Goal: Task Accomplishment & Management: Manage account settings

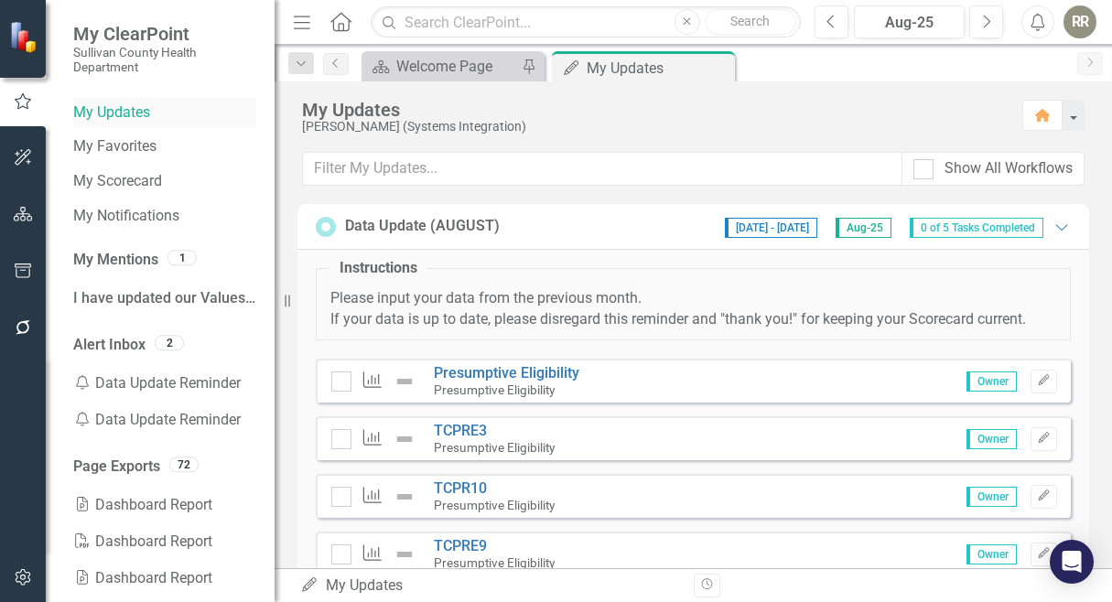
click at [146, 106] on link "My Updates" at bounding box center [164, 113] width 183 height 21
click at [121, 114] on link "My Updates" at bounding box center [164, 113] width 183 height 21
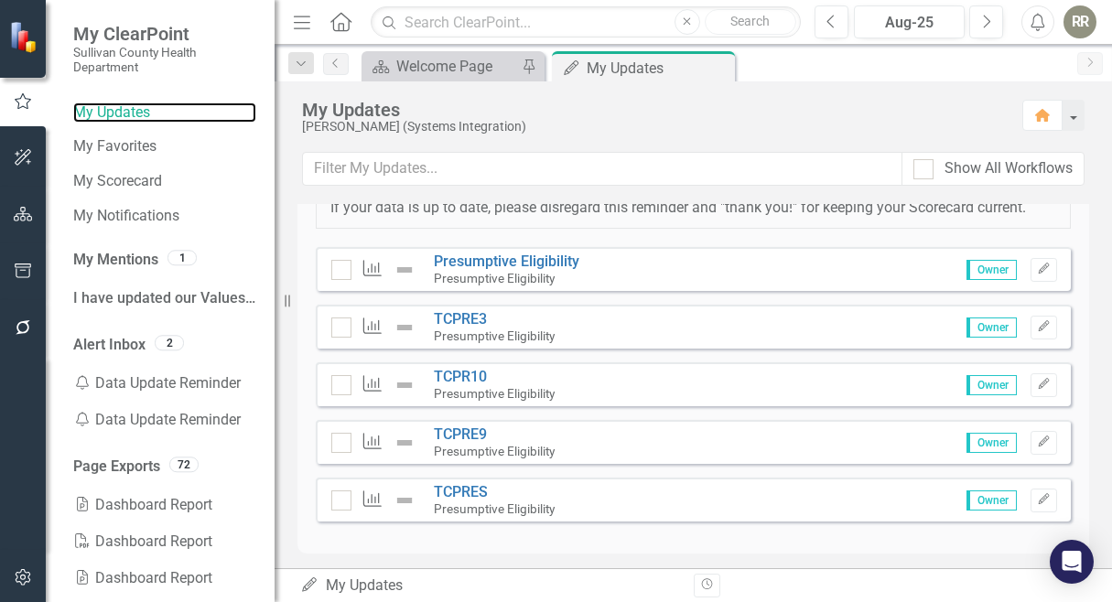
scroll to position [120, 0]
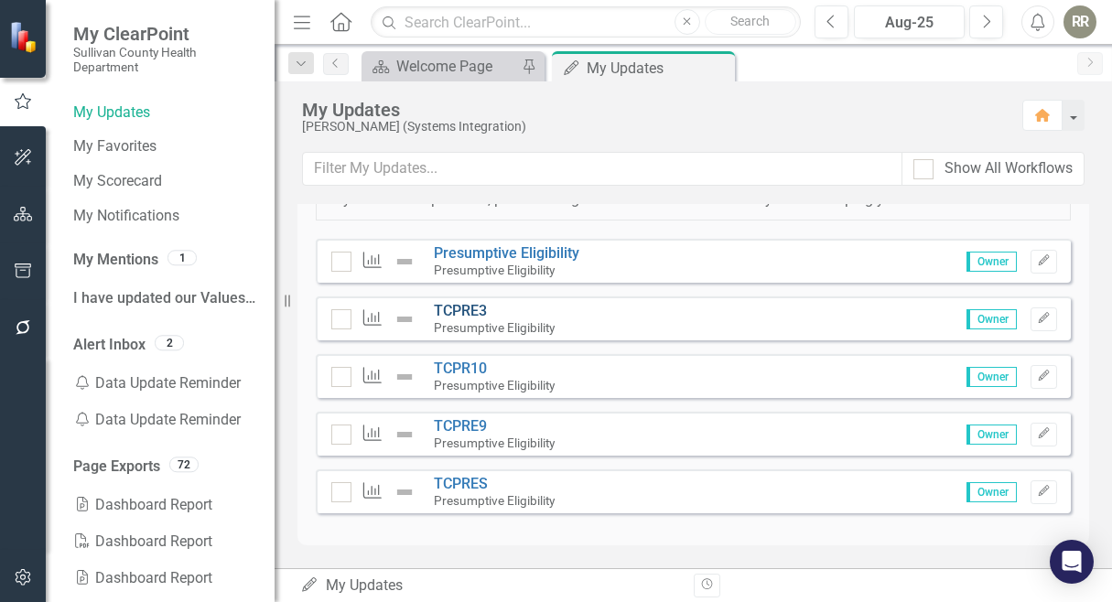
click at [461, 307] on link "TCPRE3" at bounding box center [460, 310] width 53 height 17
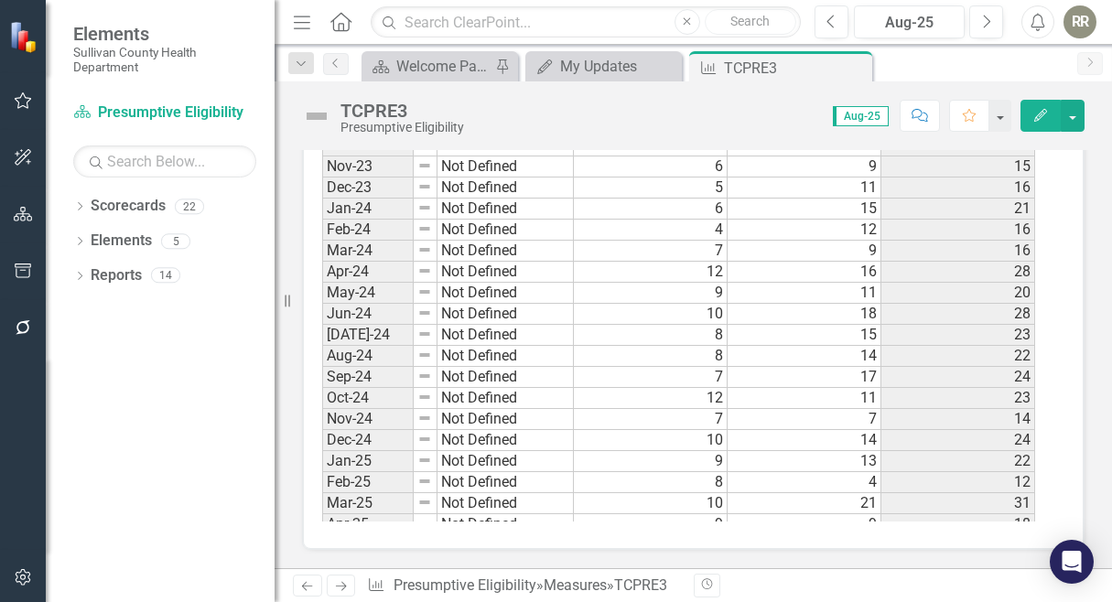
scroll to position [1136, 0]
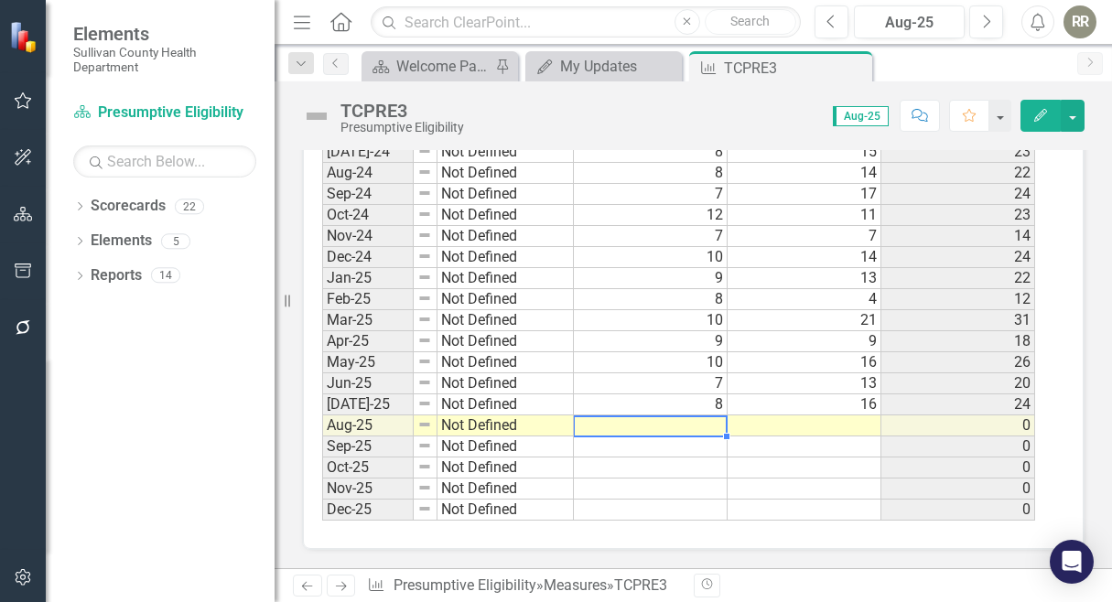
click at [666, 430] on tbody "Jun-23 Not Defined 6 2 8 Jul-23 Not Defined 4 7 11 Aug-23 Not Defined 4 6 10 Se…" at bounding box center [678, 194] width 713 height 654
click at [716, 427] on td at bounding box center [651, 426] width 154 height 21
type textarea "8"
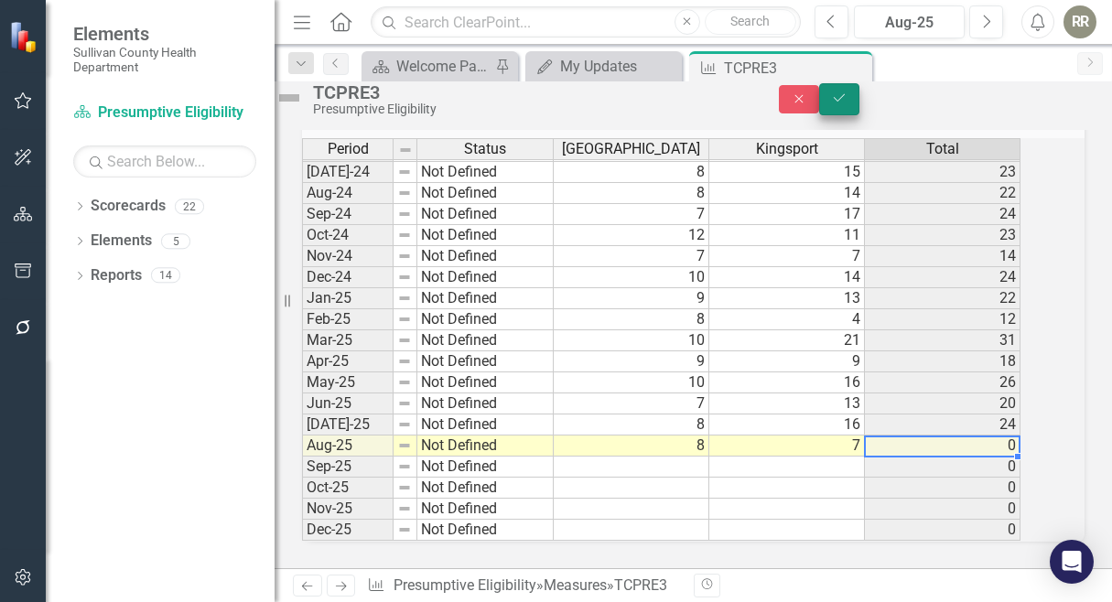
type textarea "7"
click at [860, 106] on button "Save" at bounding box center [839, 99] width 40 height 32
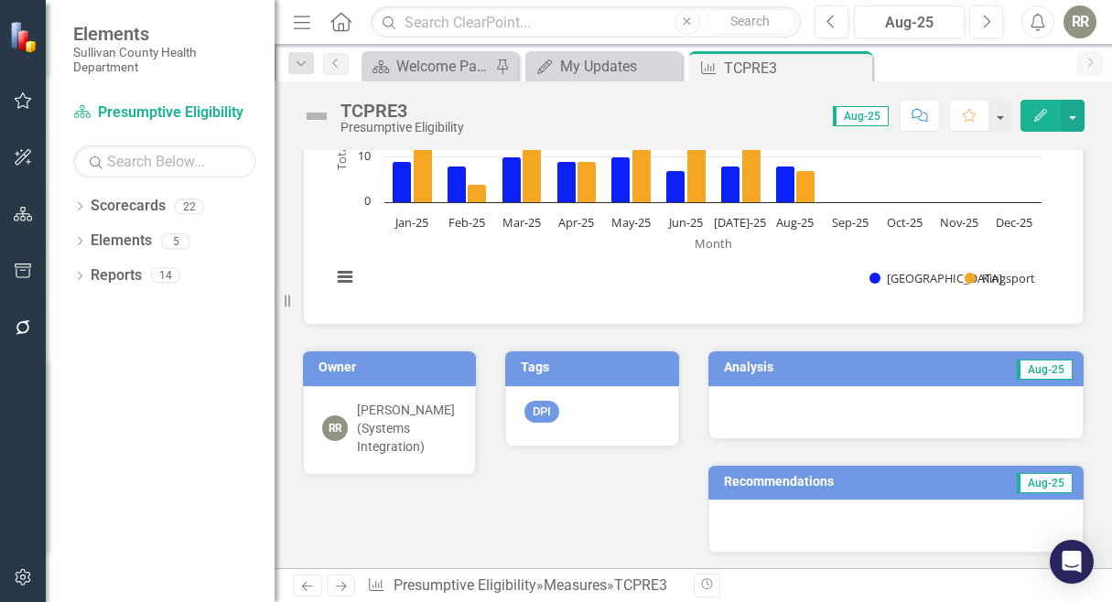
scroll to position [0, 0]
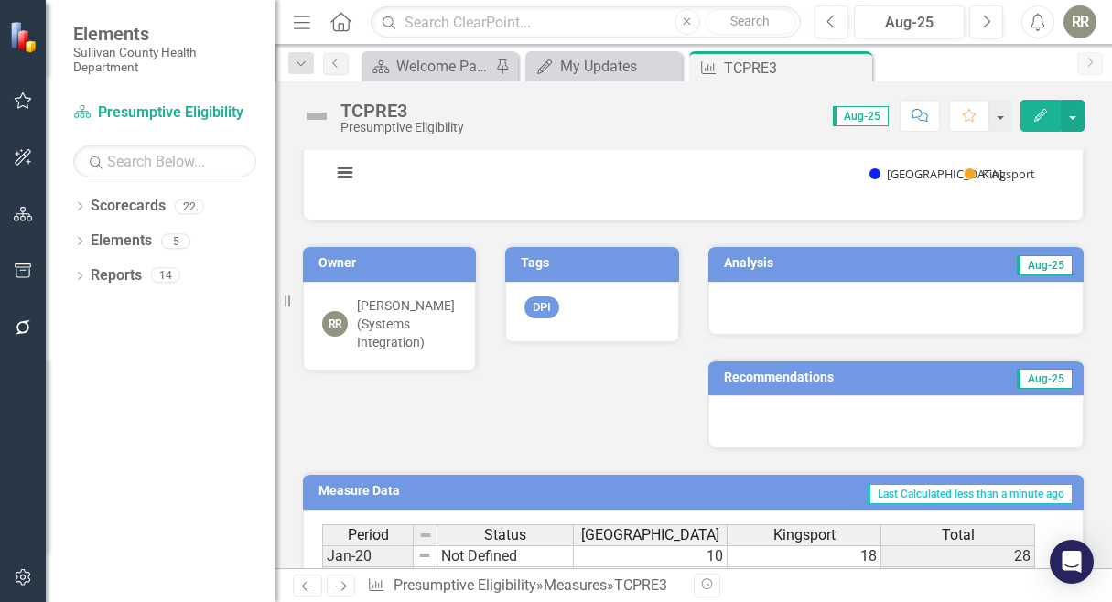
click at [847, 295] on div at bounding box center [897, 308] width 376 height 53
click at [735, 298] on div at bounding box center [897, 308] width 376 height 53
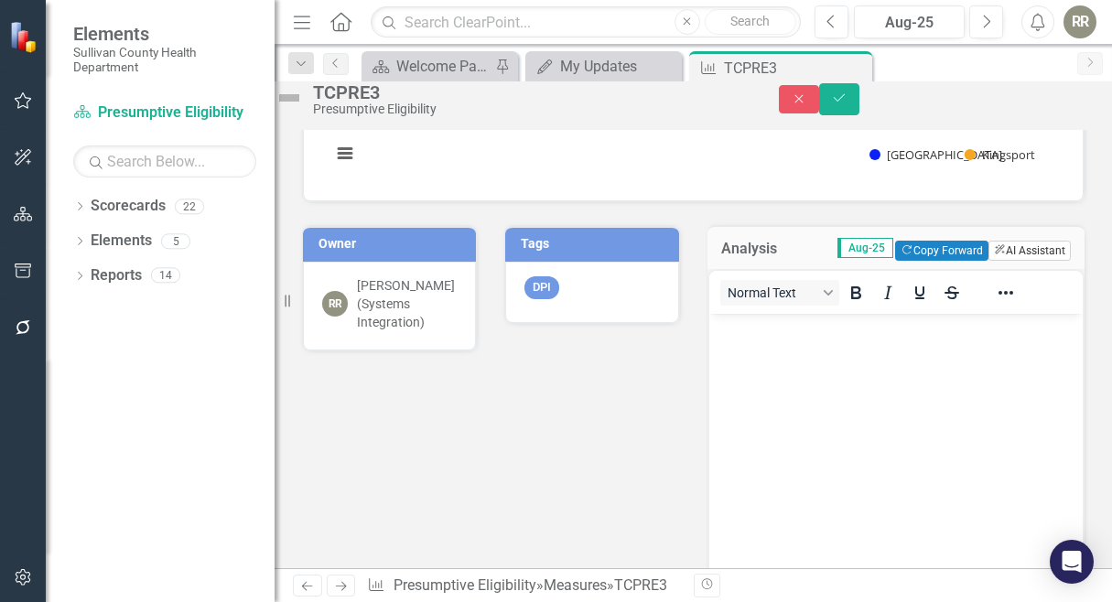
click at [1020, 261] on button "ClearPoint AI AI Assistant" at bounding box center [1030, 251] width 82 height 20
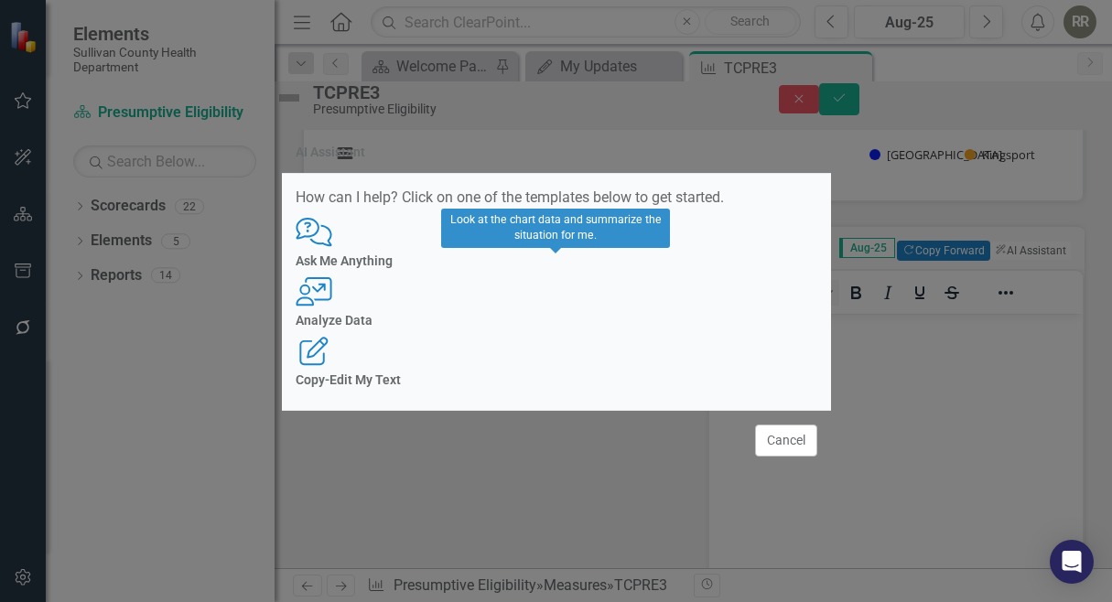
click at [562, 320] on h4 "Analyze Data" at bounding box center [557, 321] width 522 height 14
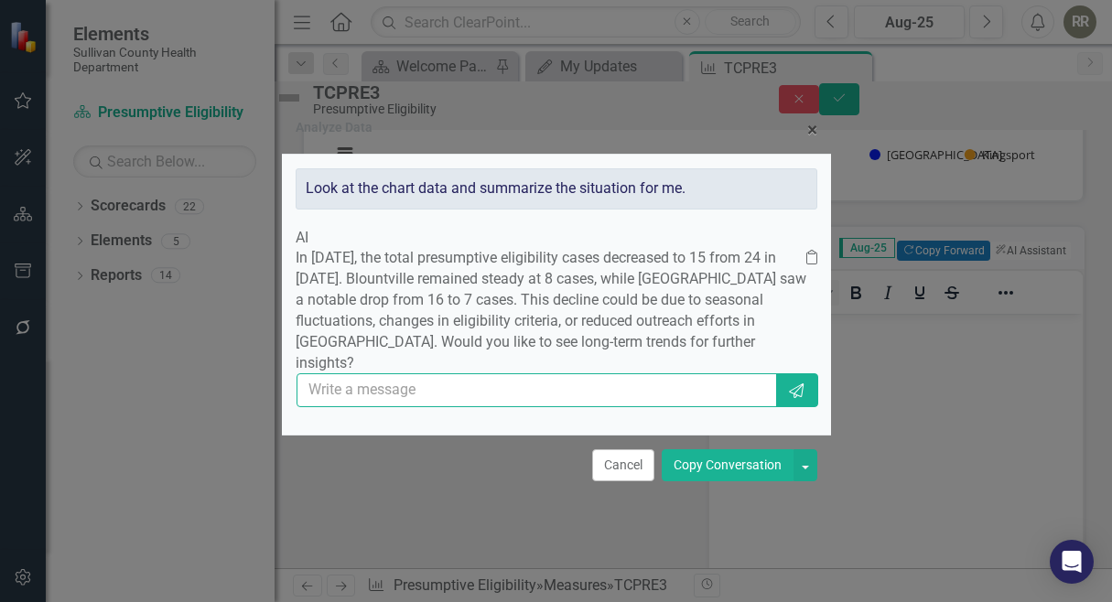
click at [692, 393] on input "text" at bounding box center [538, 391] width 482 height 34
type input "yes"
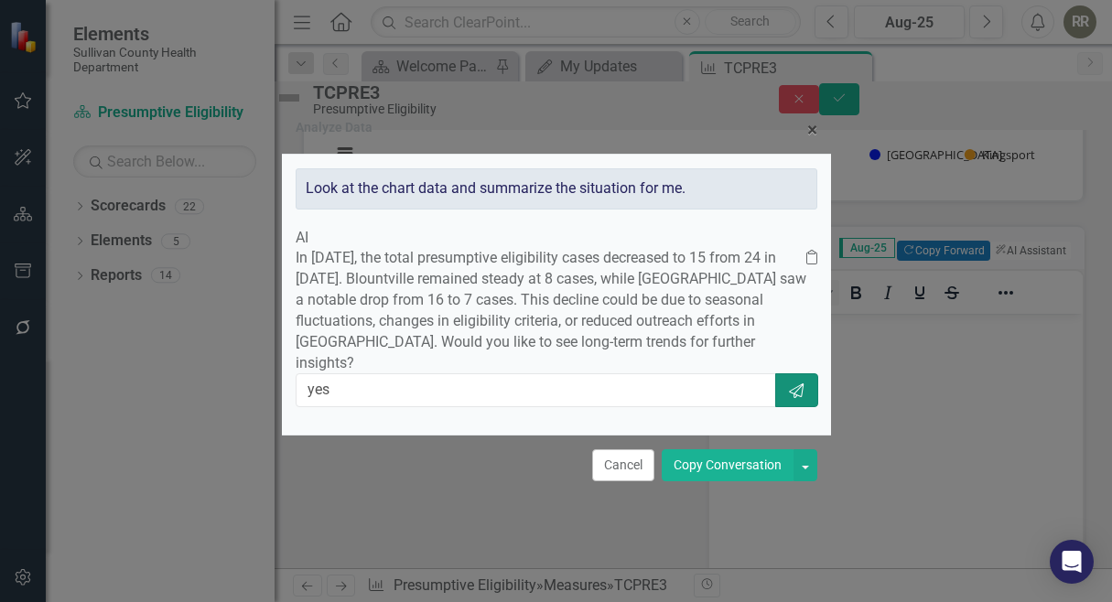
click at [791, 396] on icon "Send" at bounding box center [796, 391] width 18 height 15
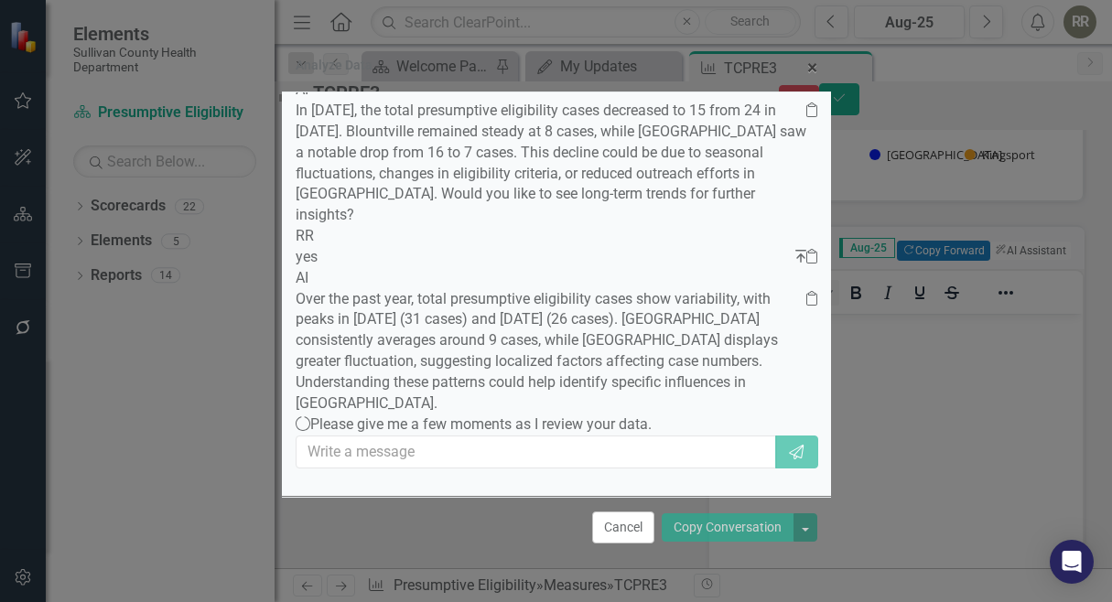
scroll to position [165, 0]
click at [927, 439] on div "Analyze Data × Close Look at the chart data and summarize the situation for me.…" at bounding box center [556, 301] width 1112 height 602
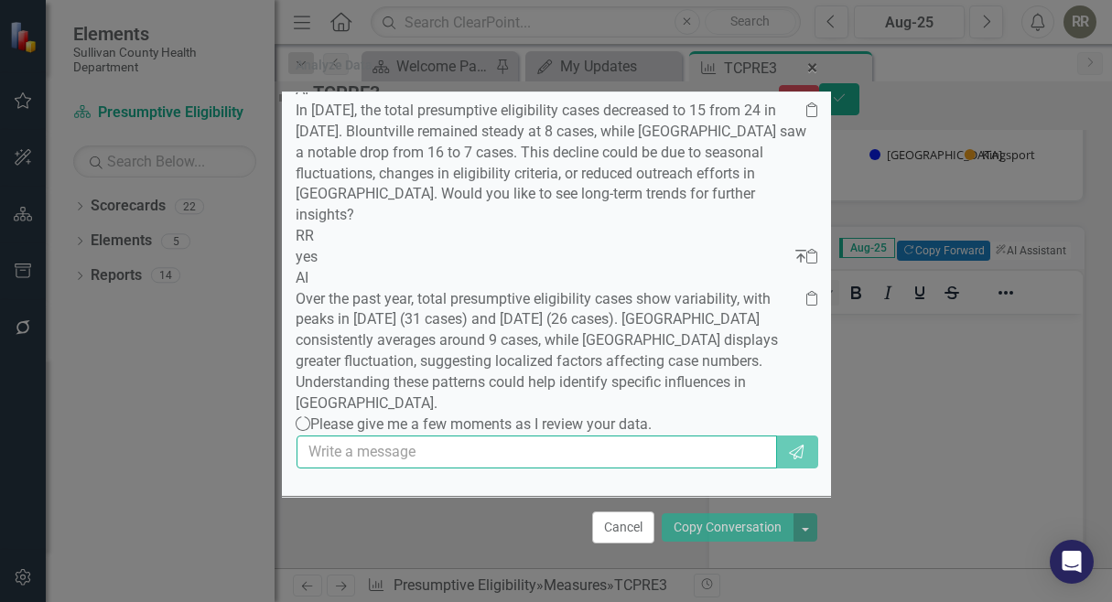
click at [418, 468] on input "text" at bounding box center [538, 453] width 482 height 34
click at [693, 463] on input "text" at bounding box center [538, 453] width 482 height 34
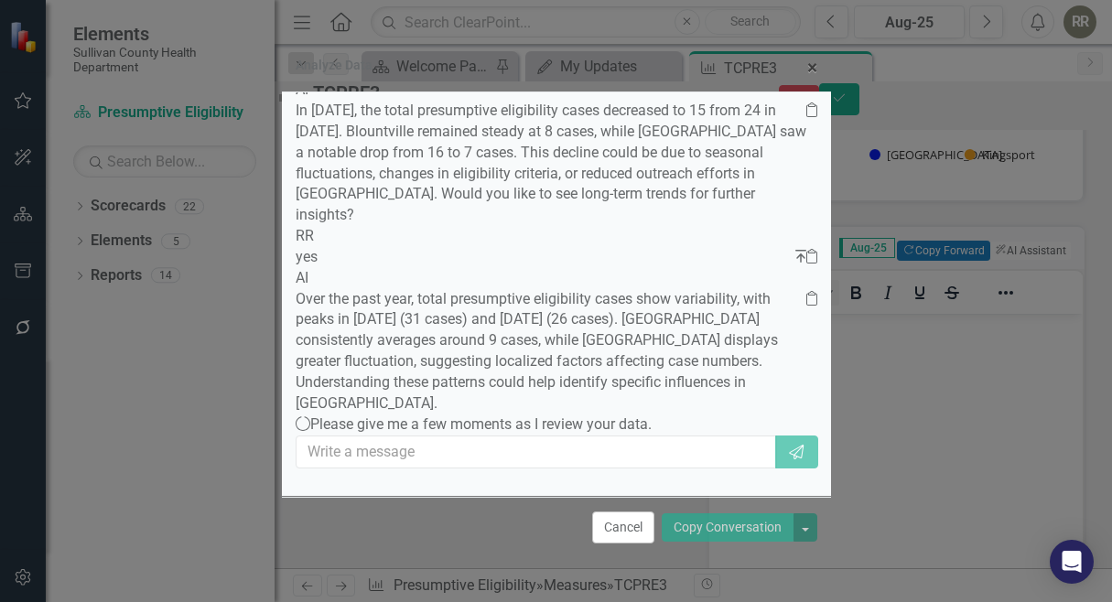
click at [805, 328] on div "Look at the chart data and summarize the situation for me. AI In August 2025, t…" at bounding box center [556, 294] width 549 height 404
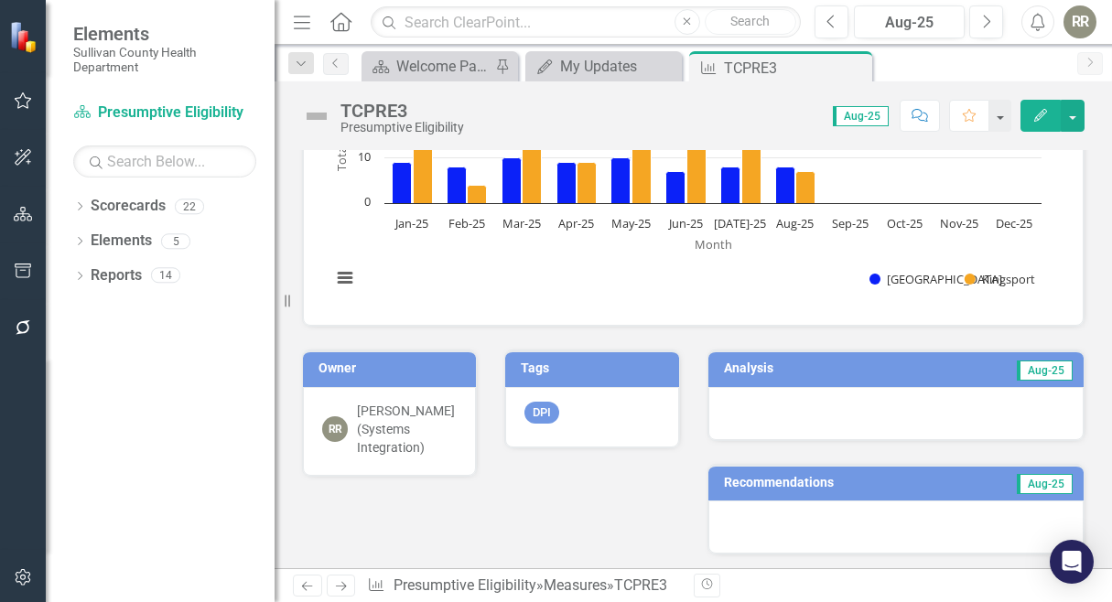
scroll to position [366, 0]
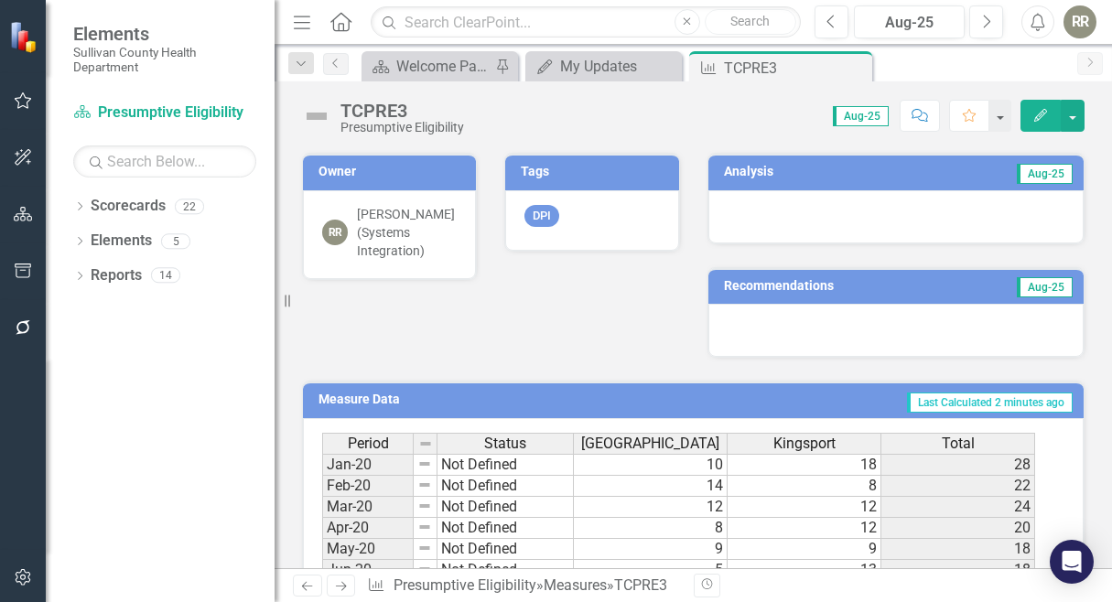
click at [825, 190] on div at bounding box center [897, 216] width 376 height 53
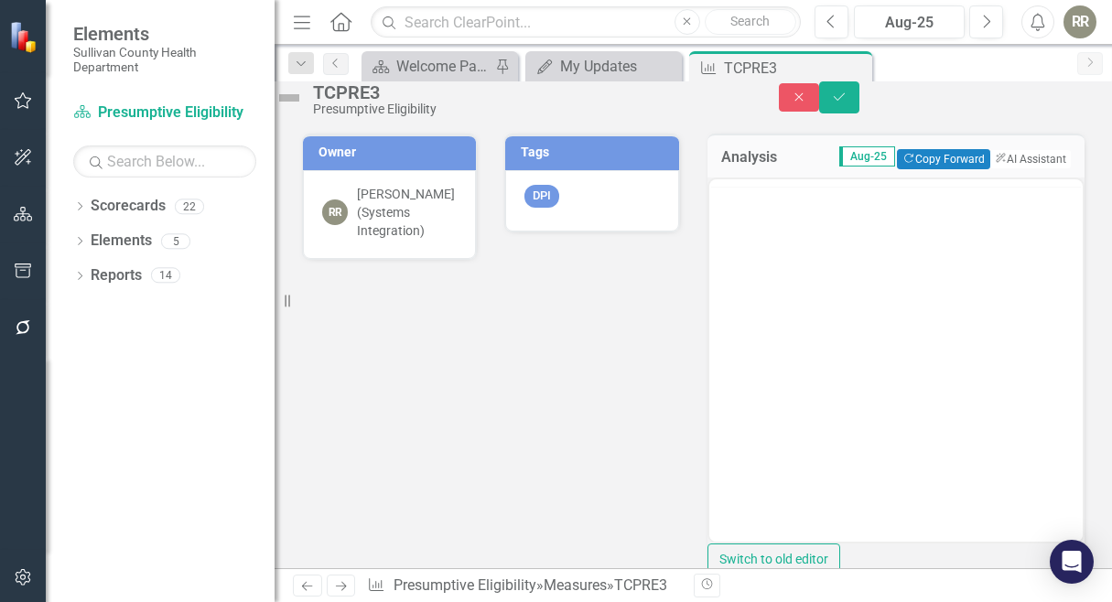
scroll to position [0, 0]
click at [1029, 169] on button "ClearPoint AI AI Assistant" at bounding box center [1030, 159] width 82 height 20
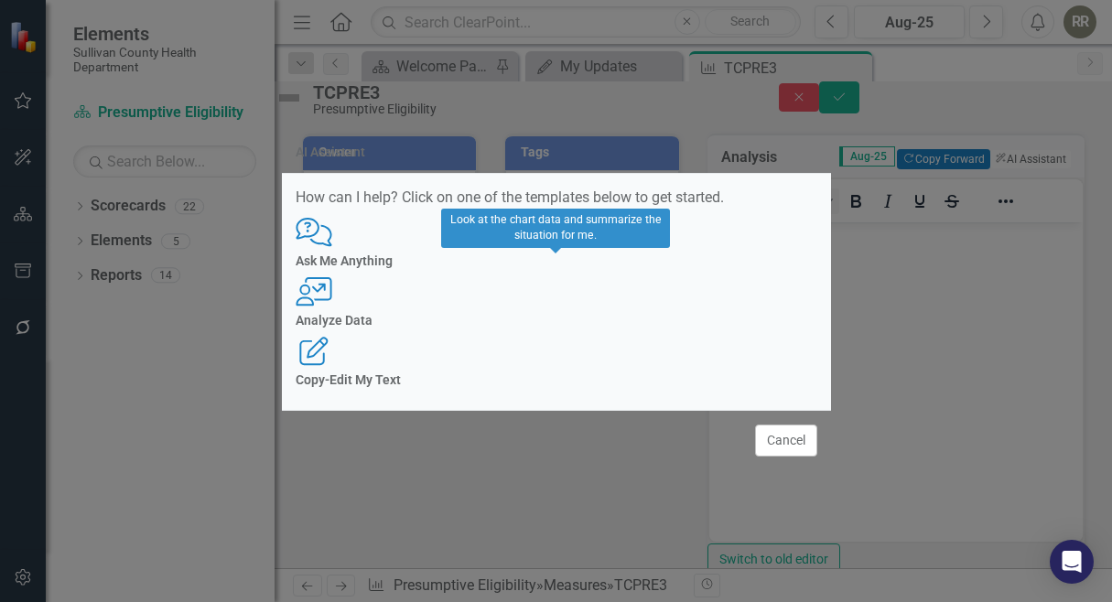
click at [580, 318] on h4 "Analyze Data" at bounding box center [557, 321] width 522 height 14
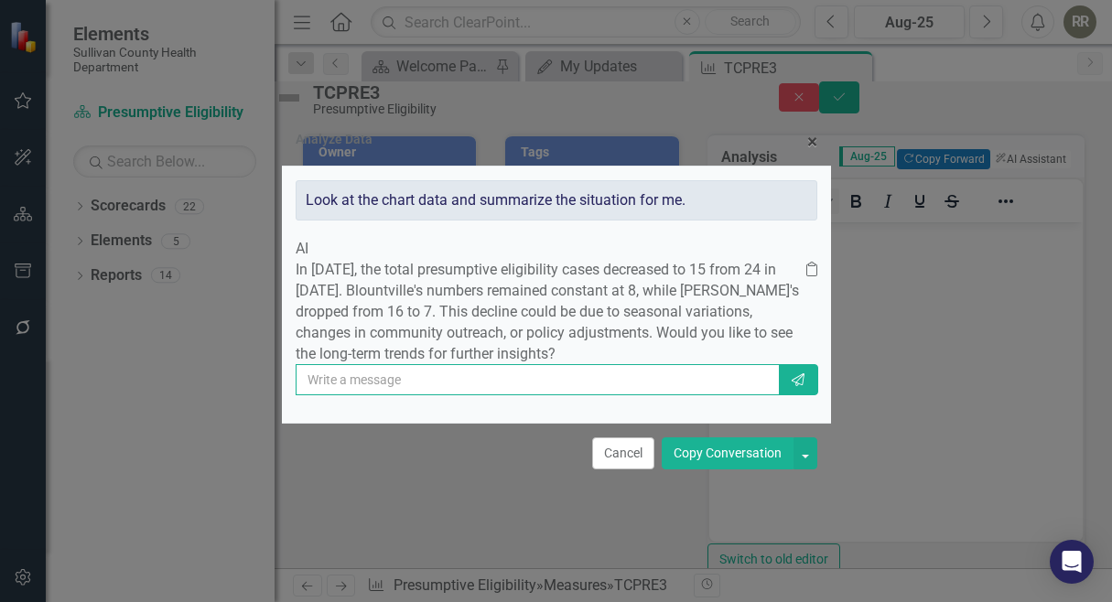
click at [537, 396] on input "text" at bounding box center [538, 379] width 484 height 31
type input "yes"
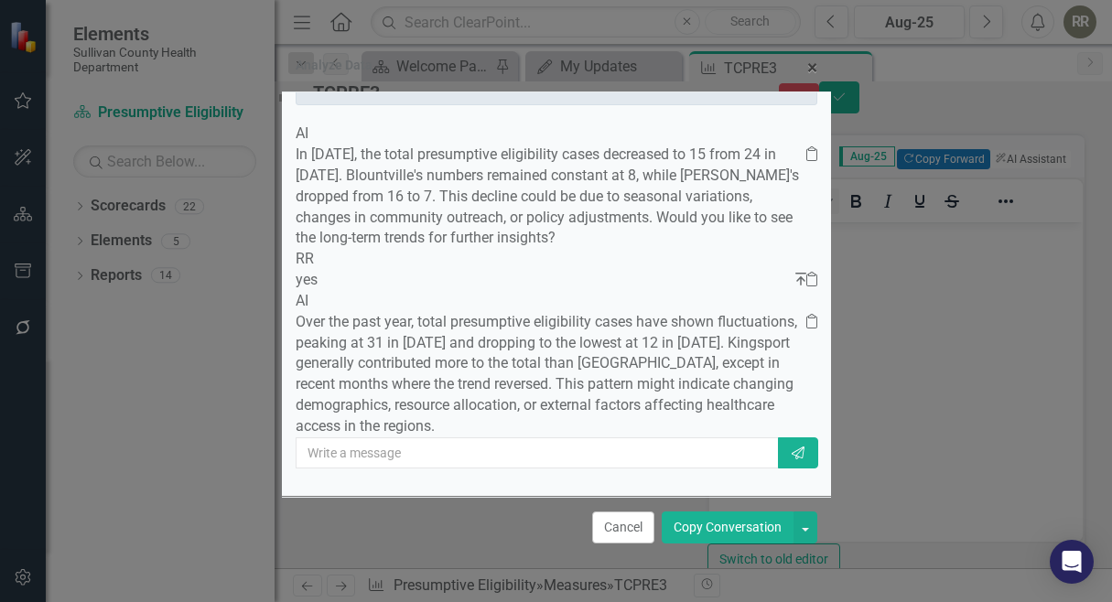
scroll to position [128, 0]
click at [708, 522] on button "Copy Conversation" at bounding box center [728, 528] width 132 height 32
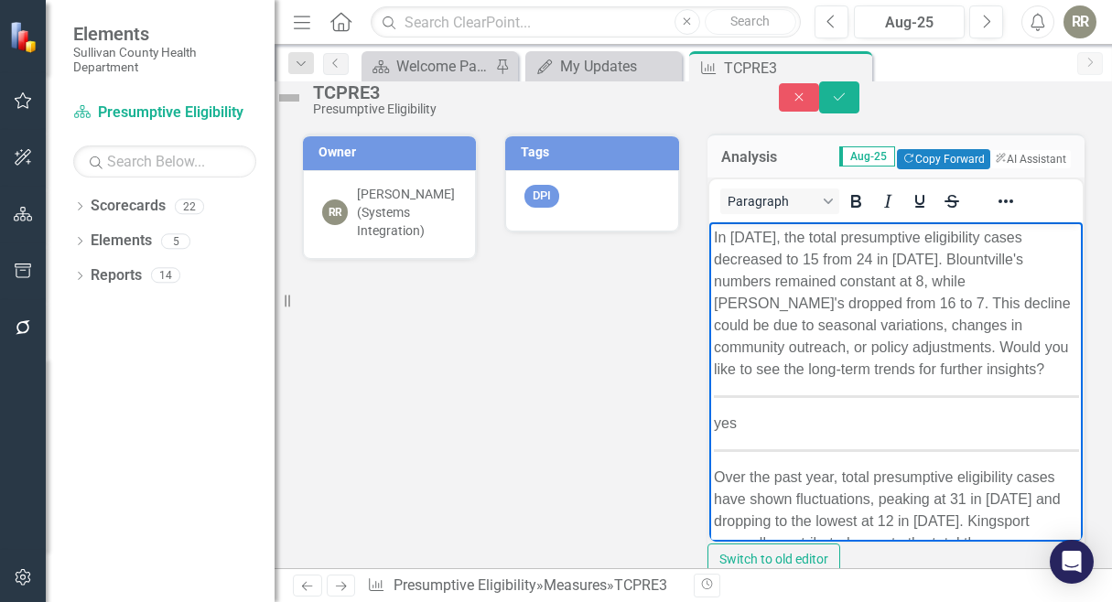
drag, startPoint x: 713, startPoint y: 414, endPoint x: 761, endPoint y: 416, distance: 47.6
click at [761, 416] on body "In [DATE], the total presumptive eligibility cases decreased to 15 from 24 in […" at bounding box center [896, 441] width 374 height 439
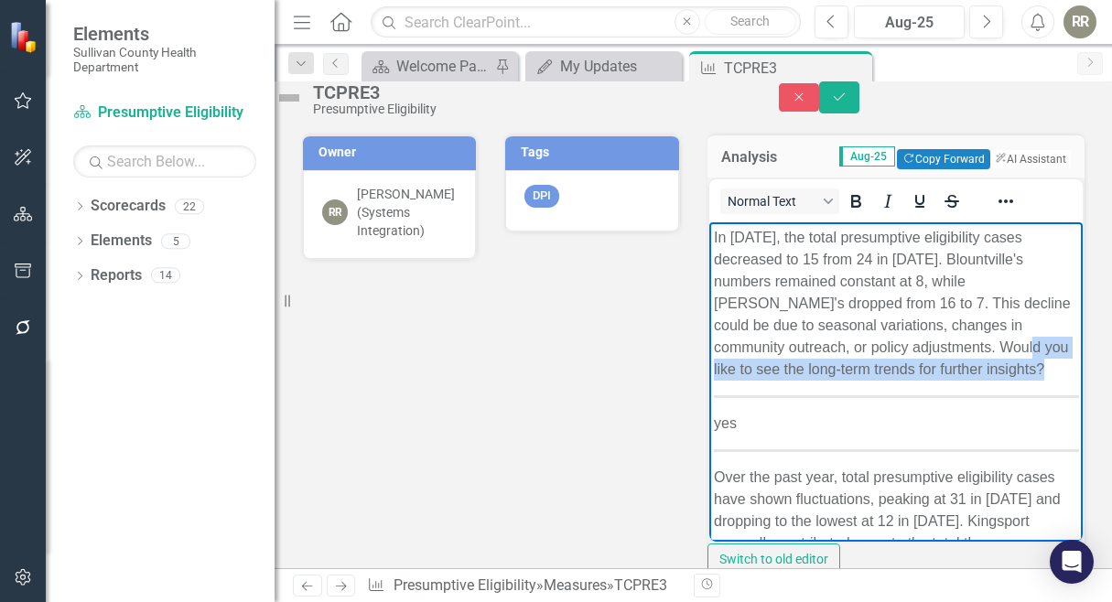
drag, startPoint x: 799, startPoint y: 363, endPoint x: 865, endPoint y: 466, distance: 121.9
click at [865, 466] on body "In [DATE], the total presumptive eligibility cases decreased to 15 from 24 in […" at bounding box center [896, 441] width 374 height 439
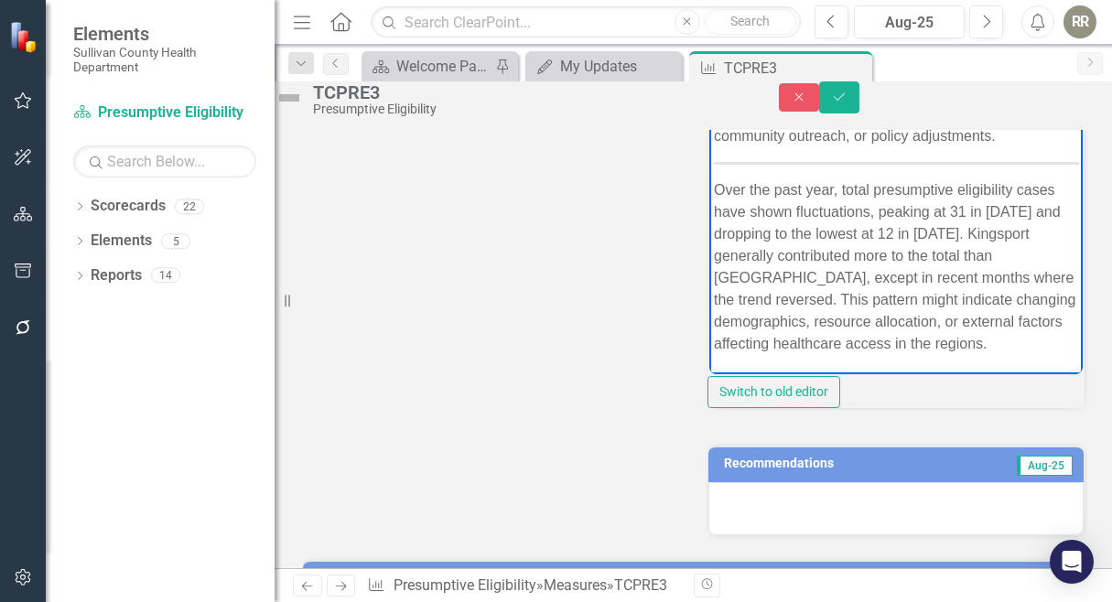
scroll to position [549, 0]
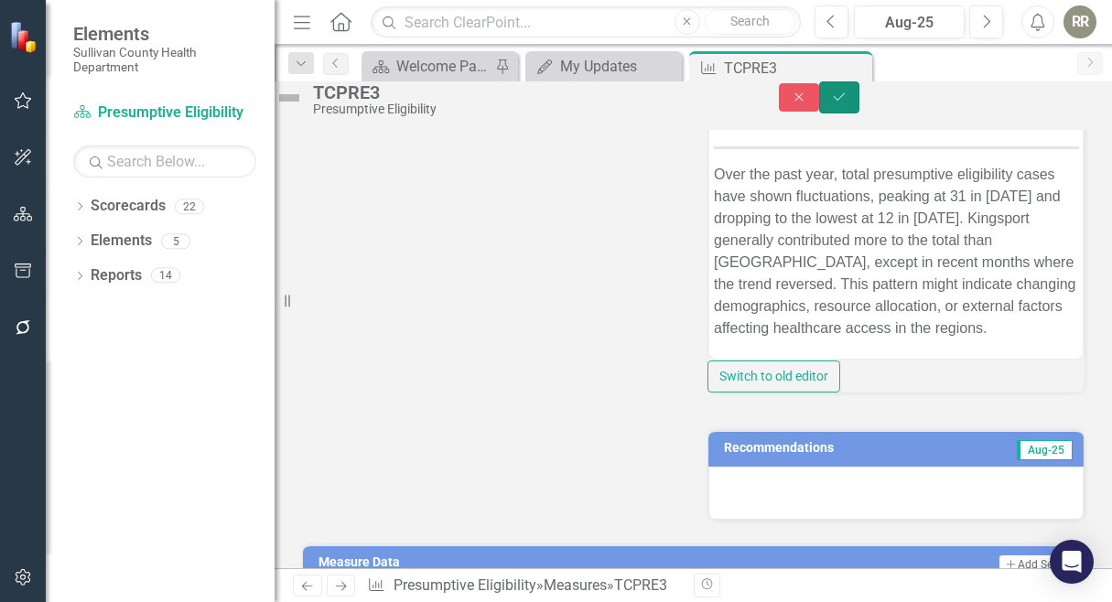
click at [848, 103] on icon "Save" at bounding box center [839, 97] width 16 height 13
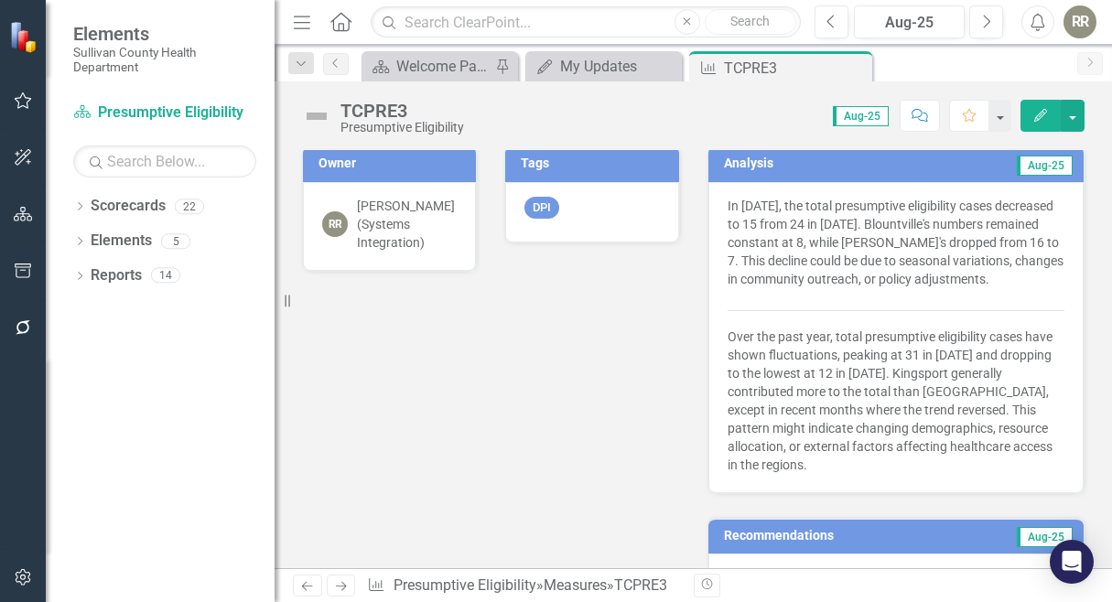
scroll to position [458, 0]
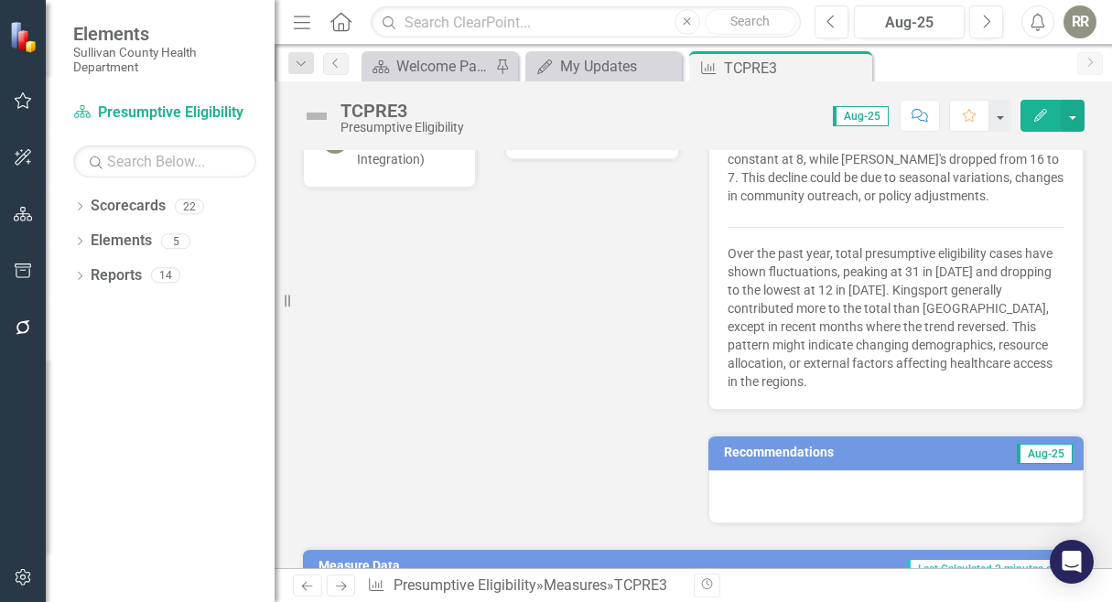
click at [805, 511] on div at bounding box center [897, 497] width 376 height 53
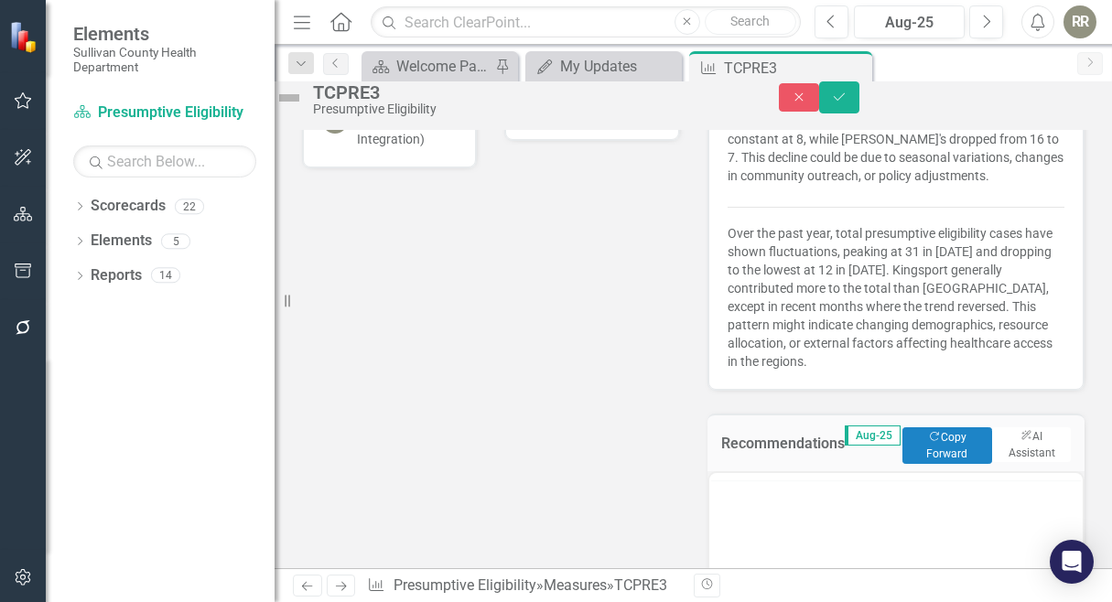
scroll to position [0, 0]
click at [1022, 442] on icon "button" at bounding box center [1027, 437] width 10 height 10
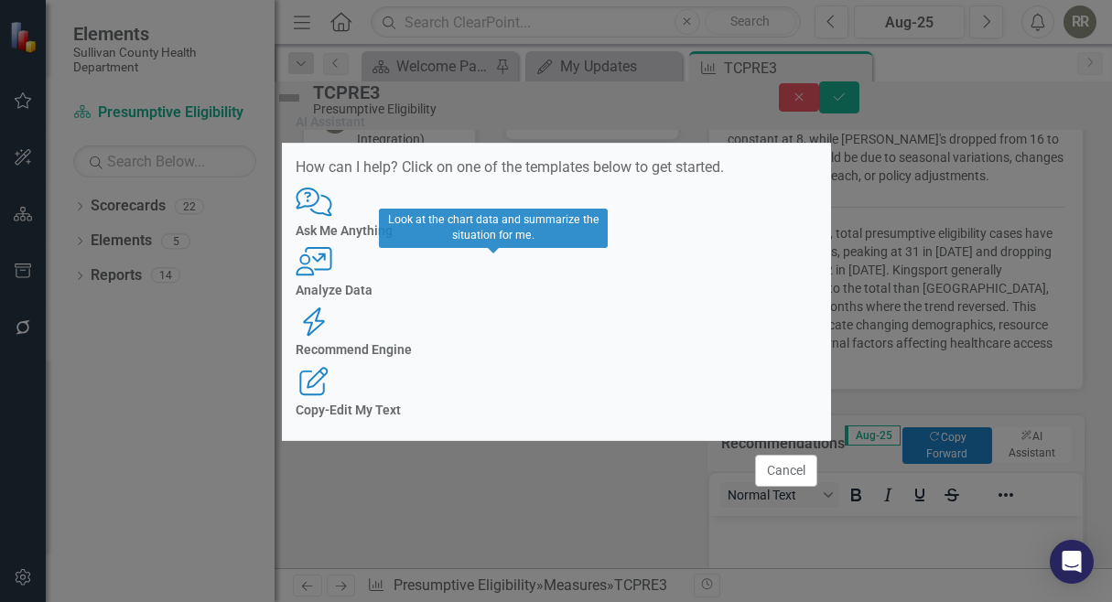
click at [482, 298] on div "User with Chart Analyze Data" at bounding box center [557, 272] width 522 height 50
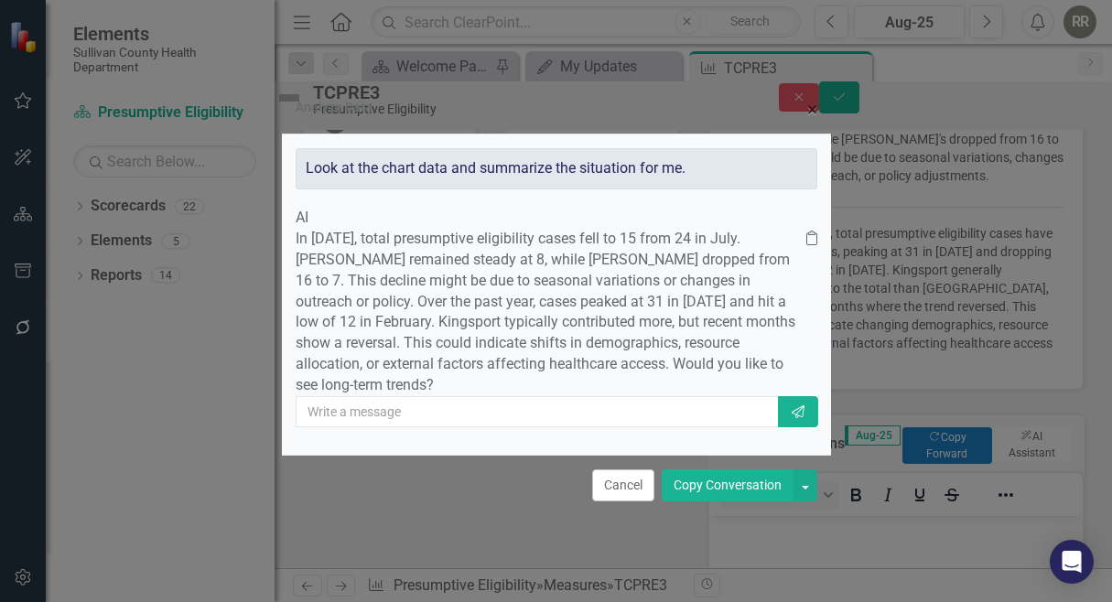
click at [735, 502] on button "Copy Conversation" at bounding box center [728, 486] width 132 height 32
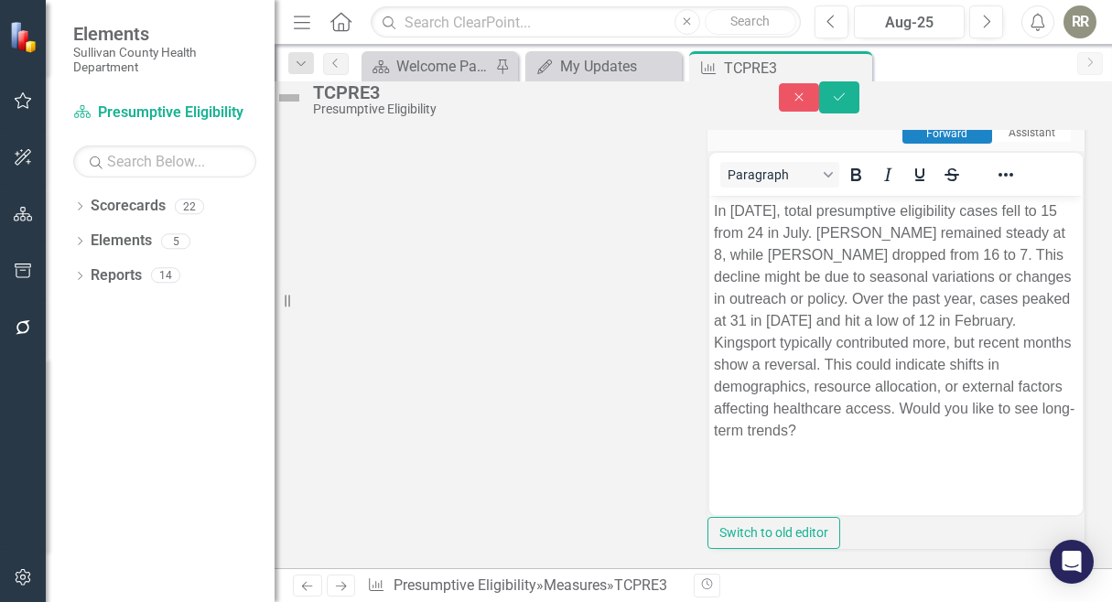
scroll to position [824, 0]
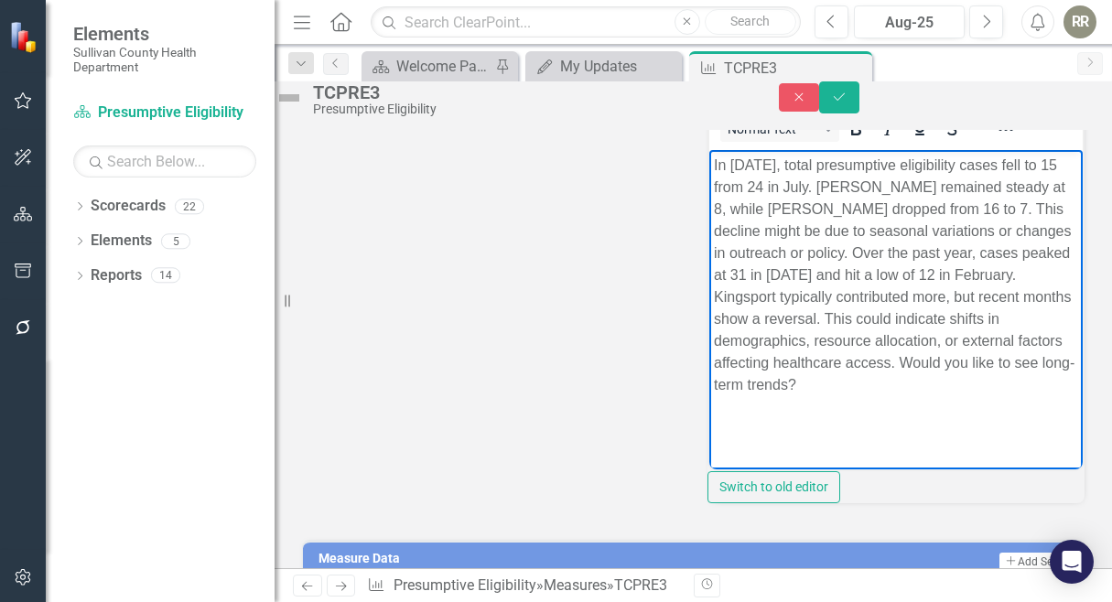
drag, startPoint x: 943, startPoint y: 381, endPoint x: 943, endPoint y: 406, distance: 24.7
click at [943, 396] on p "In [DATE], total presumptive eligibility cases fell to 15 from 24 in July. [PER…" at bounding box center [895, 276] width 365 height 242
click at [848, 103] on icon "Save" at bounding box center [839, 97] width 16 height 13
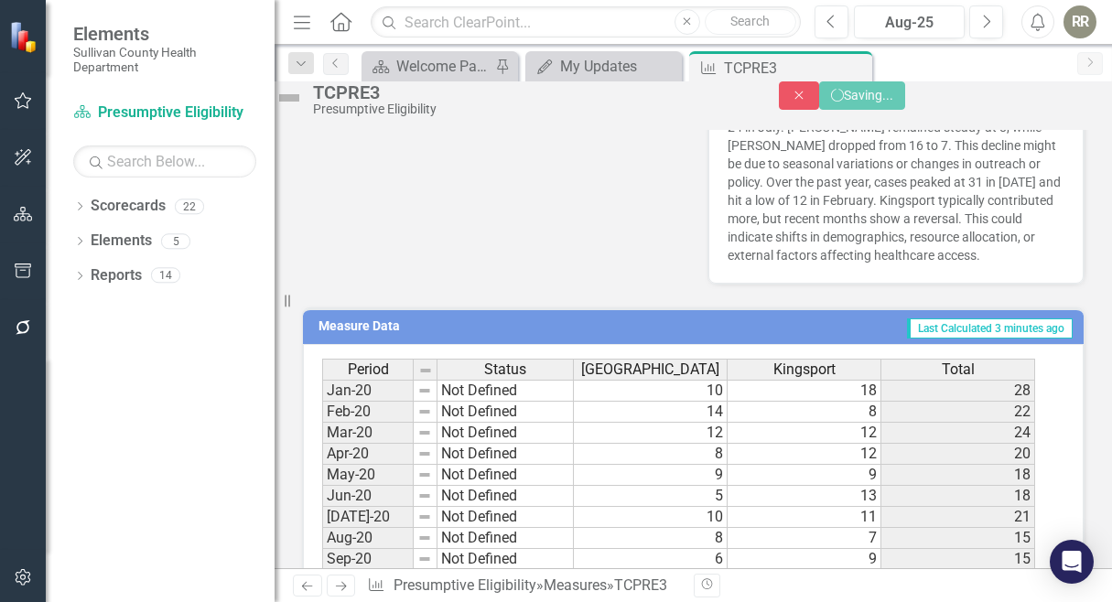
scroll to position [799, 0]
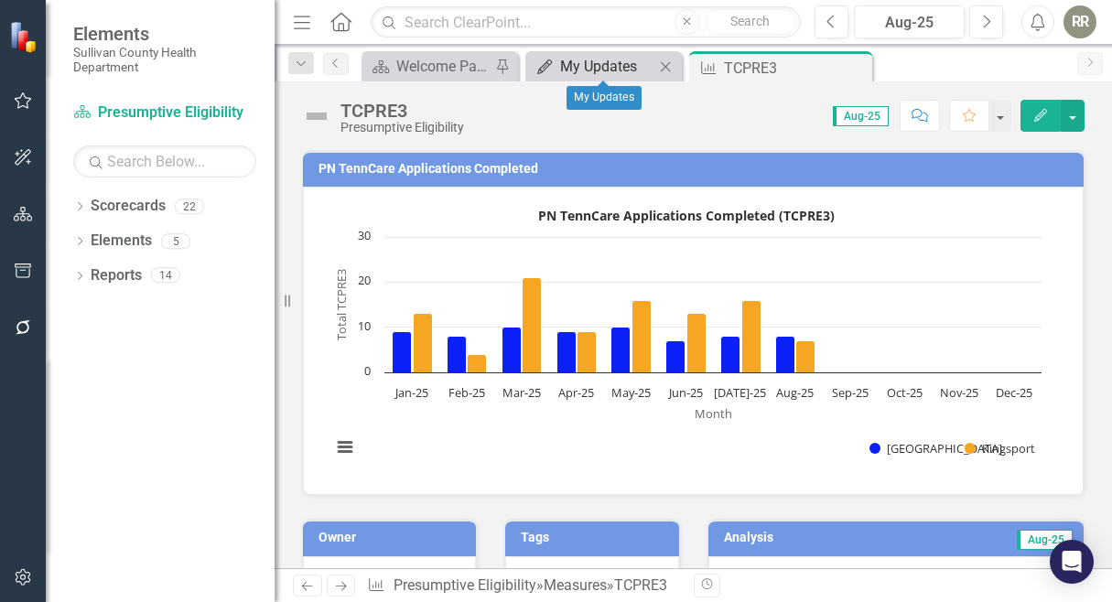
click at [584, 55] on div "My Updates" at bounding box center [607, 66] width 94 height 23
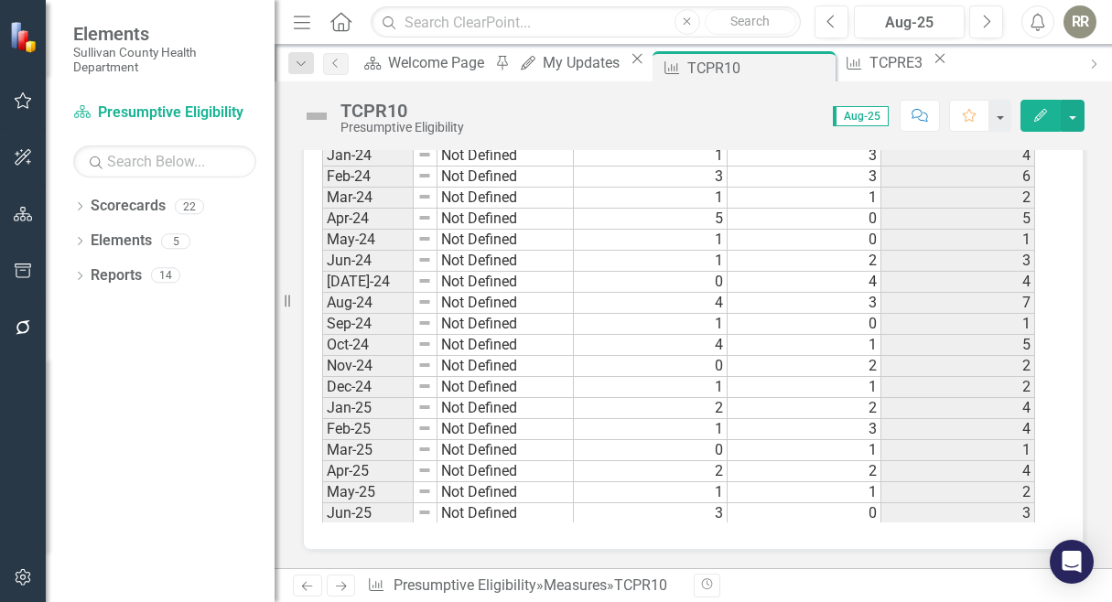
scroll to position [1099, 0]
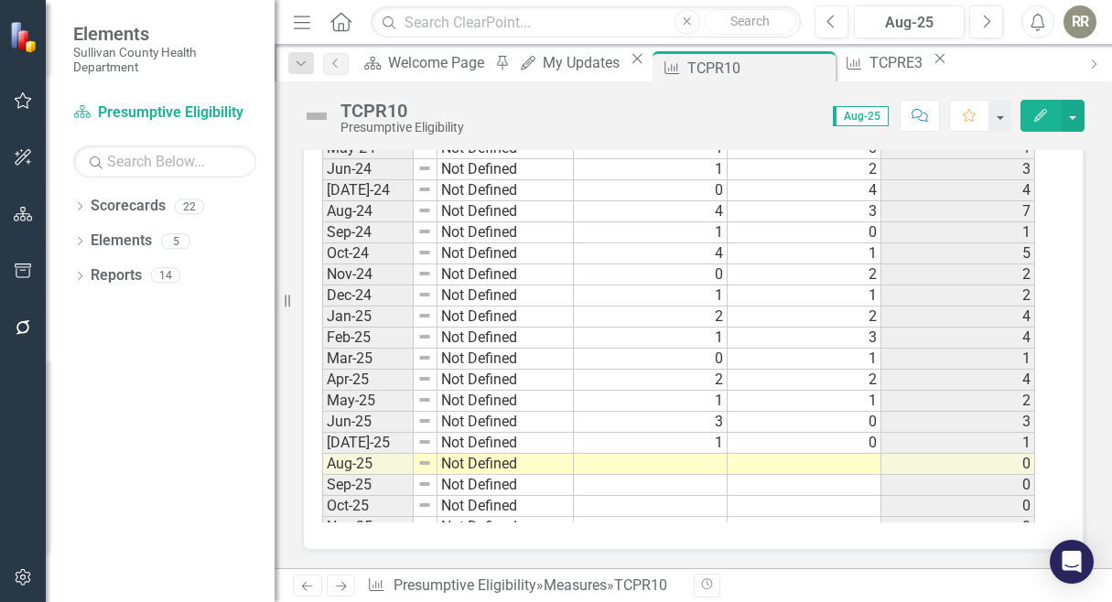
click at [676, 465] on td at bounding box center [651, 464] width 154 height 21
type textarea "1"
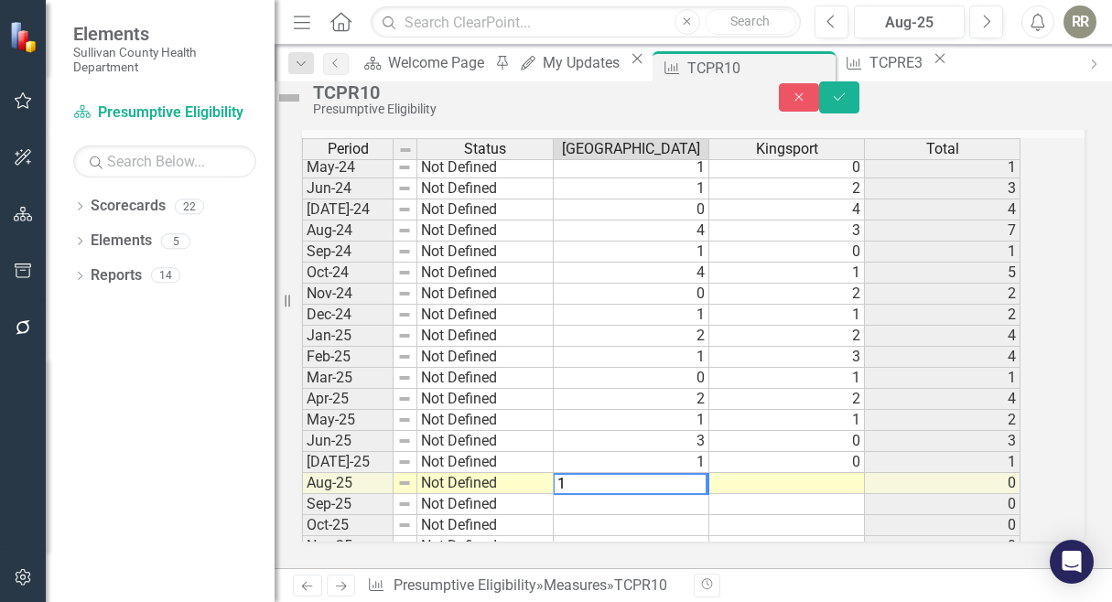
scroll to position [687, 0]
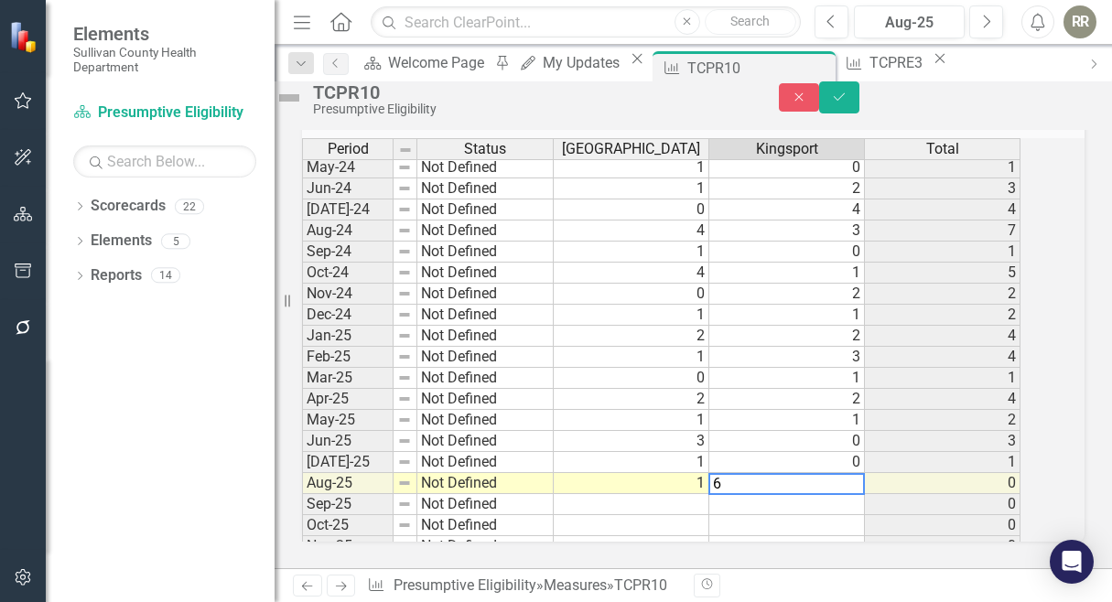
type textarea "6"
click at [898, 515] on td "0" at bounding box center [943, 525] width 156 height 21
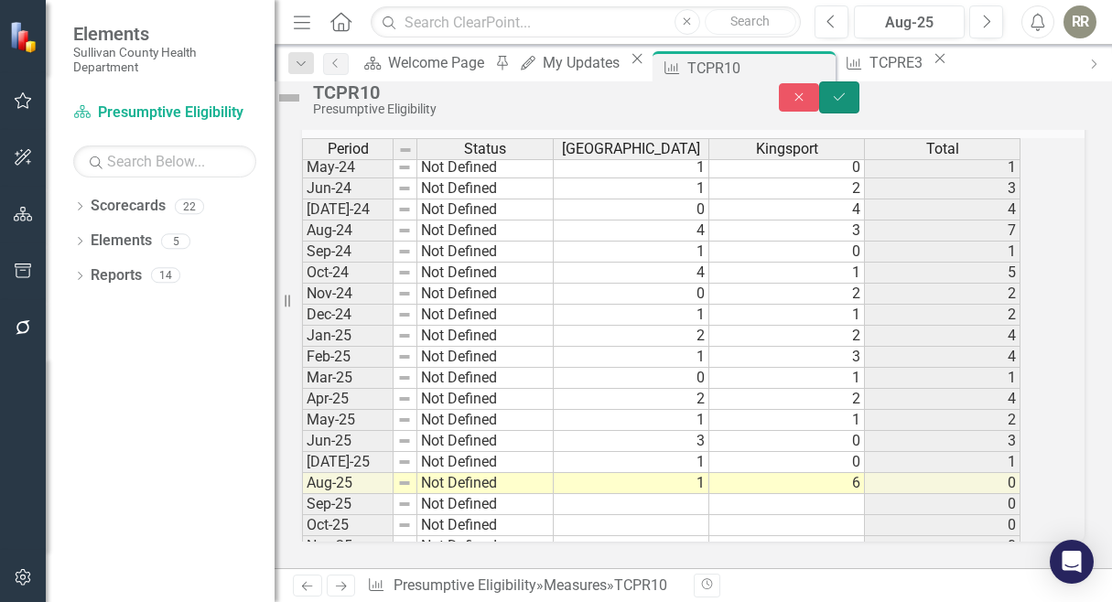
click at [860, 101] on button "Save" at bounding box center [839, 97] width 40 height 32
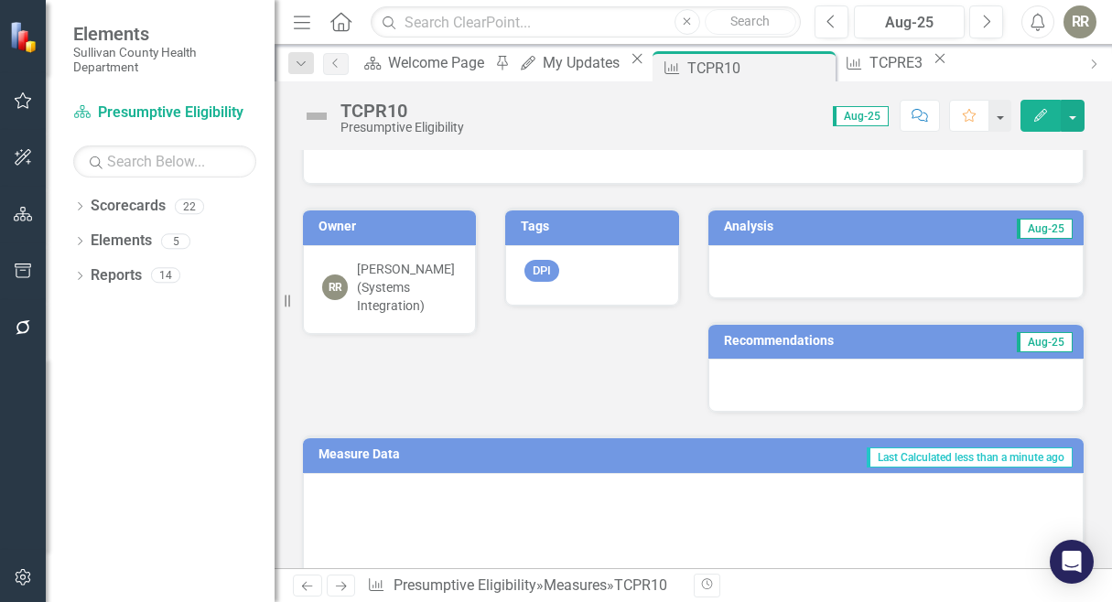
scroll to position [366, 0]
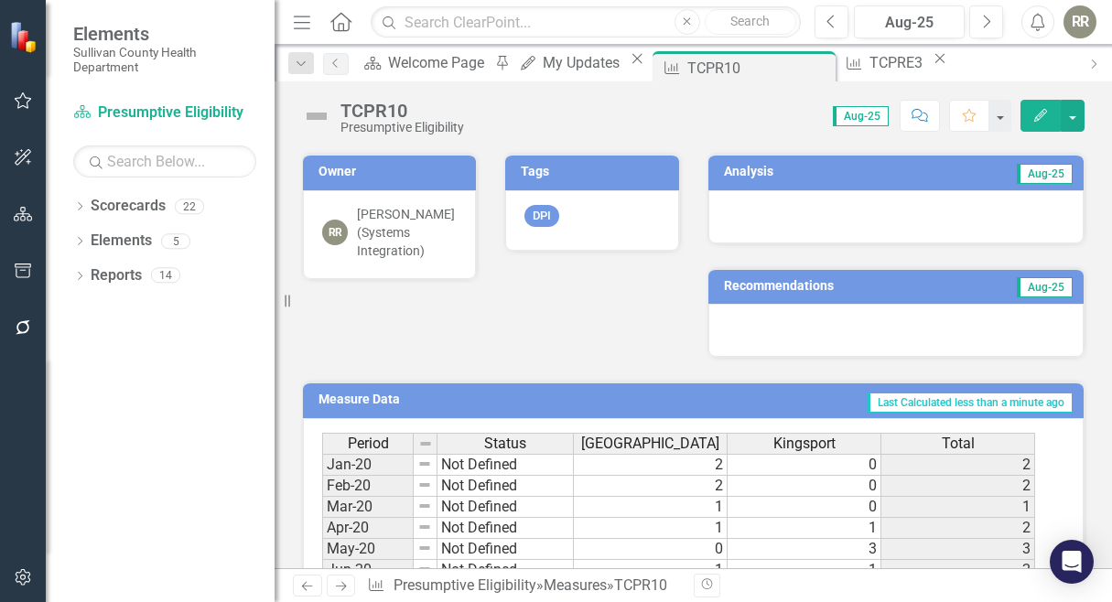
click at [805, 201] on div at bounding box center [897, 216] width 376 height 53
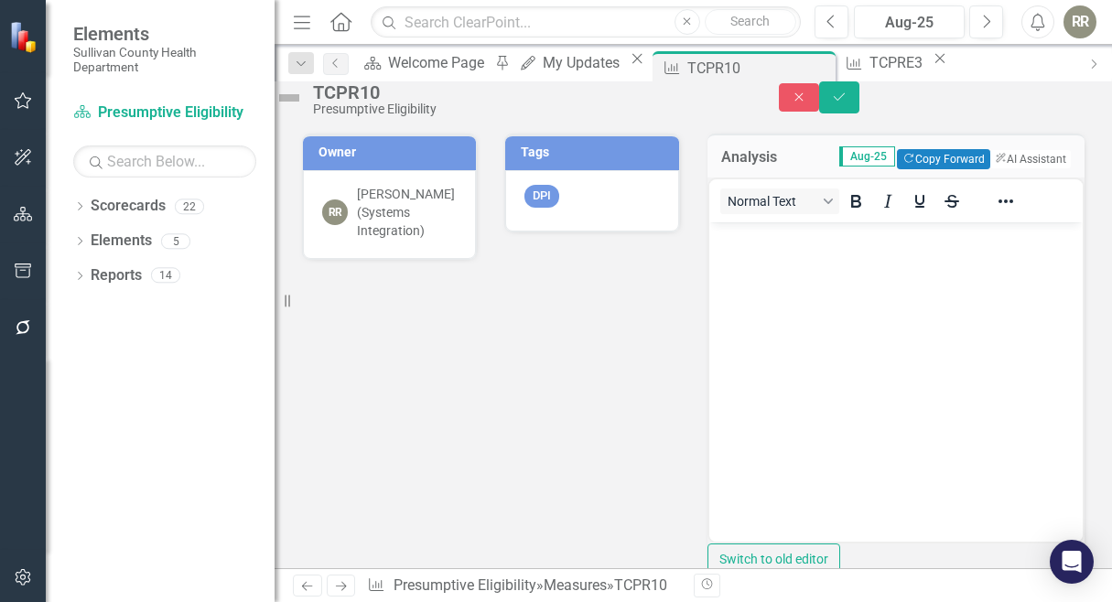
scroll to position [0, 0]
click at [1034, 169] on button "ClearPoint AI AI Assistant" at bounding box center [1030, 159] width 82 height 20
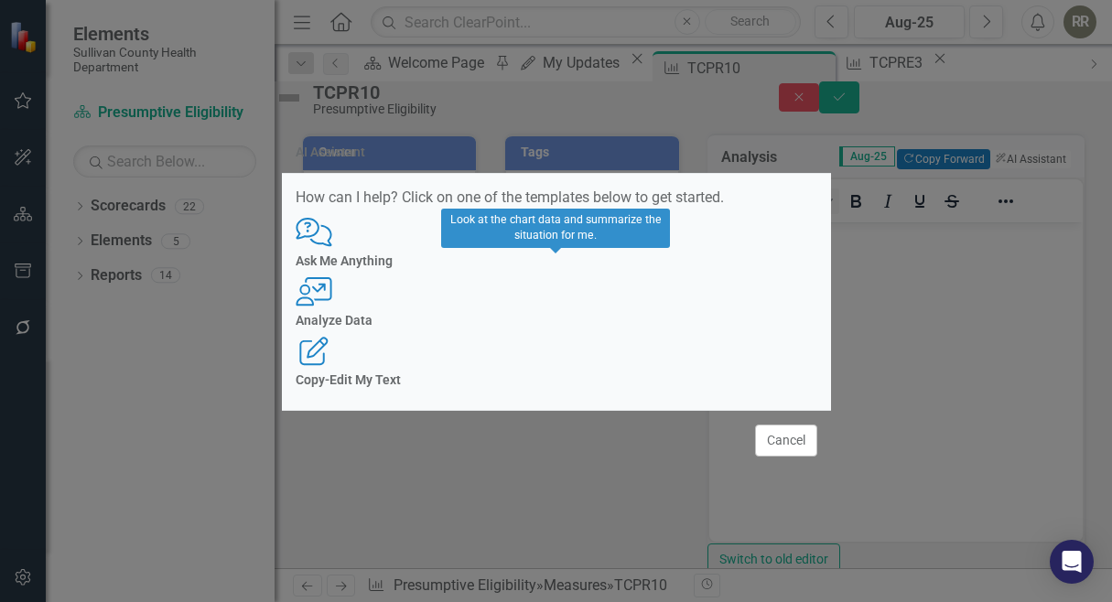
click at [583, 293] on div "User with Chart Analyze Data" at bounding box center [557, 302] width 522 height 50
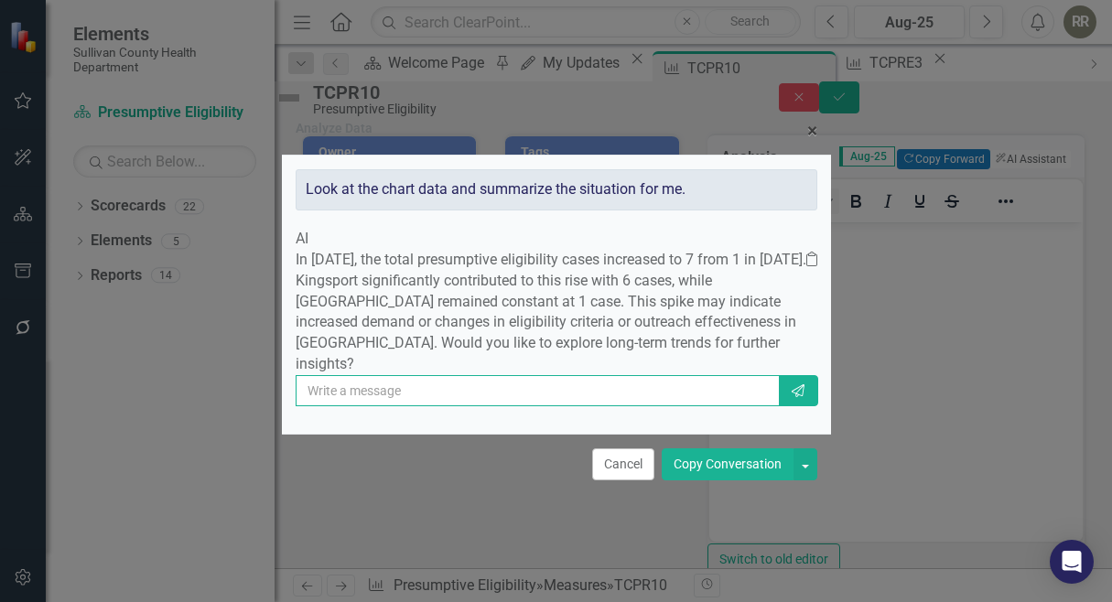
click at [498, 404] on input "text" at bounding box center [538, 390] width 484 height 31
type input "yes"
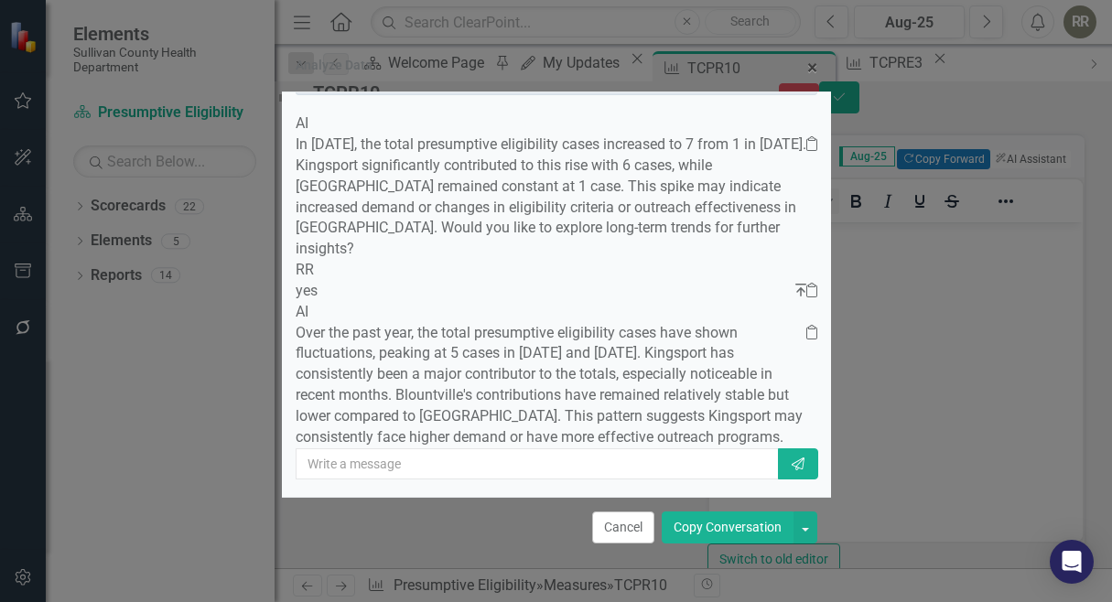
scroll to position [157, 0]
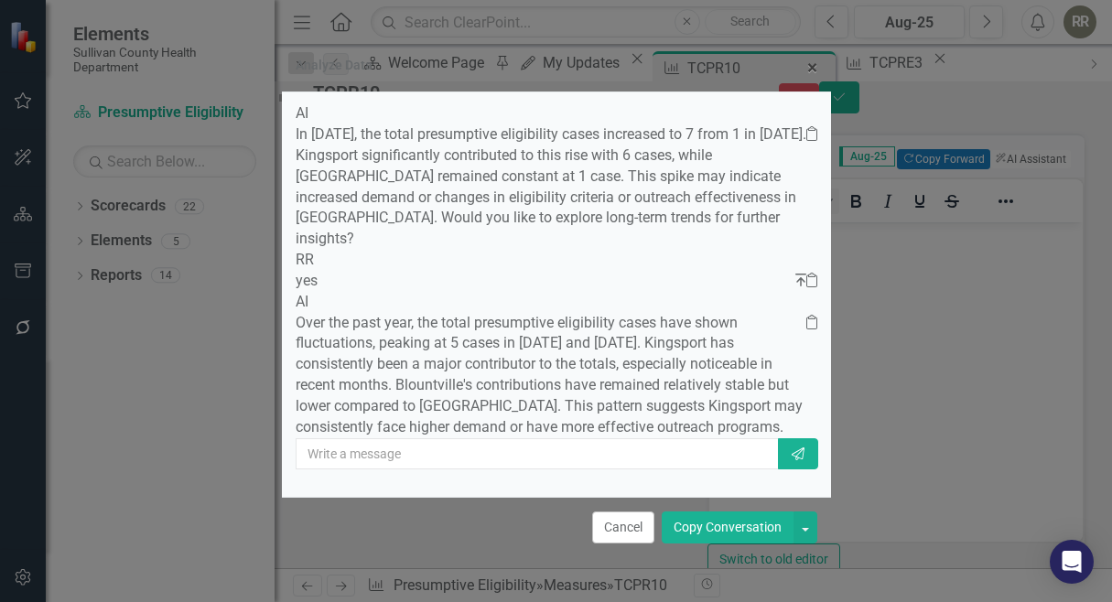
click at [714, 526] on button "Copy Conversation" at bounding box center [728, 528] width 132 height 32
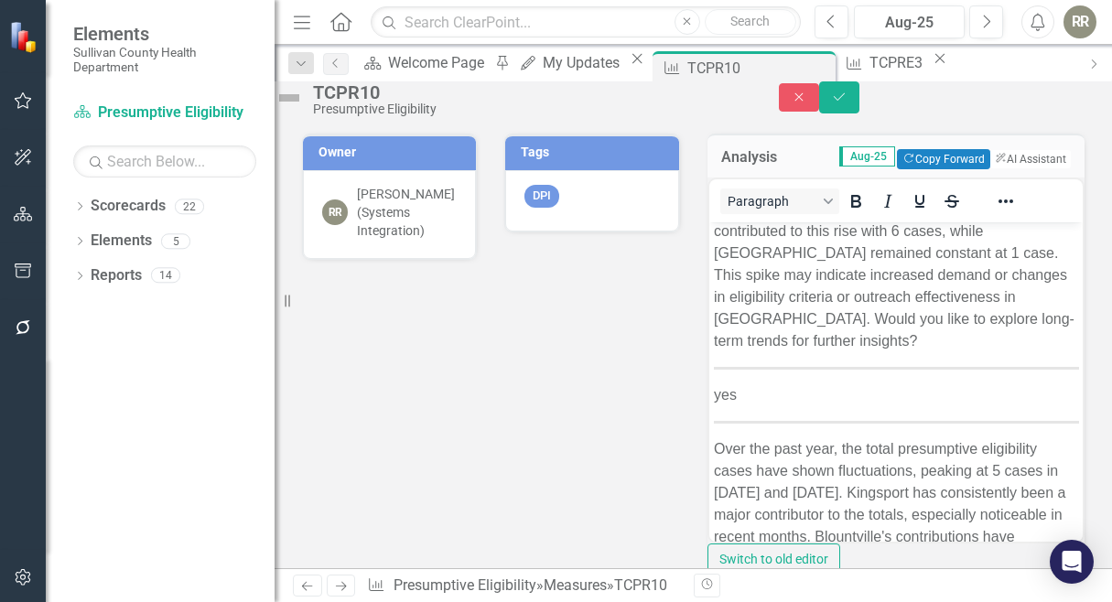
scroll to position [92, 0]
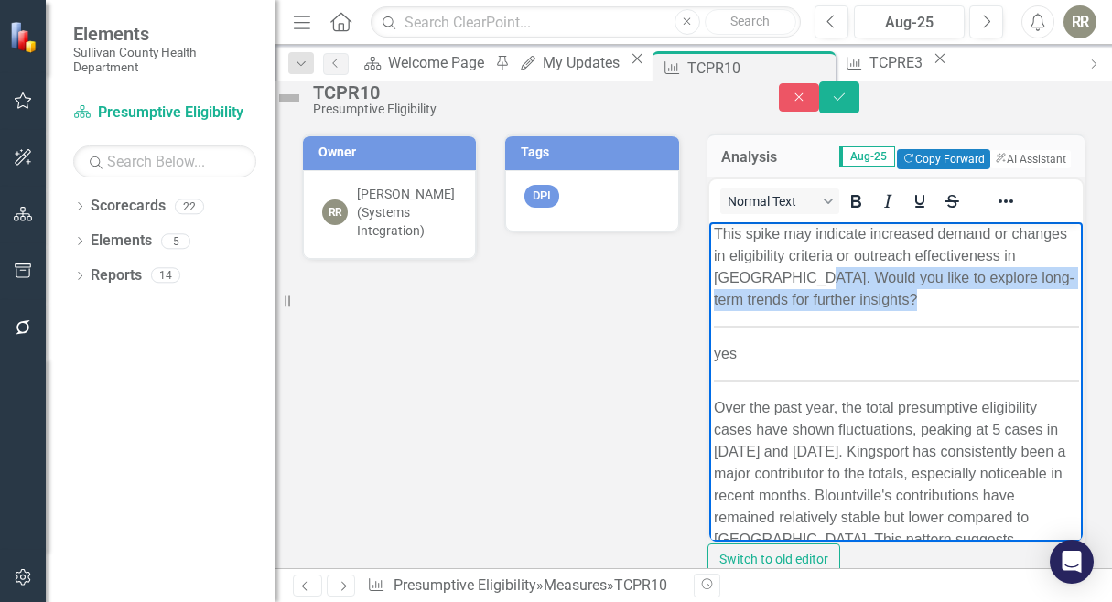
drag, startPoint x: 711, startPoint y: 297, endPoint x: 829, endPoint y: 392, distance: 151.0
click at [829, 392] on body "In [DATE], the total presumptive eligibility cases increased to 7 from 1 in [DA…" at bounding box center [896, 372] width 374 height 483
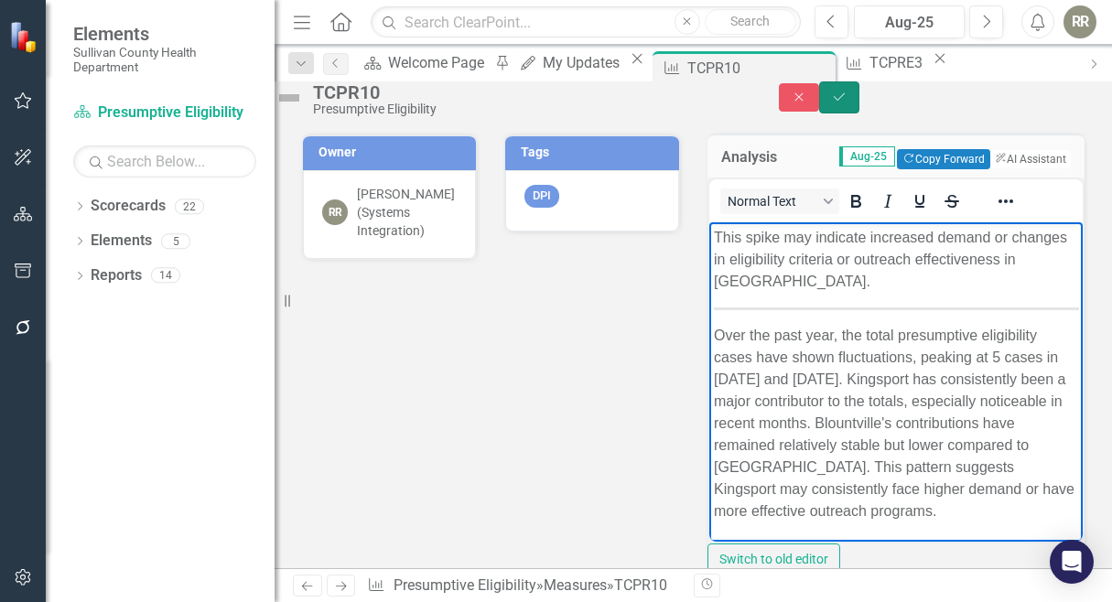
click at [860, 114] on button "Save" at bounding box center [839, 97] width 40 height 32
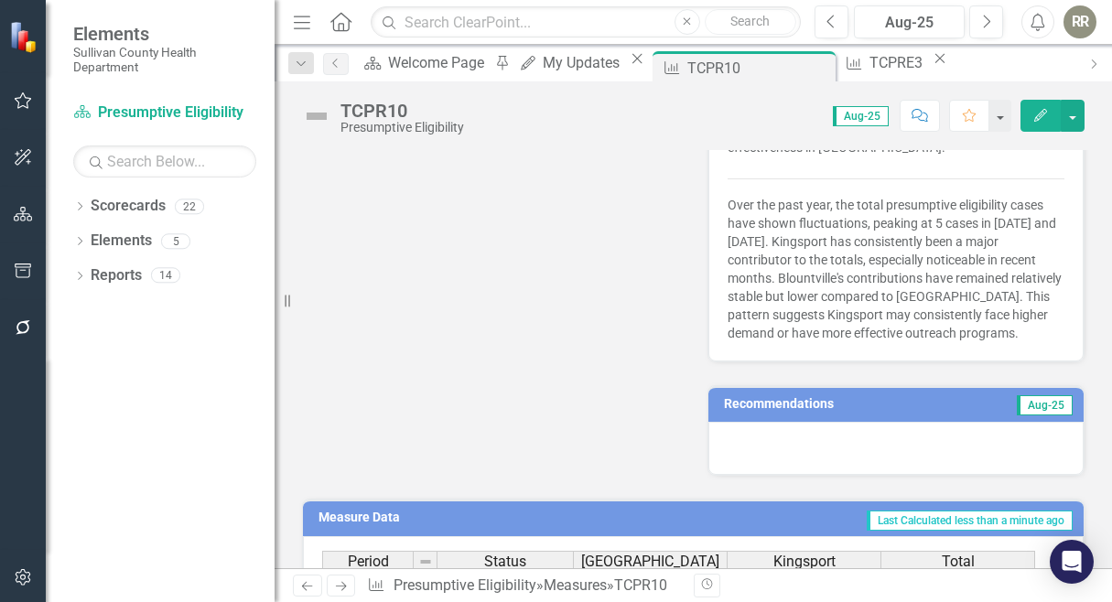
scroll to position [641, 0]
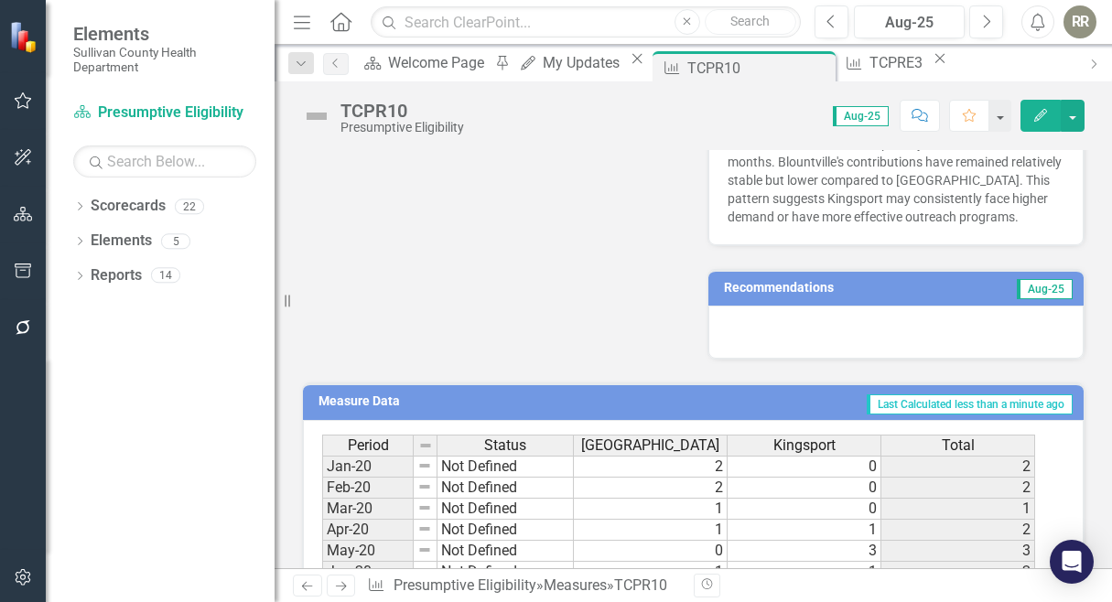
click at [857, 323] on div at bounding box center [897, 332] width 376 height 53
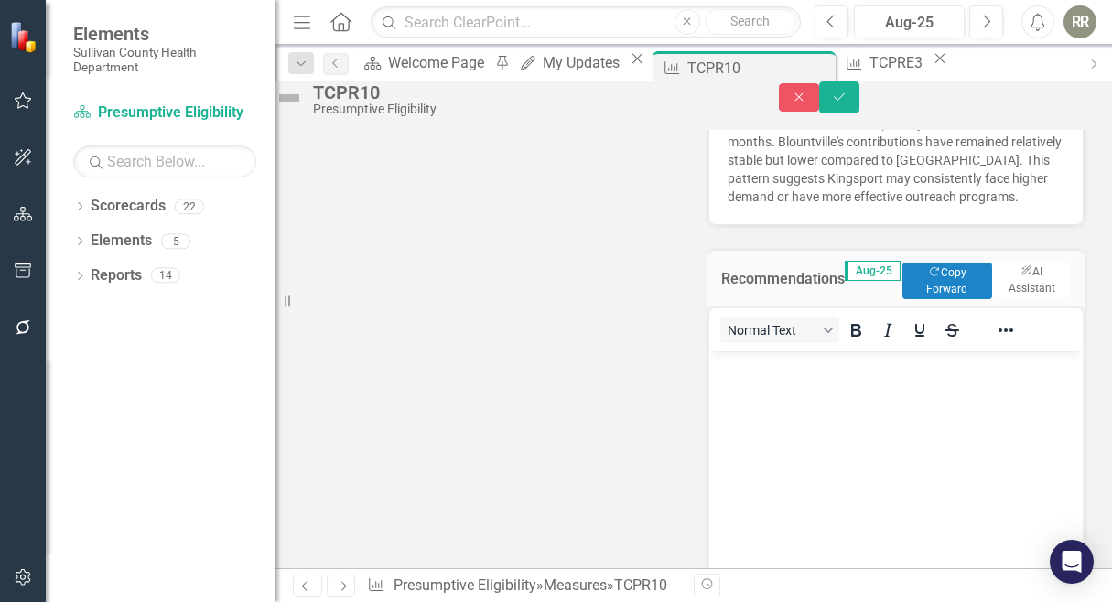
scroll to position [0, 0]
click at [1026, 296] on button "ClearPoint AI AI Assistant" at bounding box center [1032, 281] width 80 height 37
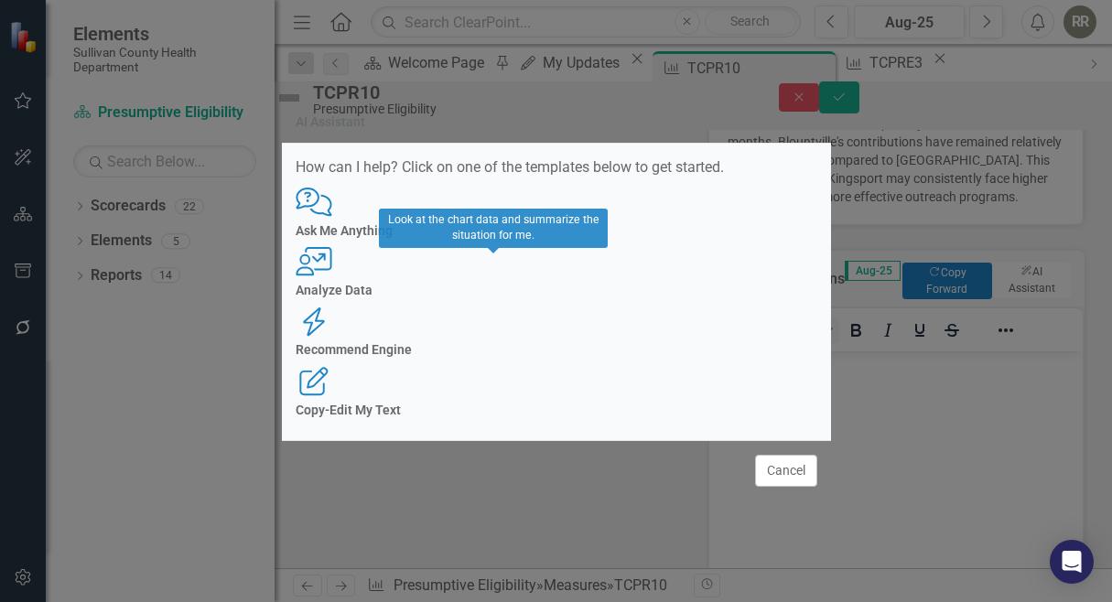
click at [333, 277] on icon "User with Chart" at bounding box center [315, 261] width 38 height 29
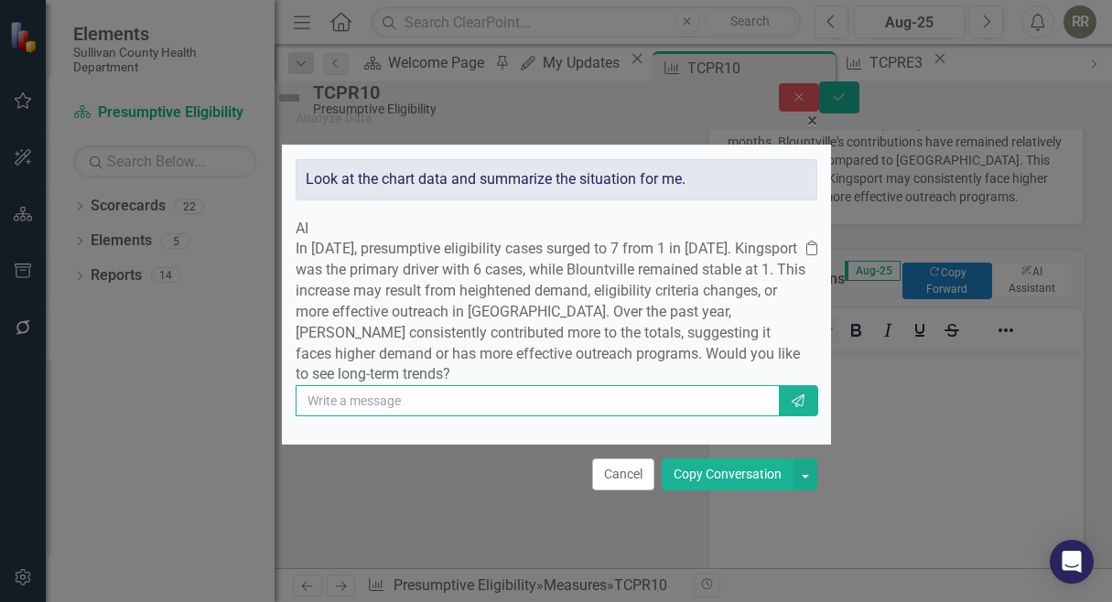
click at [570, 417] on input "text" at bounding box center [538, 400] width 484 height 31
type input "yes"
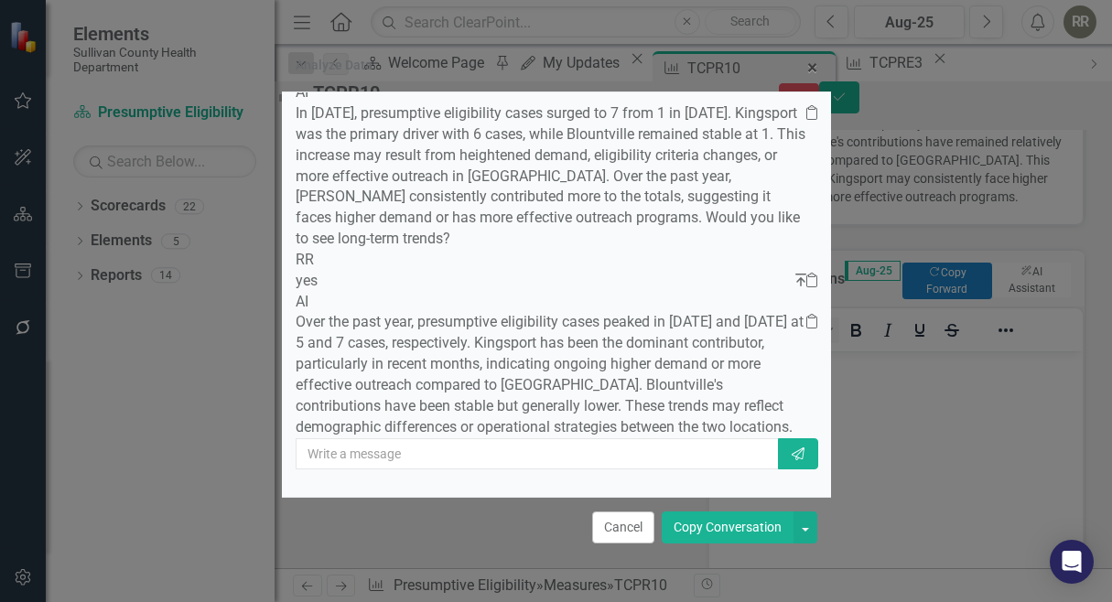
scroll to position [178, 0]
click at [762, 531] on button "Copy Conversation" at bounding box center [728, 528] width 132 height 32
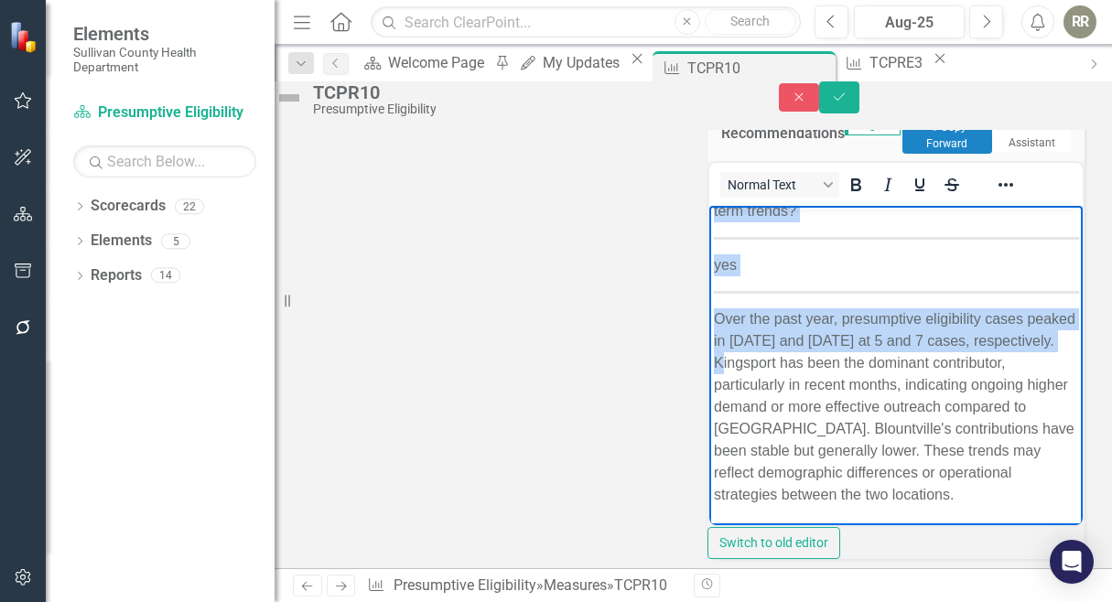
scroll to position [866, 0]
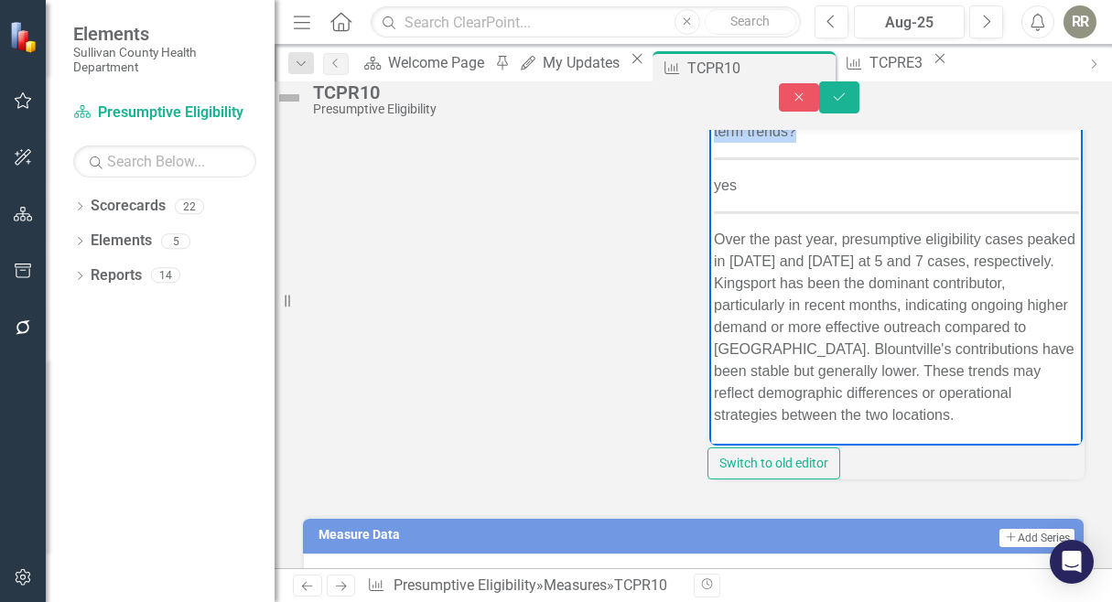
drag, startPoint x: 904, startPoint y: 243, endPoint x: 832, endPoint y: 159, distance: 109.7
click at [832, 159] on body "In [DATE], presumptive eligibility cases surged to 7 from 1 in [DATE]. Kingspor…" at bounding box center [896, 182] width 374 height 527
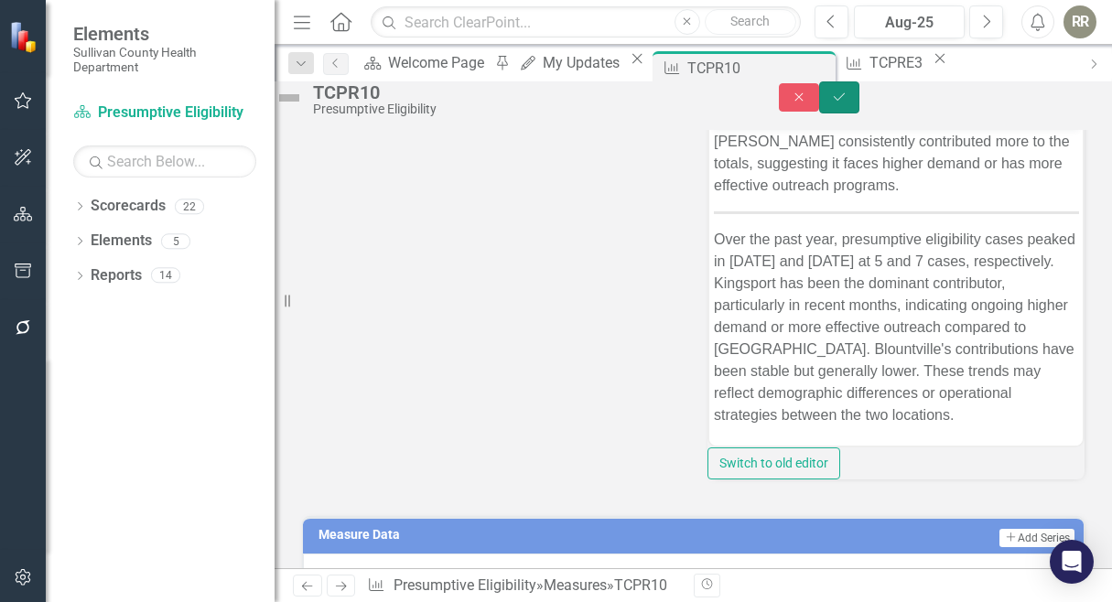
click at [848, 103] on icon "Save" at bounding box center [839, 97] width 16 height 13
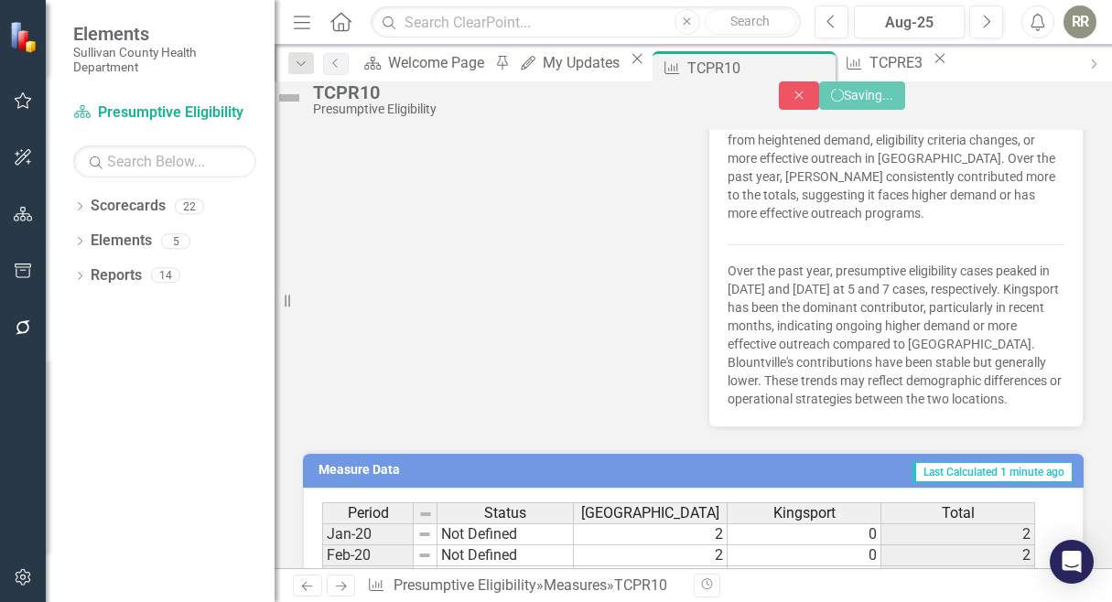
scroll to position [841, 0]
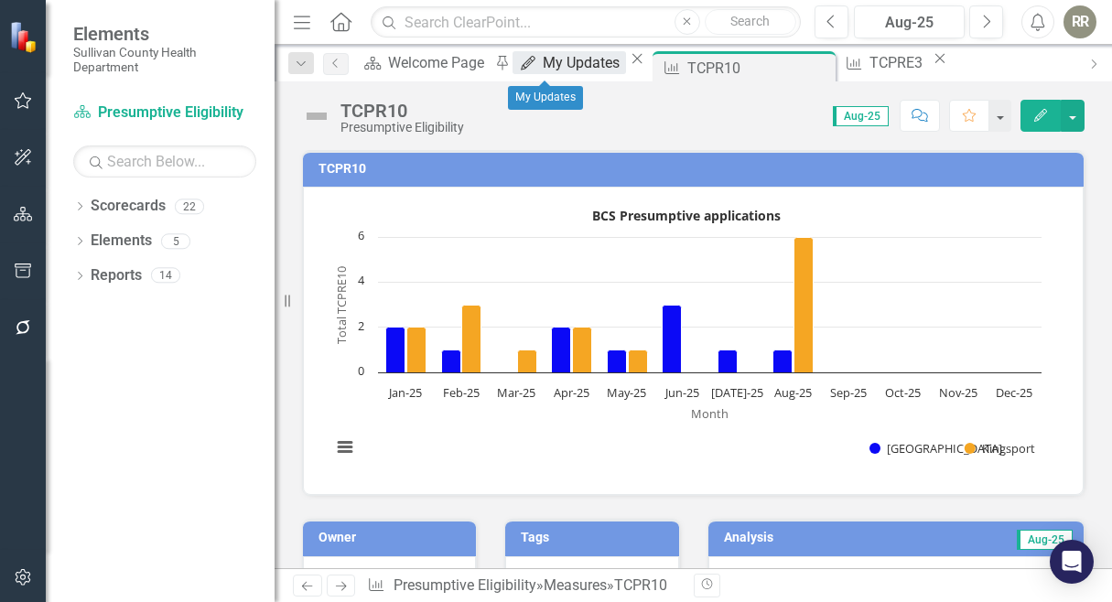
click at [548, 64] on div "My Updates" at bounding box center [584, 62] width 82 height 23
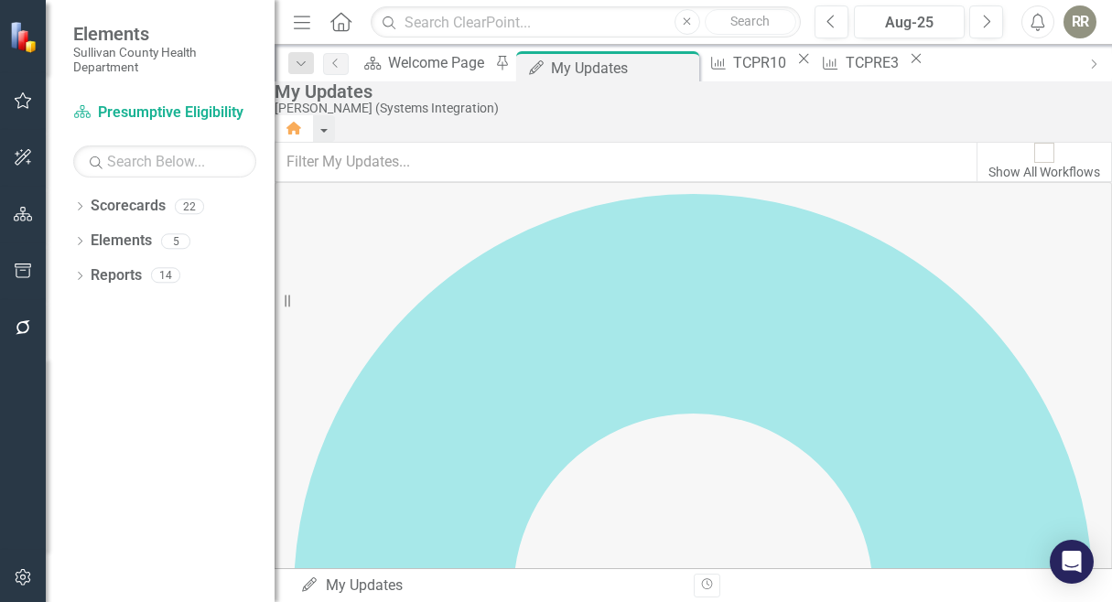
scroll to position [92, 0]
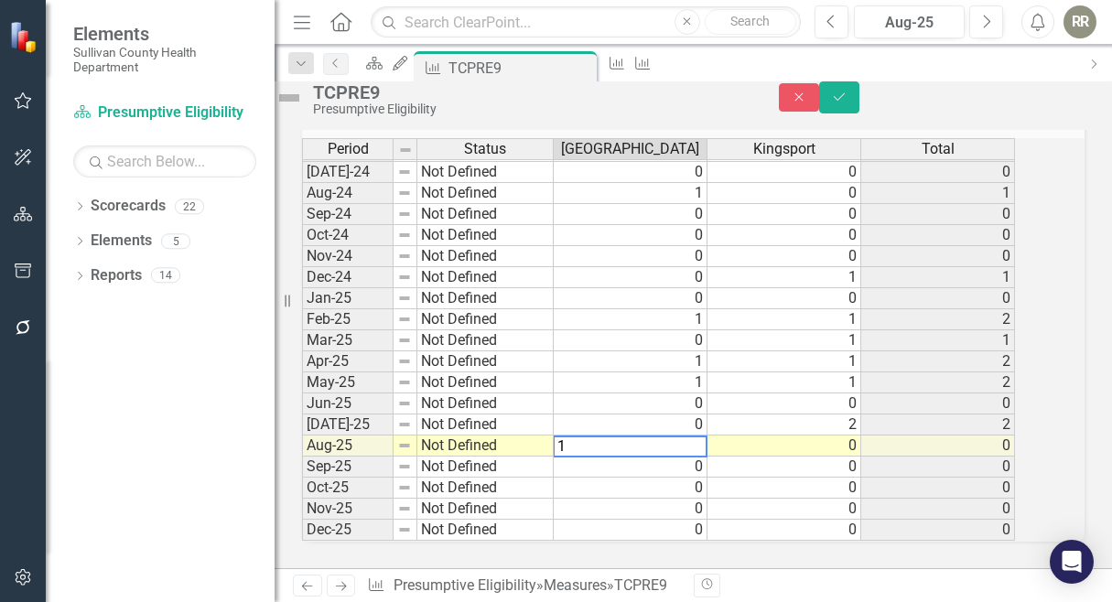
scroll to position [687, 0]
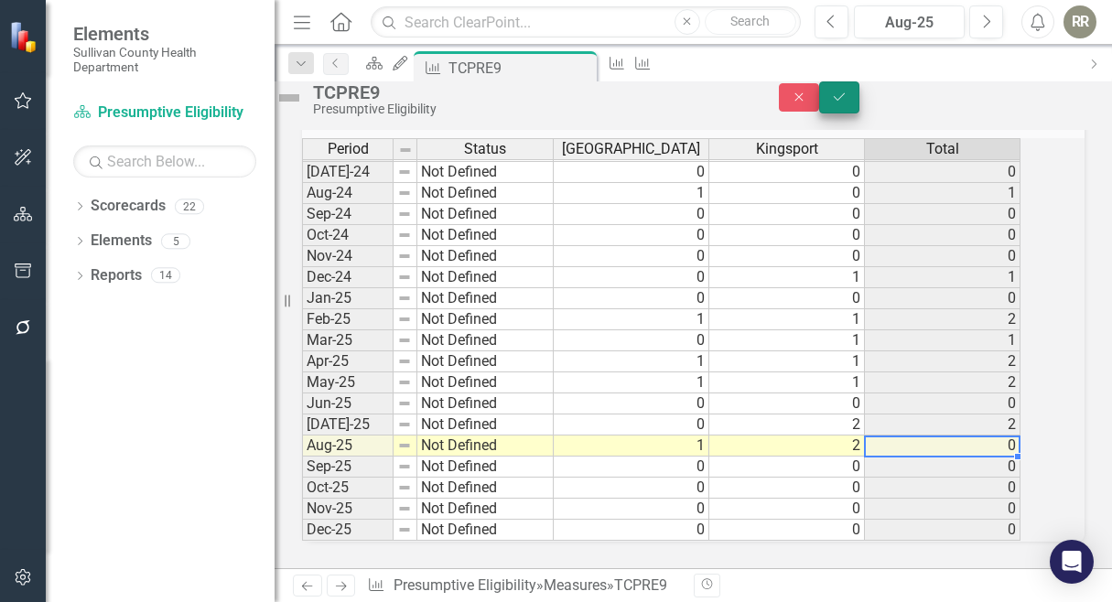
type textarea "2"
click at [848, 103] on icon "Save" at bounding box center [839, 97] width 16 height 13
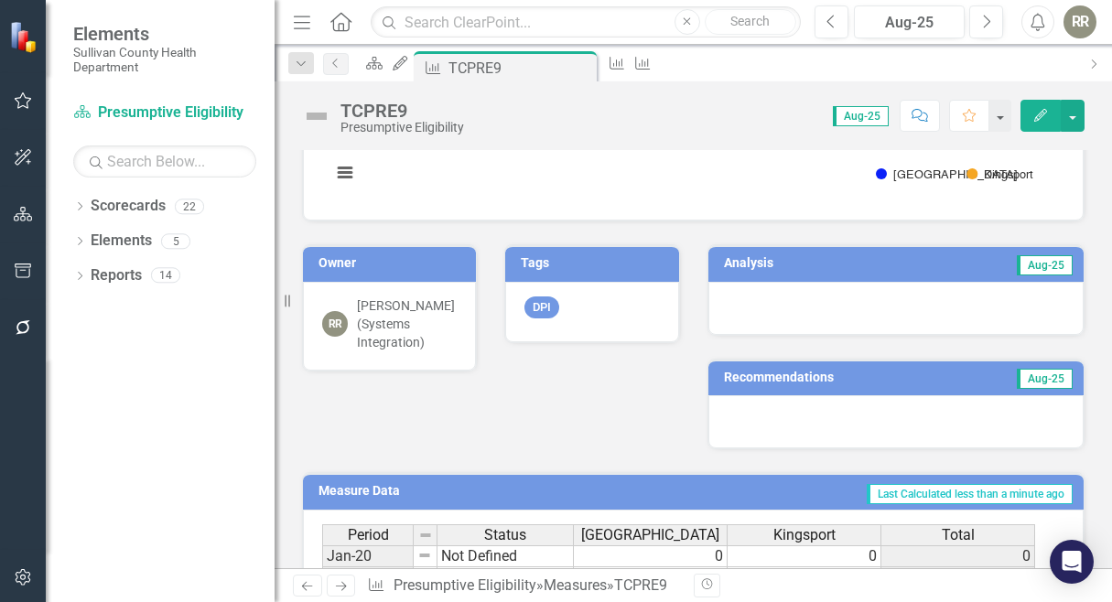
scroll to position [366, 0]
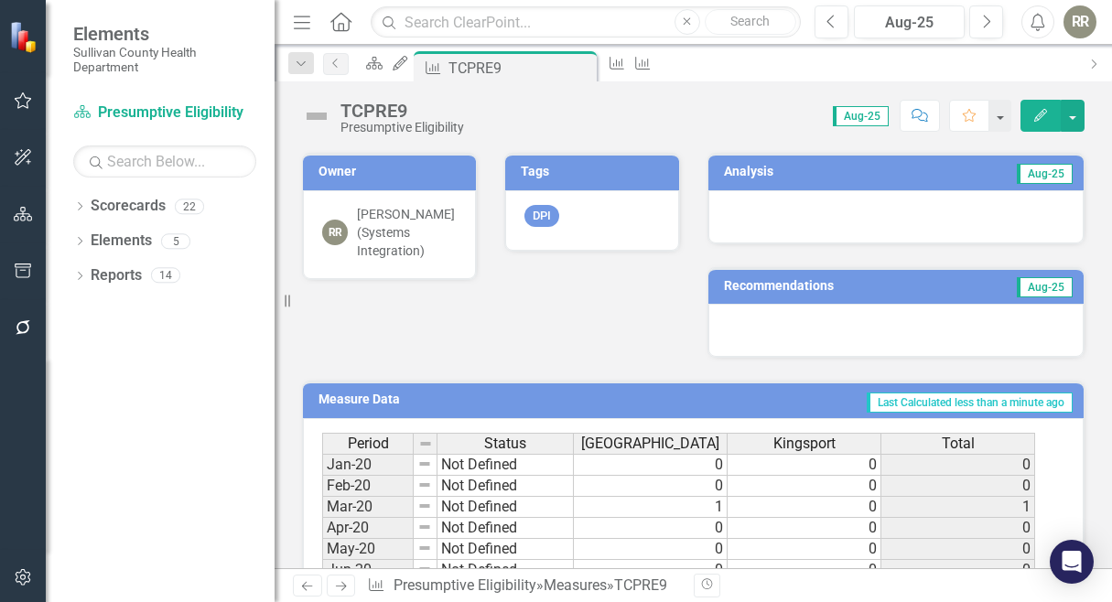
click at [942, 217] on div at bounding box center [897, 216] width 376 height 53
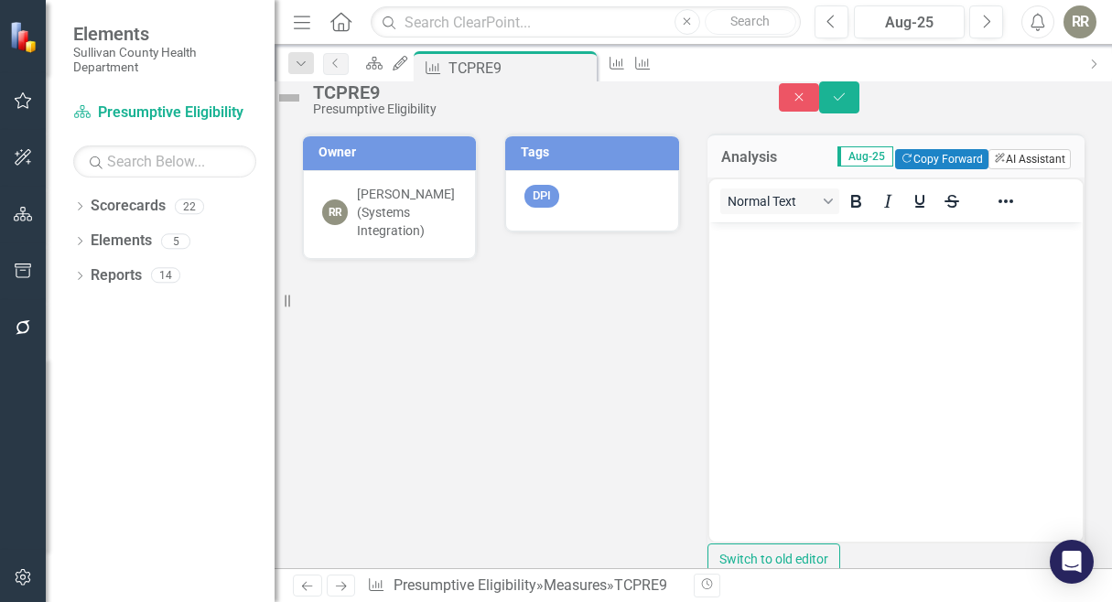
click at [1024, 169] on button "ClearPoint AI AI Assistant" at bounding box center [1030, 159] width 82 height 20
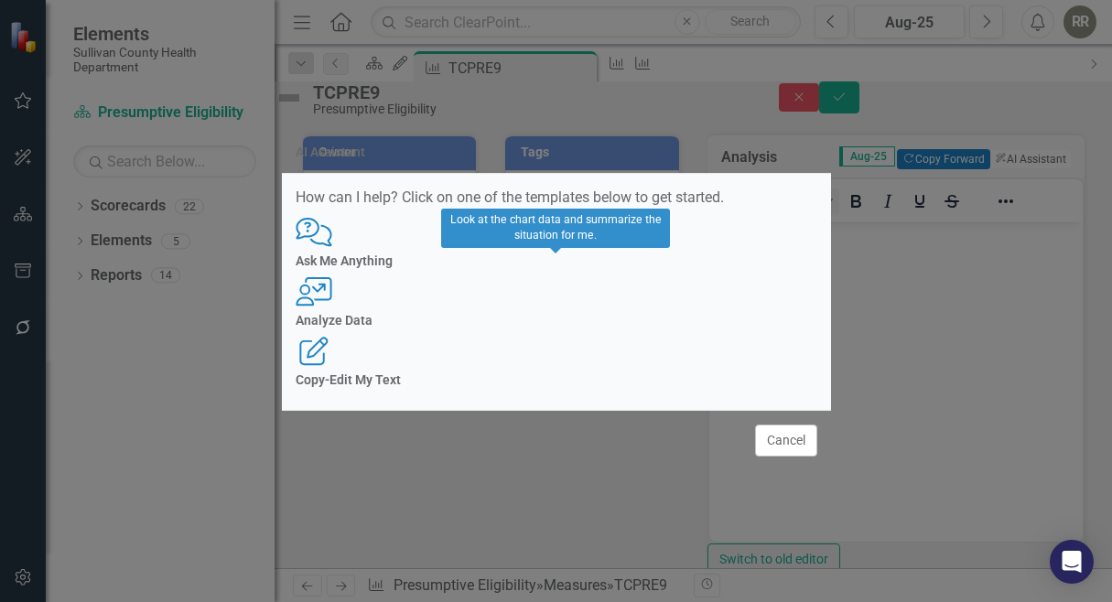
click at [557, 306] on div "User with Chart Analyze Data" at bounding box center [557, 302] width 522 height 50
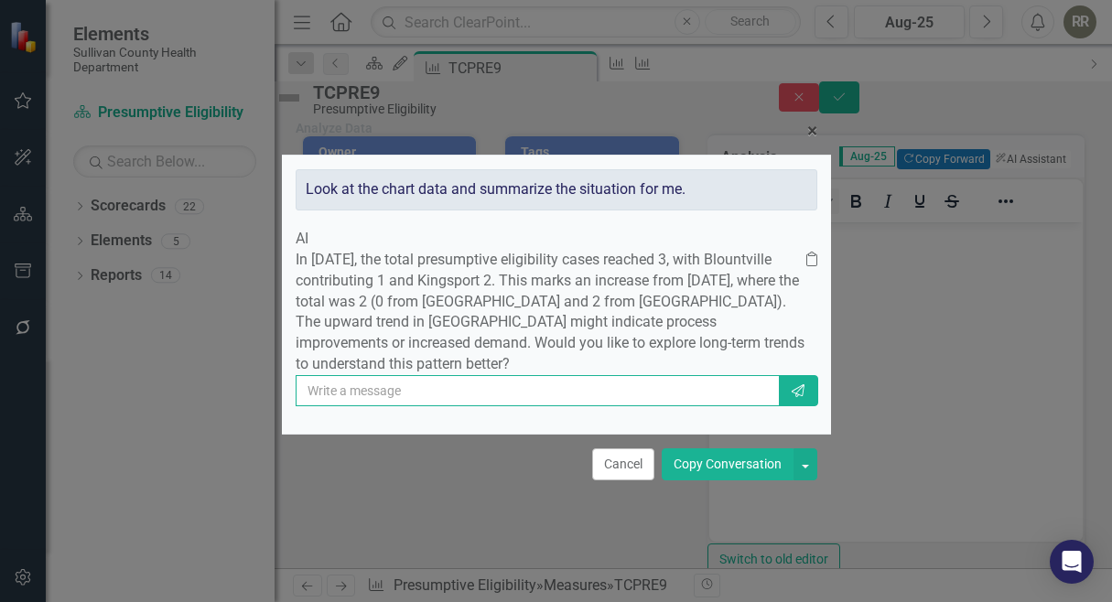
click at [570, 407] on input "text" at bounding box center [538, 390] width 484 height 31
type input "yes"
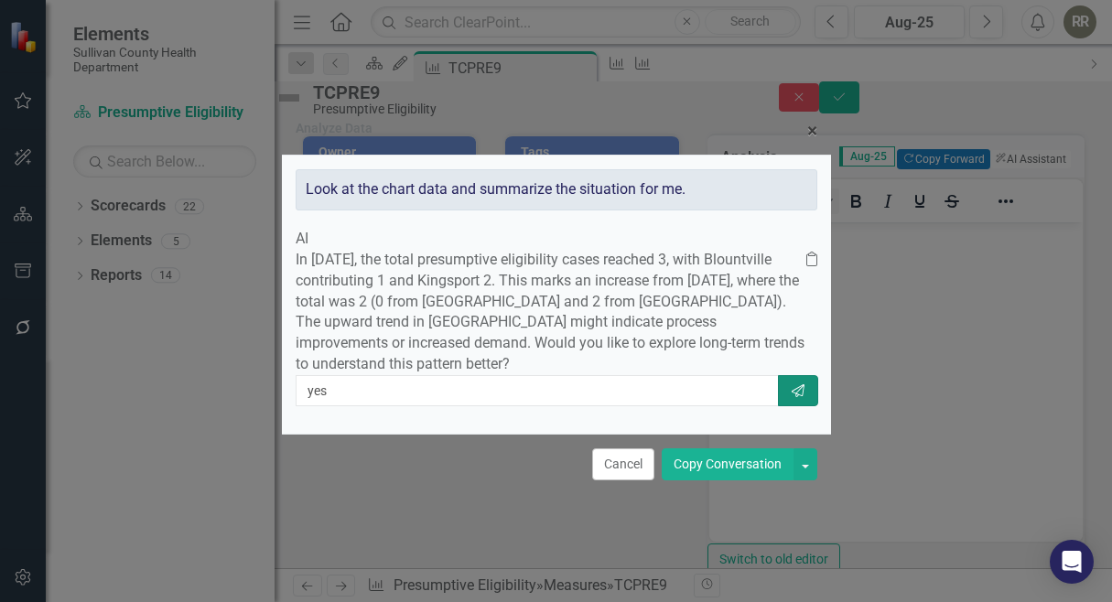
click at [797, 407] on button "Send" at bounding box center [798, 390] width 40 height 31
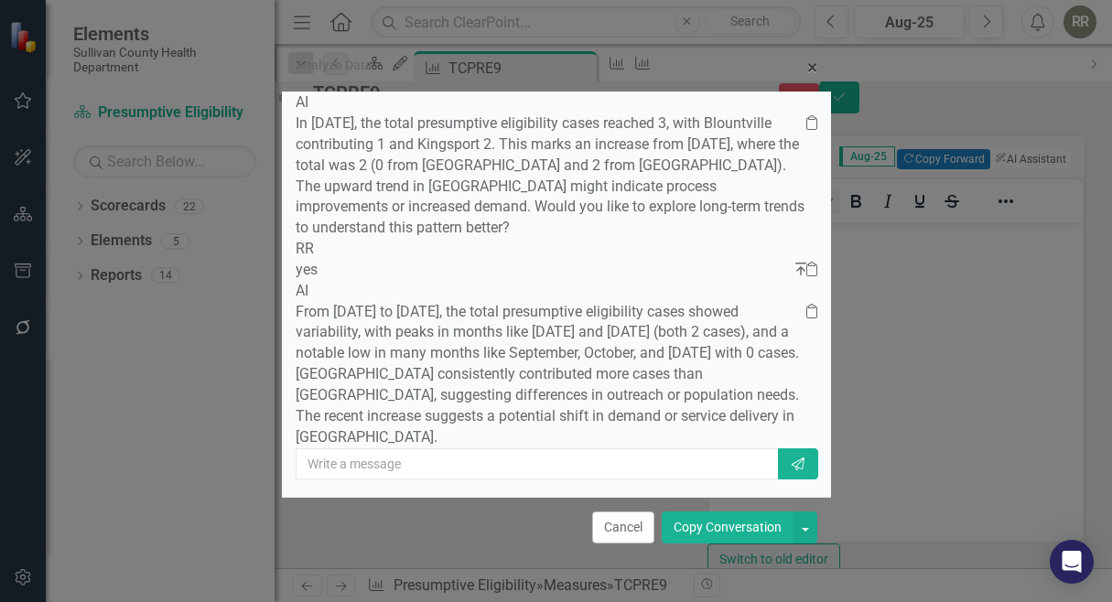
scroll to position [157, 0]
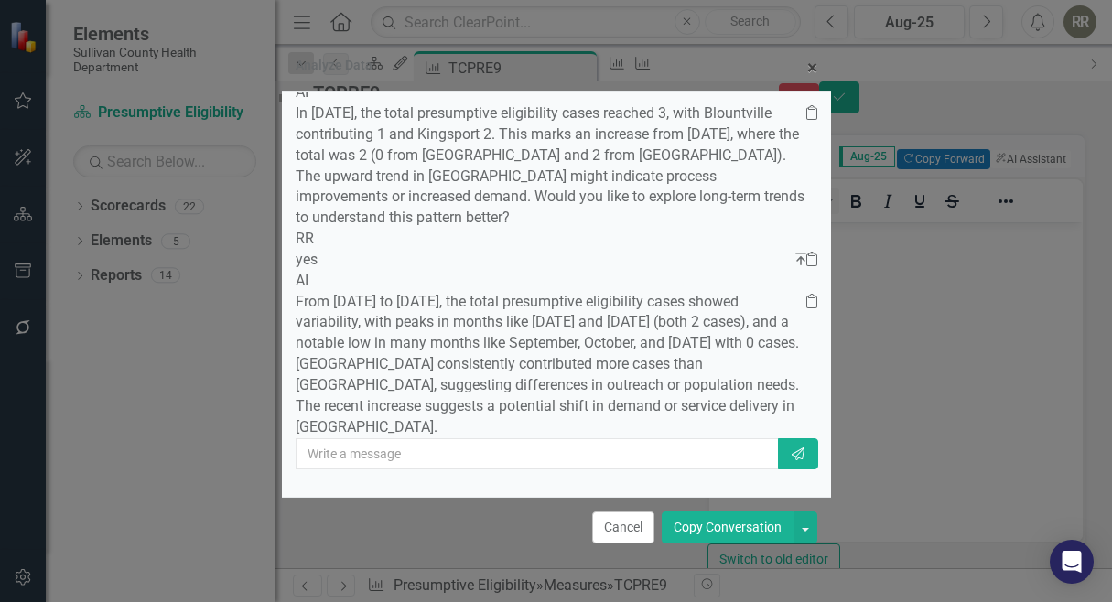
click at [707, 525] on button "Copy Conversation" at bounding box center [728, 528] width 132 height 32
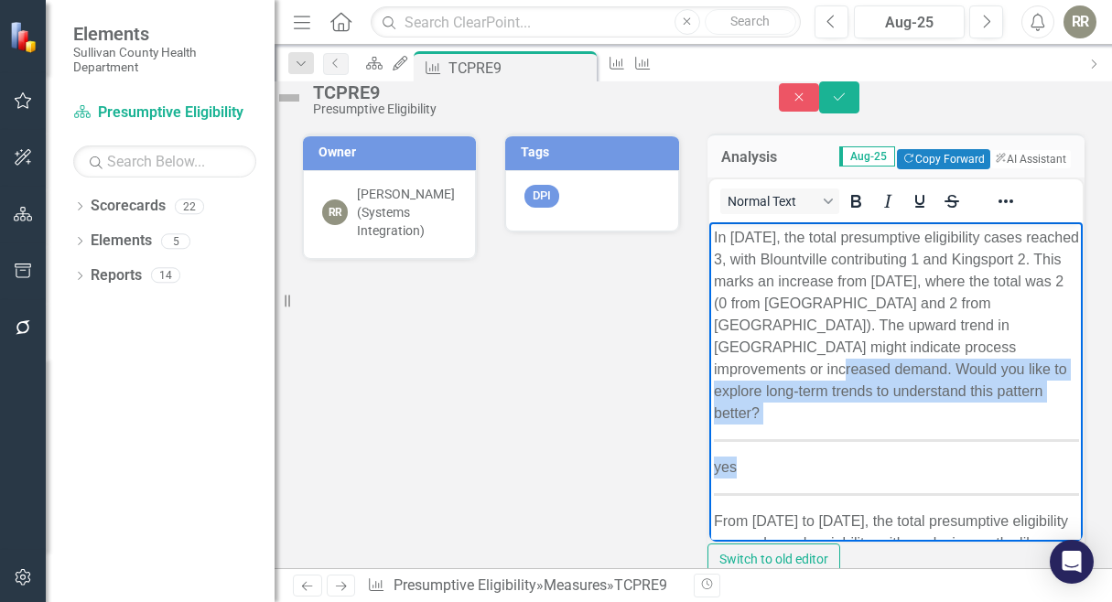
drag, startPoint x: 952, startPoint y: 367, endPoint x: 949, endPoint y: 468, distance: 100.8
click at [949, 468] on body "In [DATE], the total presumptive eligibility cases reached 3, with Blountville …" at bounding box center [896, 474] width 374 height 505
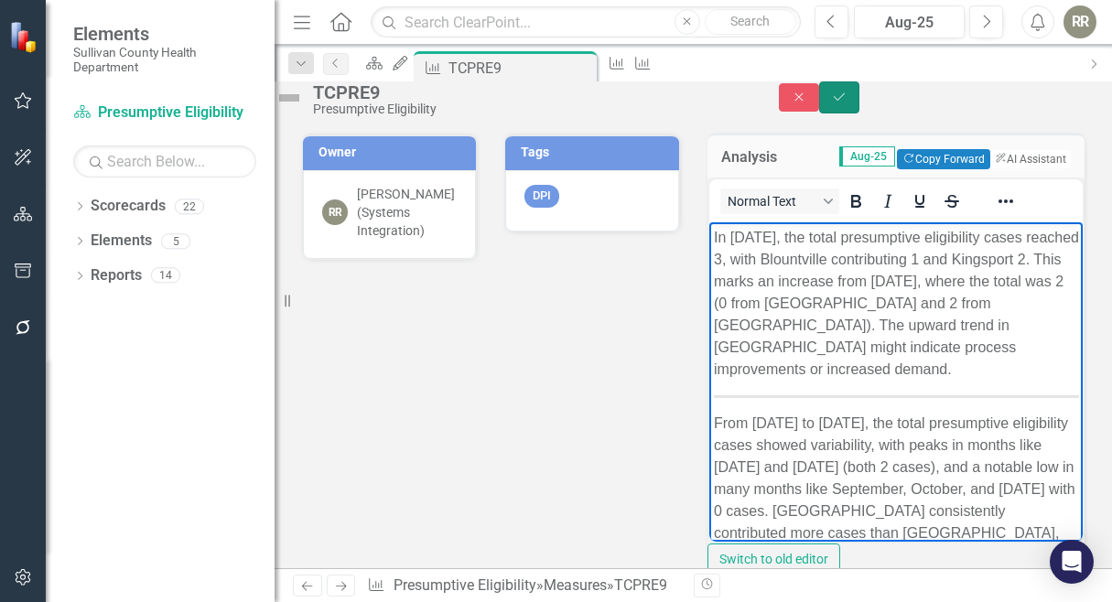
click at [848, 102] on icon "Save" at bounding box center [839, 97] width 16 height 13
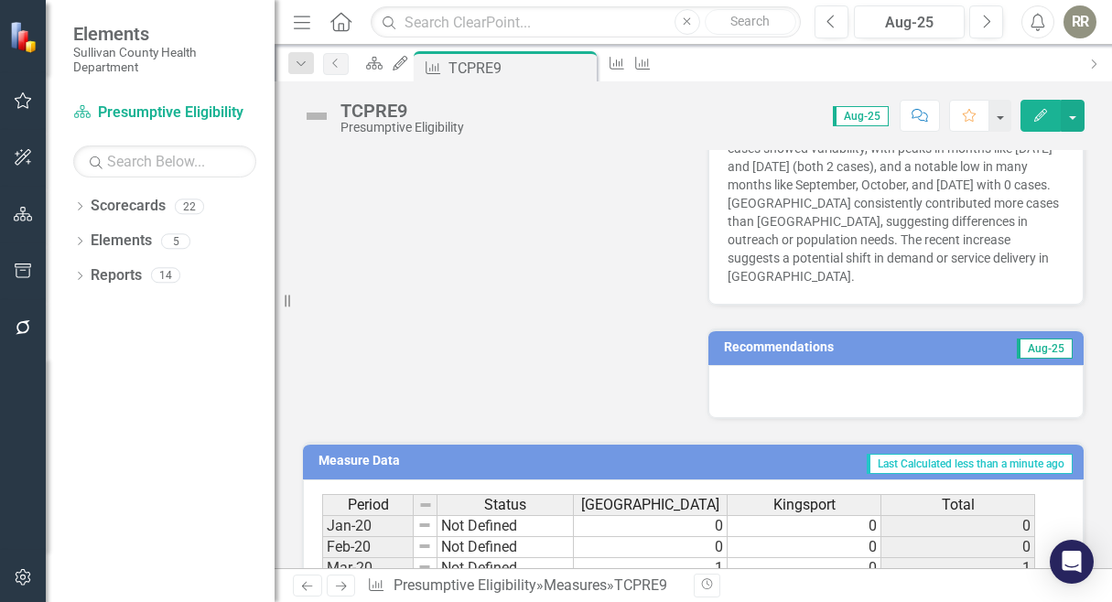
scroll to position [641, 0]
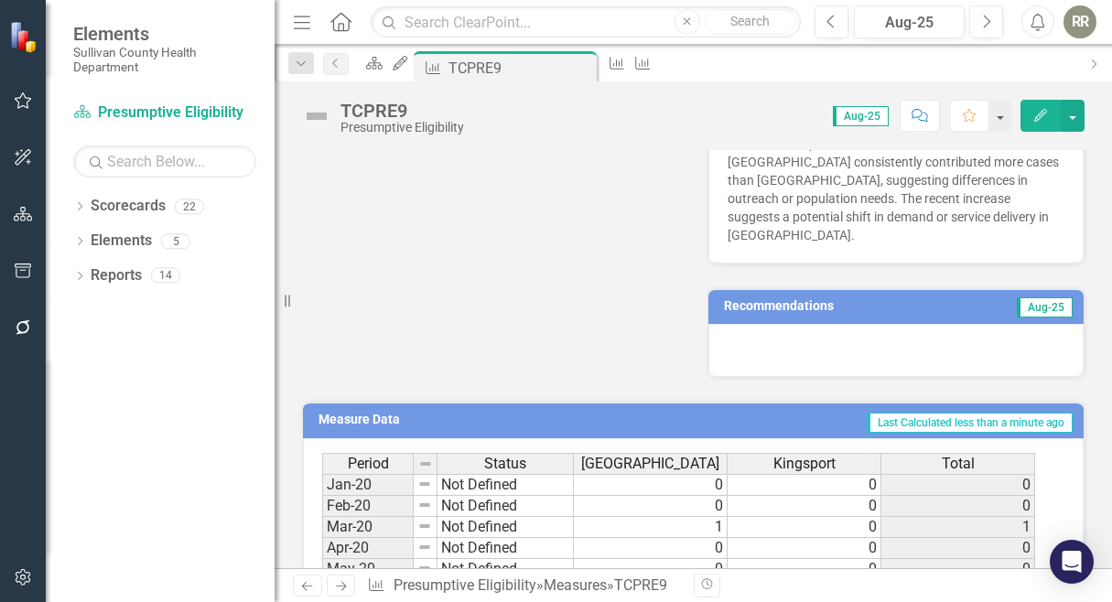
click at [801, 325] on div at bounding box center [897, 350] width 376 height 53
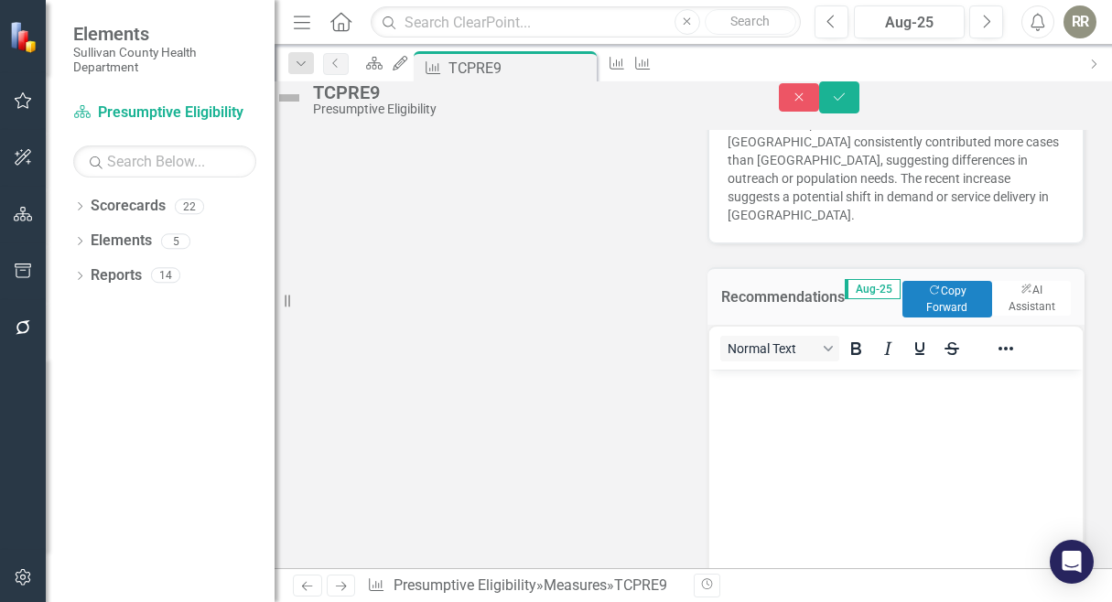
scroll to position [0, 0]
click at [1007, 318] on button "ClearPoint AI AI Assistant" at bounding box center [1032, 299] width 80 height 37
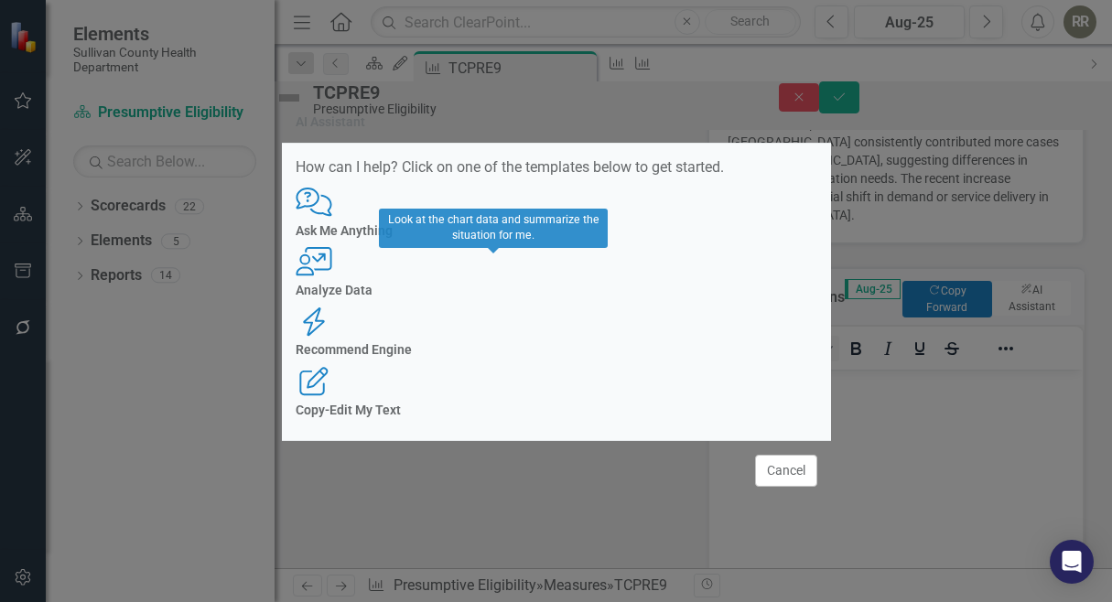
click at [525, 298] on div "User with Chart Analyze Data" at bounding box center [557, 272] width 522 height 50
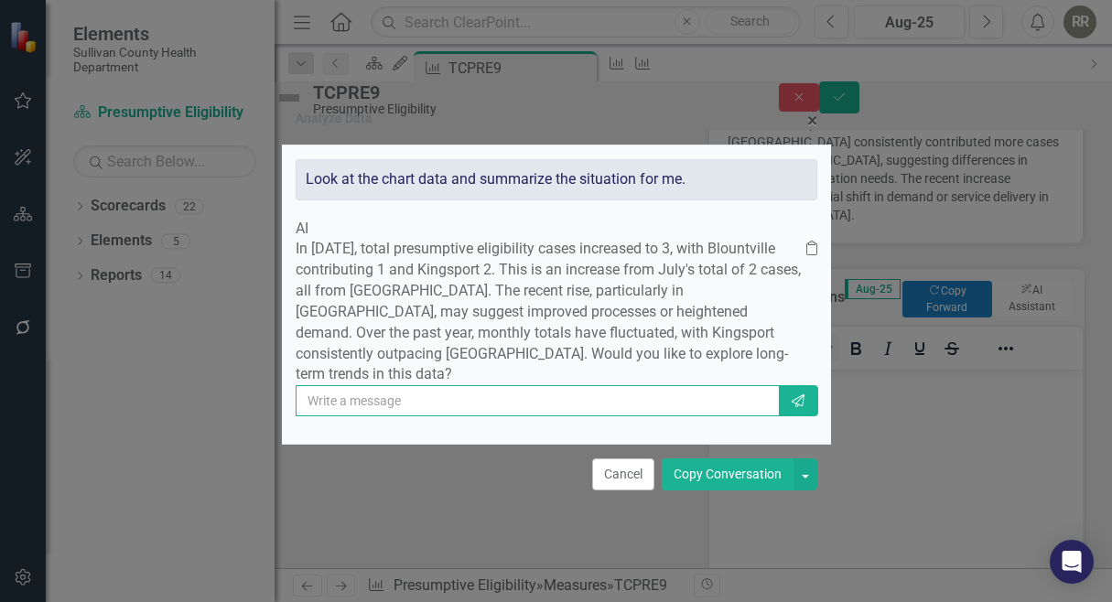
click at [371, 417] on input "text" at bounding box center [538, 400] width 484 height 31
type input "yes"
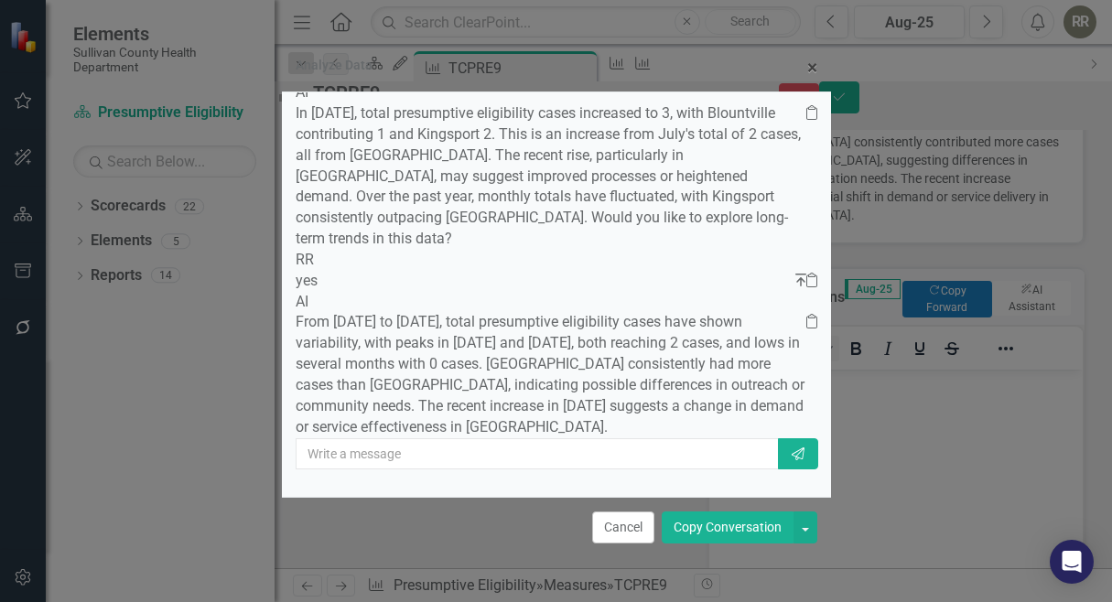
scroll to position [178, 0]
click at [732, 522] on button "Copy Conversation" at bounding box center [728, 528] width 132 height 32
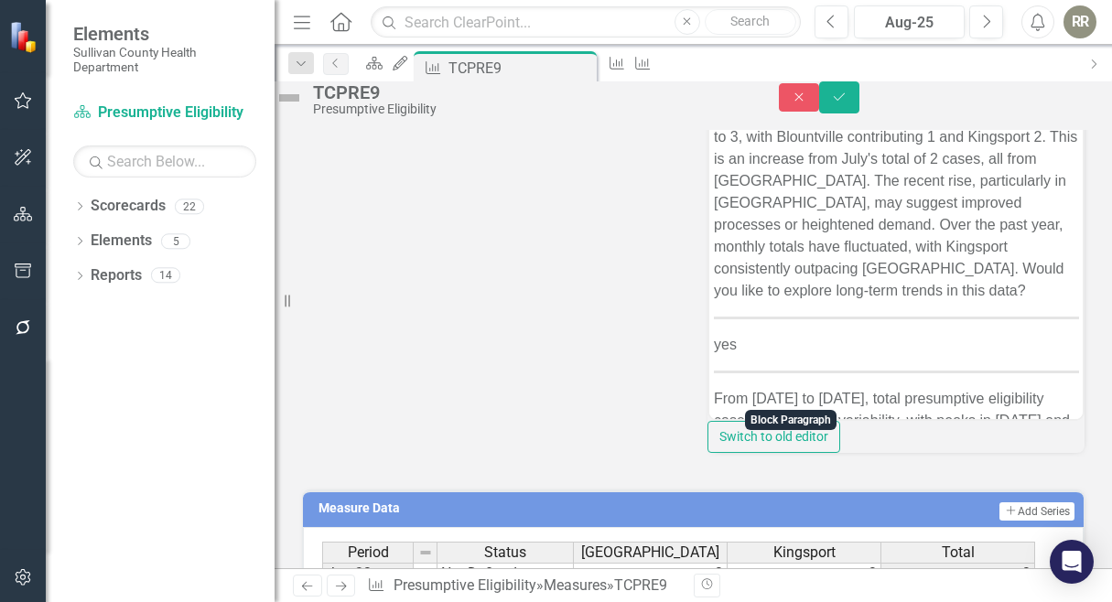
scroll to position [916, 0]
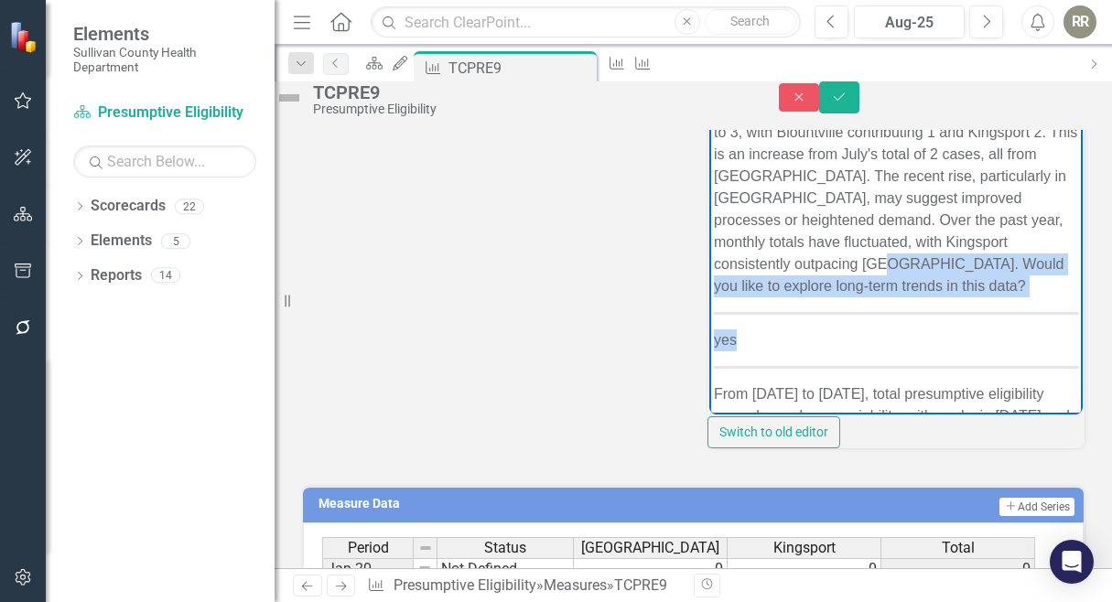
drag, startPoint x: 945, startPoint y: 293, endPoint x: 950, endPoint y: 358, distance: 65.2
click at [952, 357] on body "In [DATE], total presumptive eligibility cases increased to 3, with Blountville…" at bounding box center [896, 347] width 374 height 505
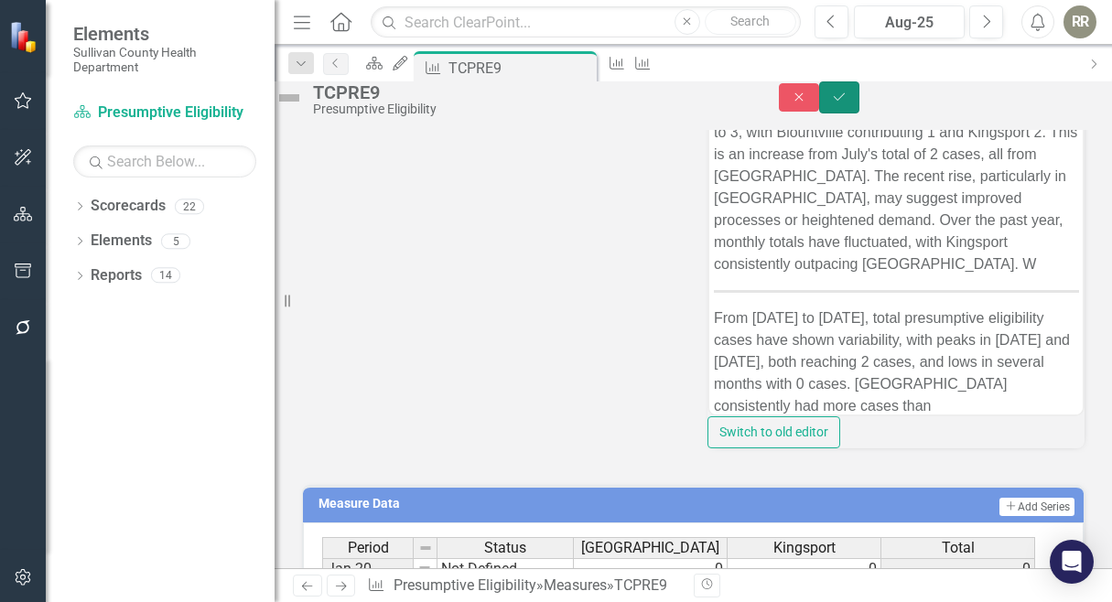
click at [848, 103] on icon "Save" at bounding box center [839, 97] width 16 height 13
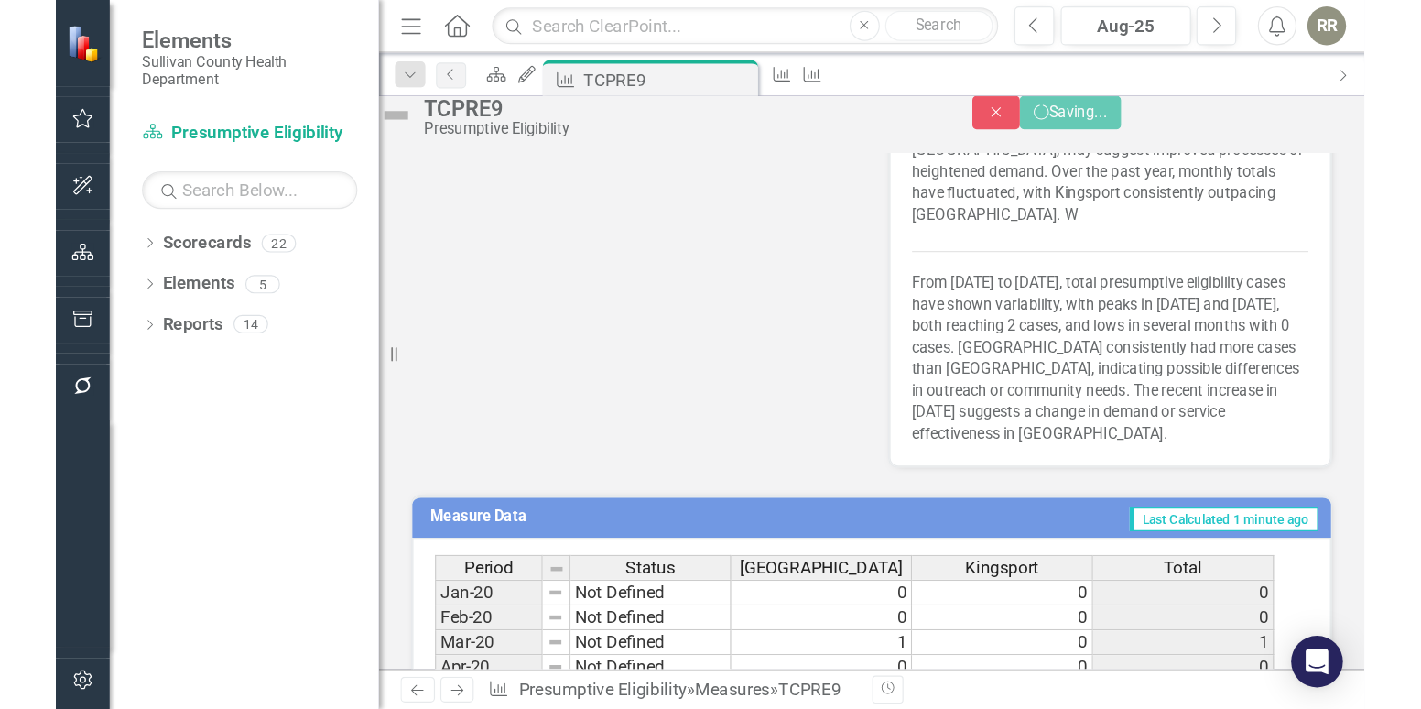
scroll to position [891, 0]
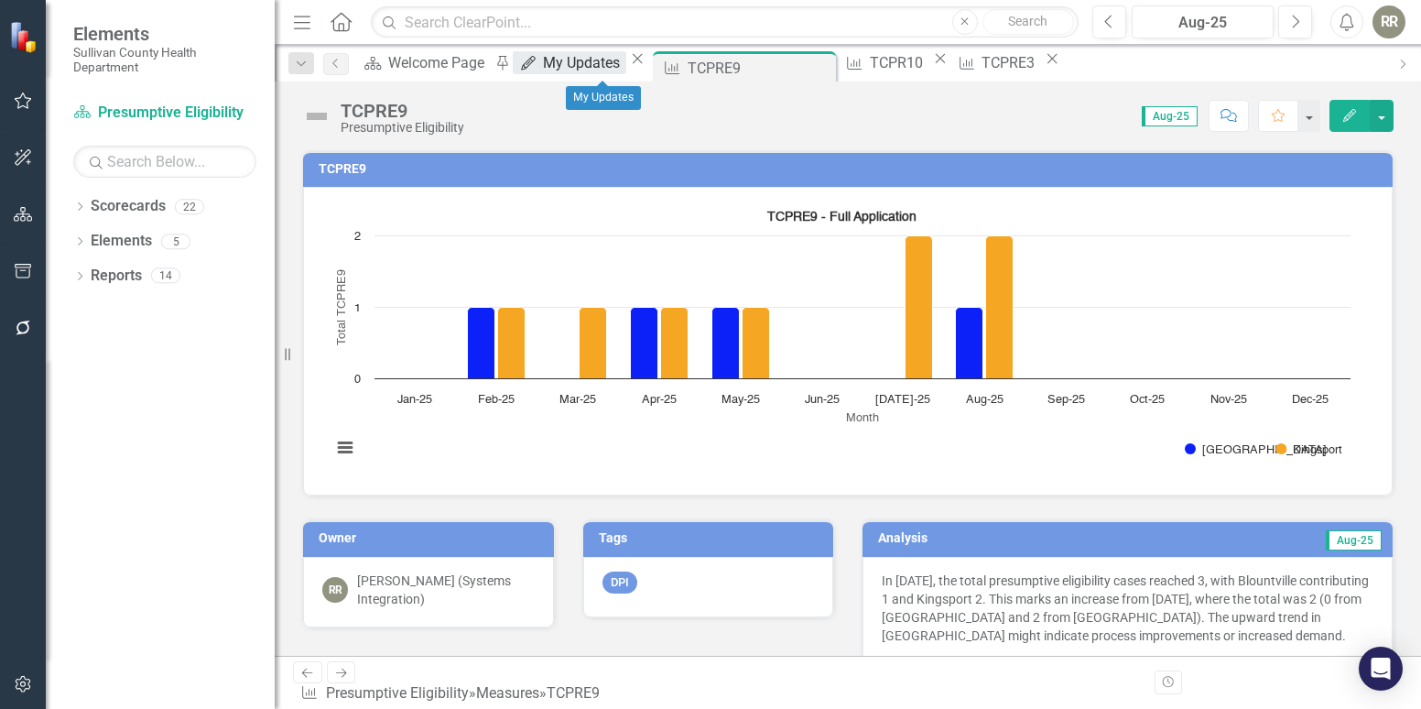
click at [602, 61] on div "My Updates" at bounding box center [584, 62] width 82 height 23
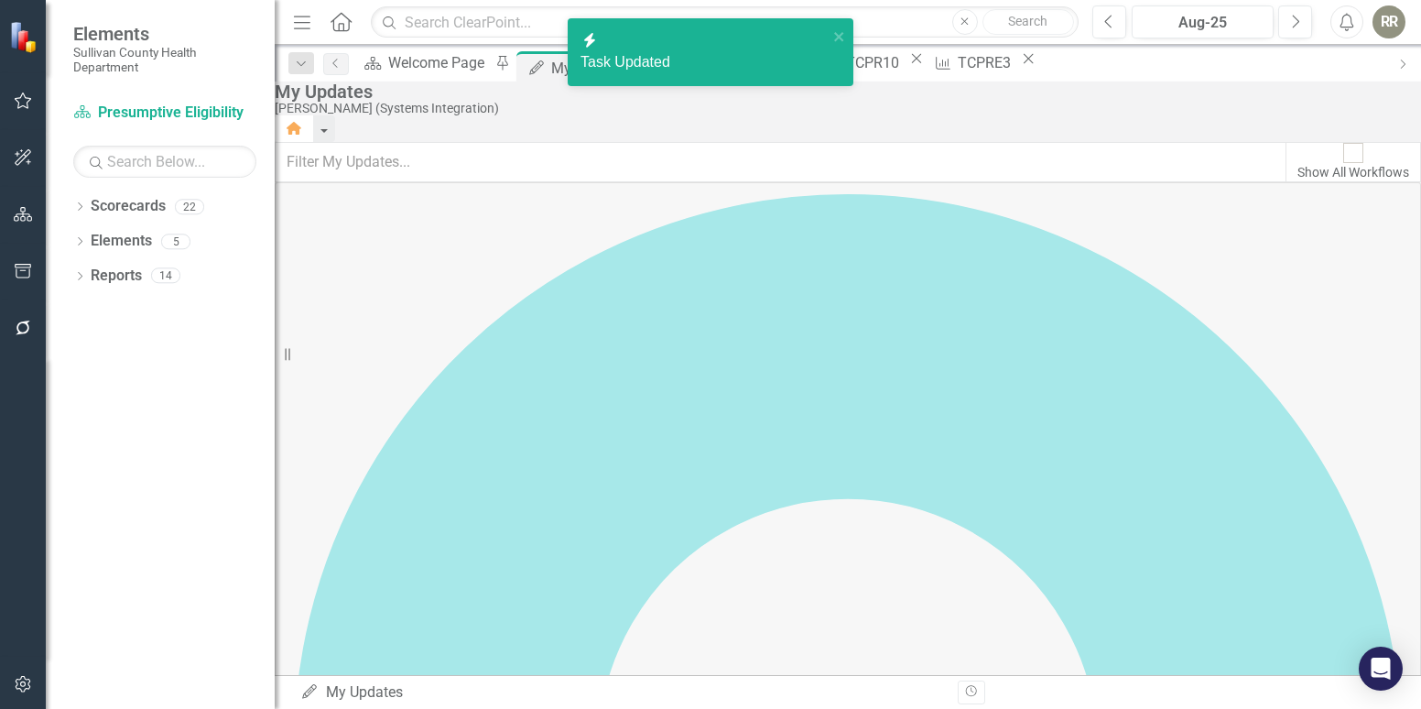
checkbox input "true"
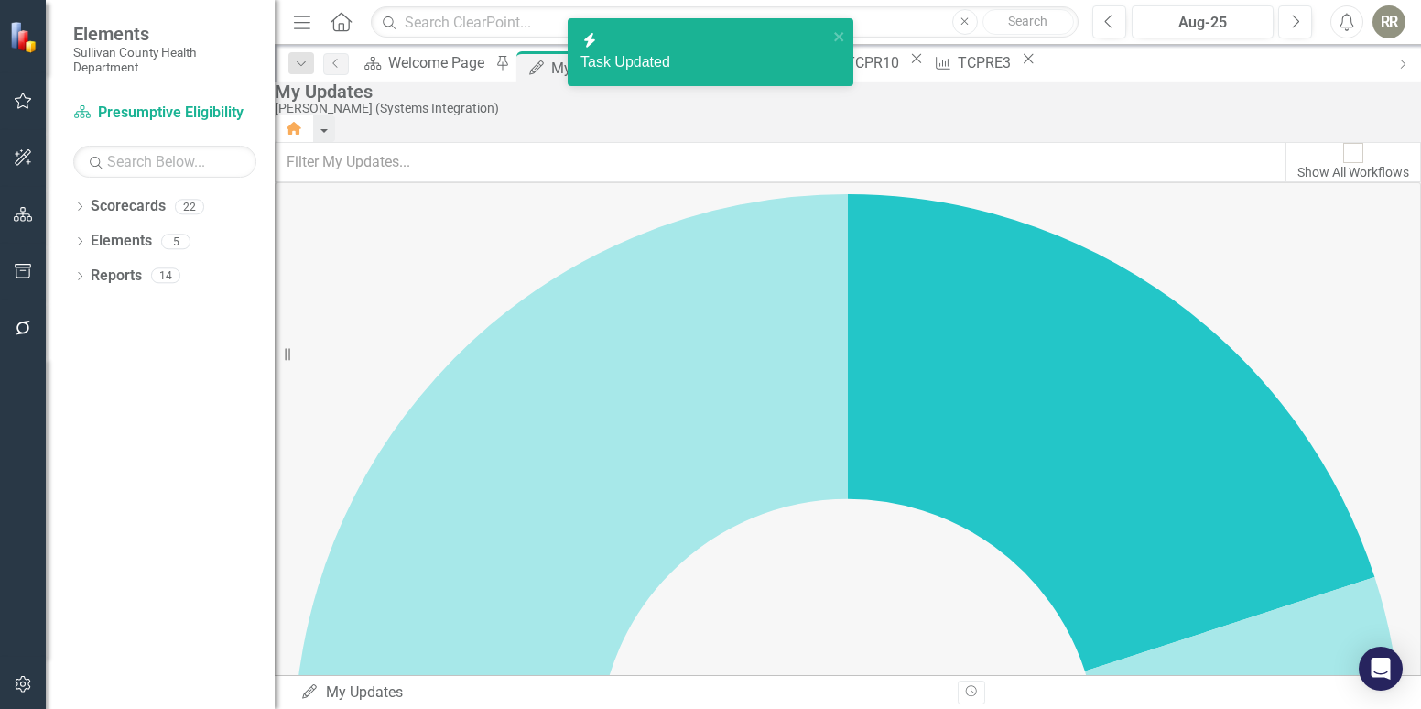
checkbox input "true"
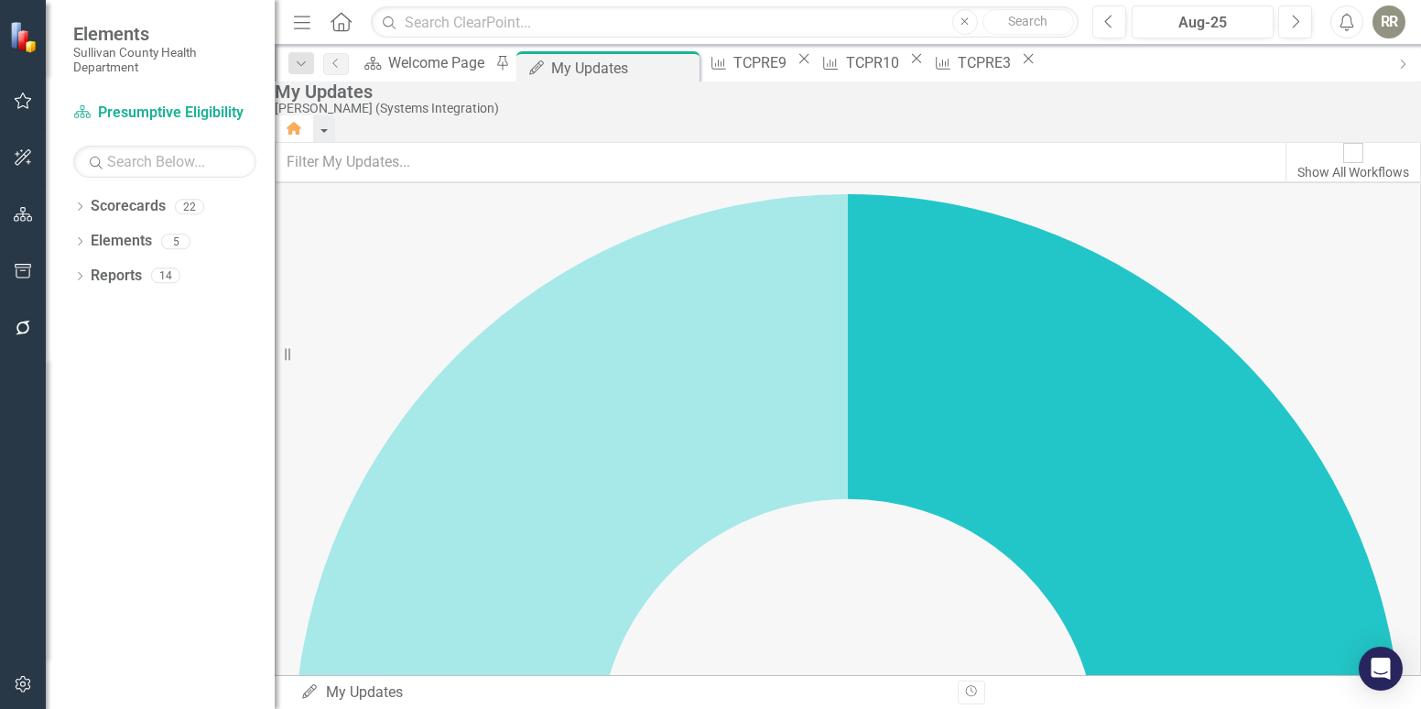
checkbox input "true"
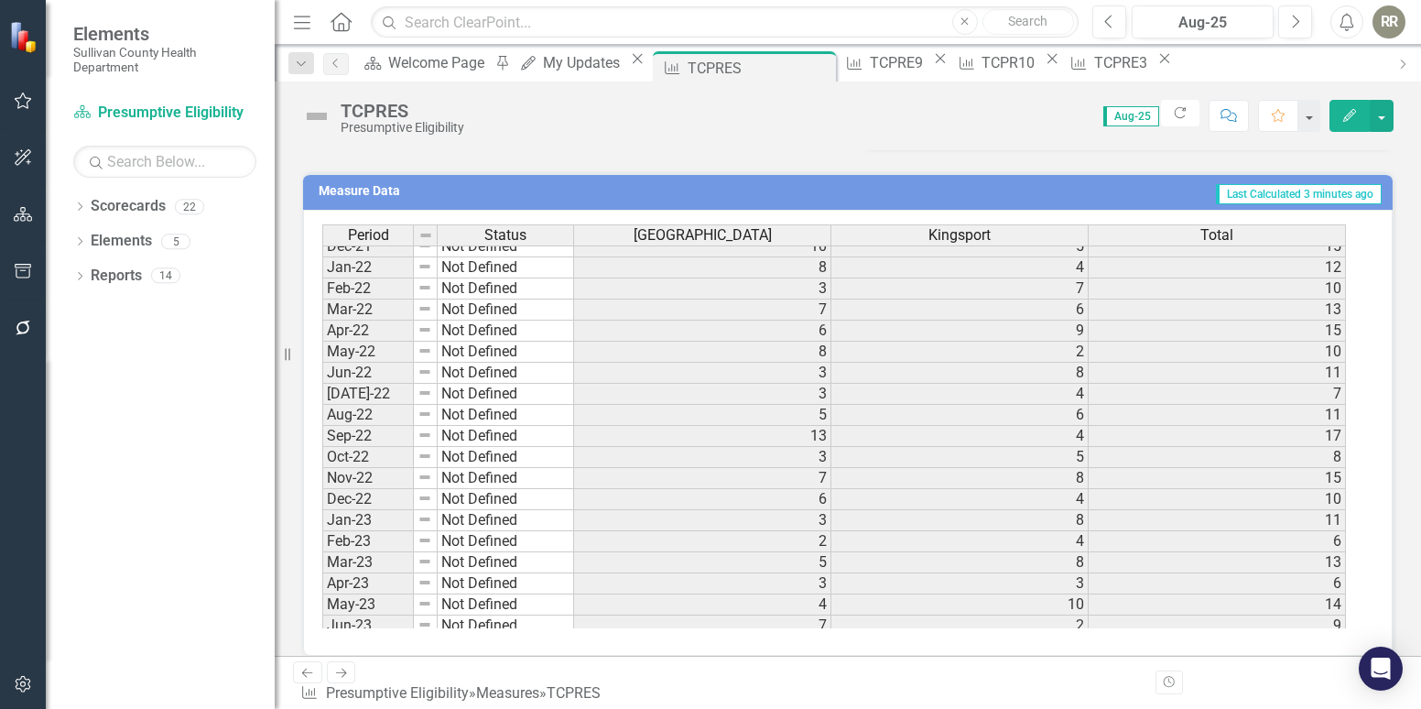
scroll to position [281, 0]
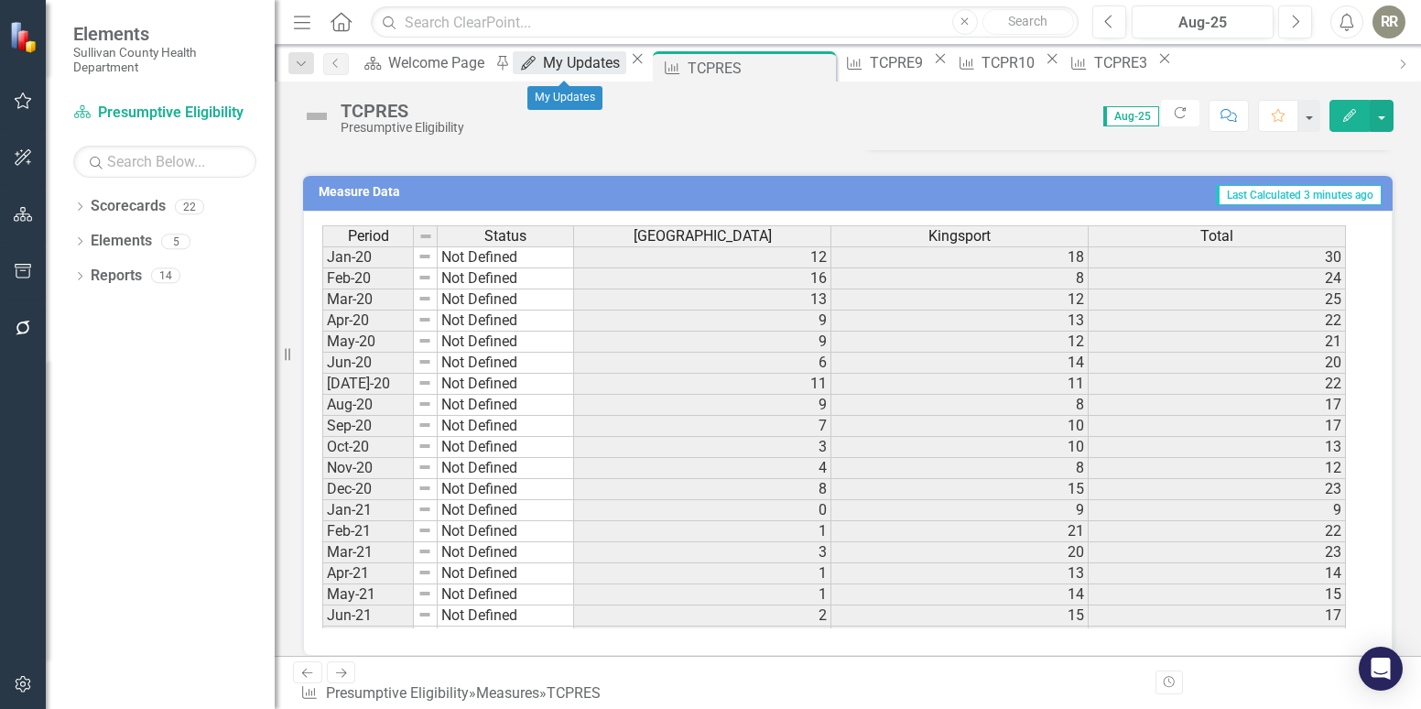
click at [548, 72] on div "My Updates" at bounding box center [584, 62] width 82 height 23
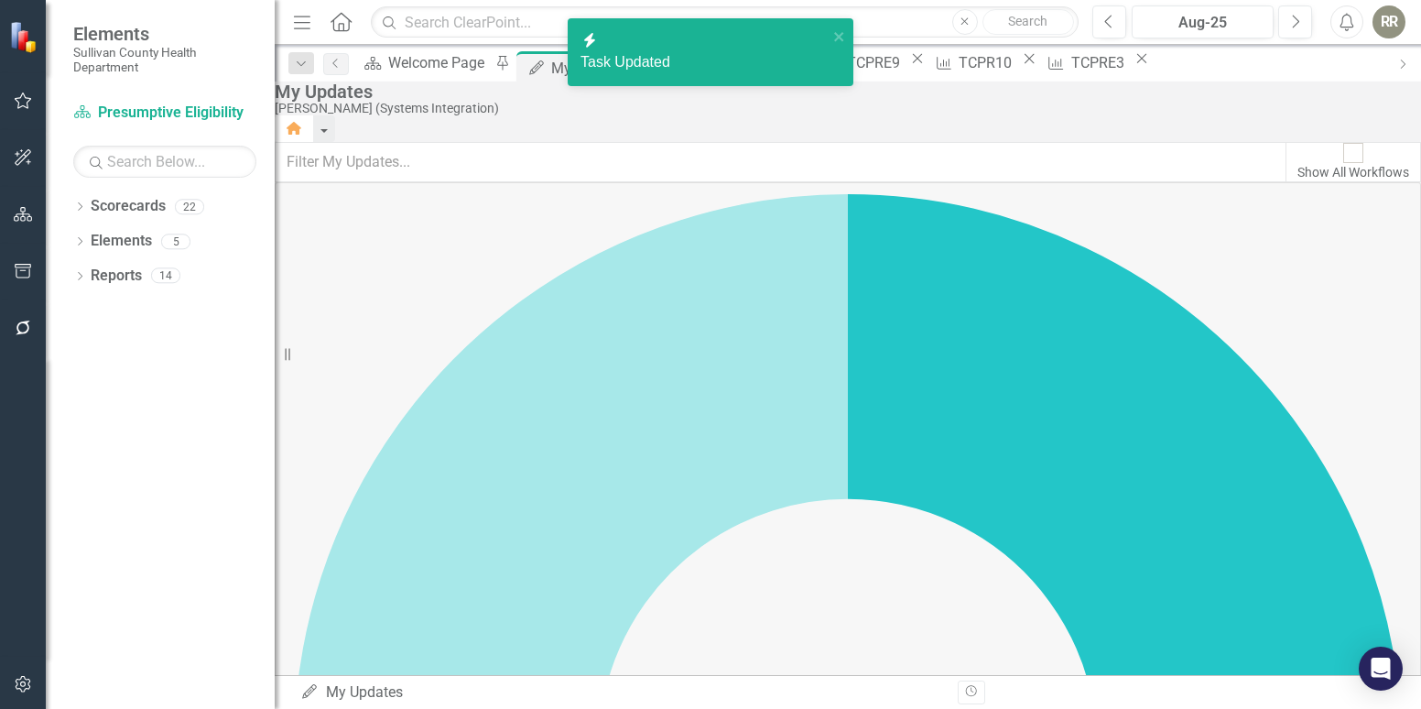
checkbox input "true"
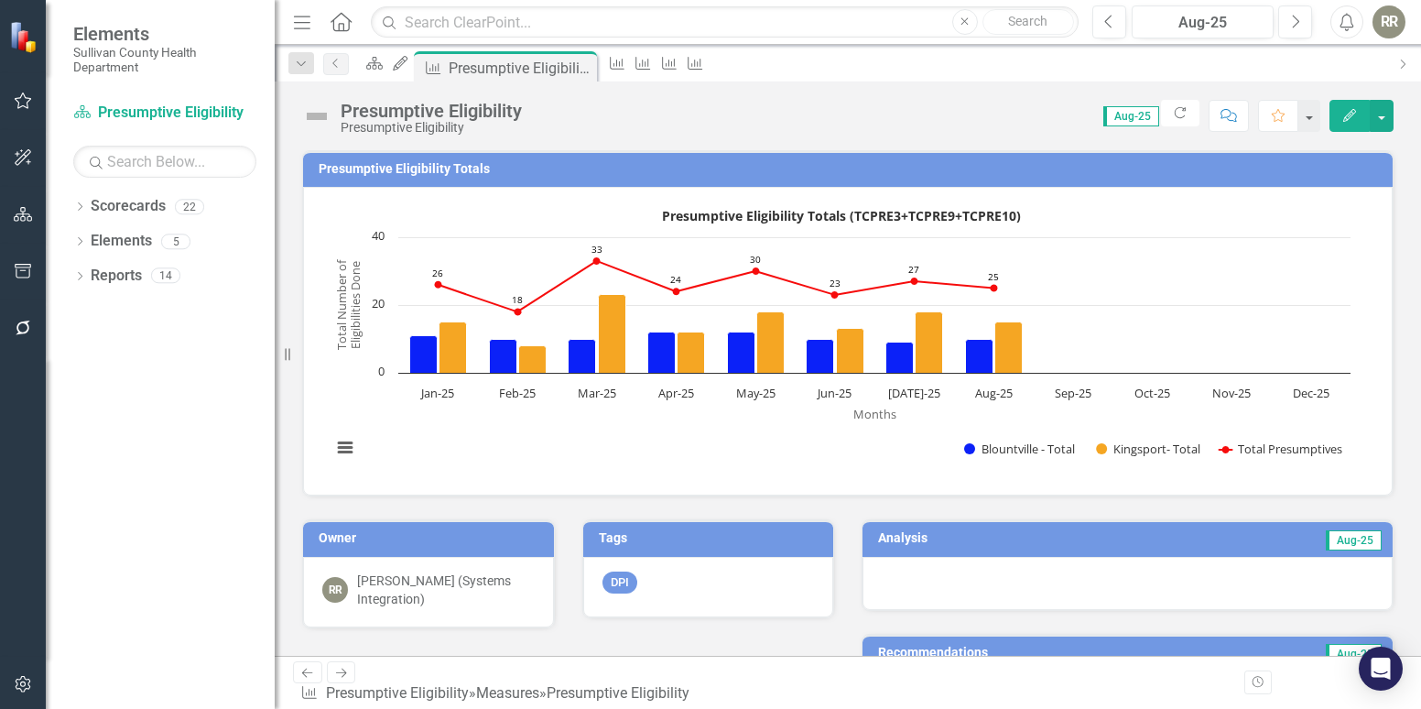
click at [1040, 580] on div at bounding box center [1127, 583] width 530 height 53
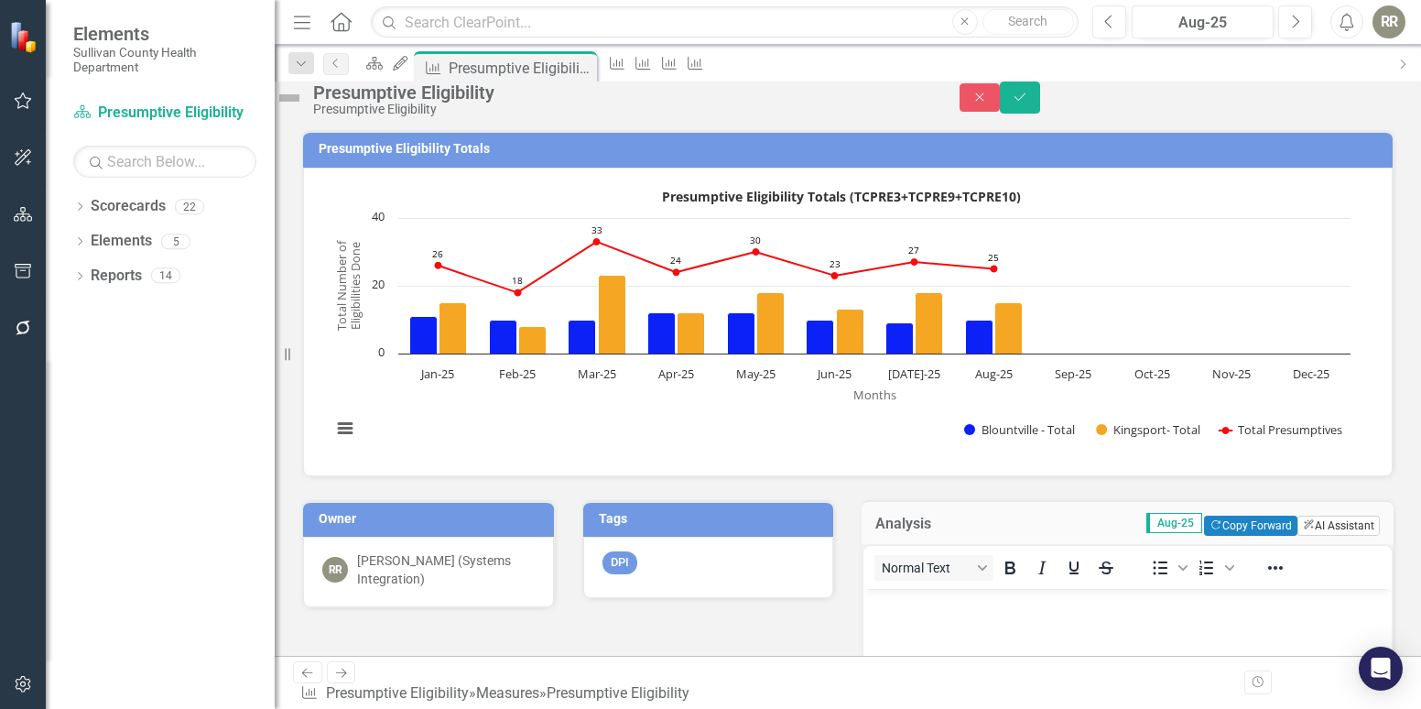
click at [1112, 536] on button "ClearPoint AI AI Assistant" at bounding box center [1338, 525] width 82 height 20
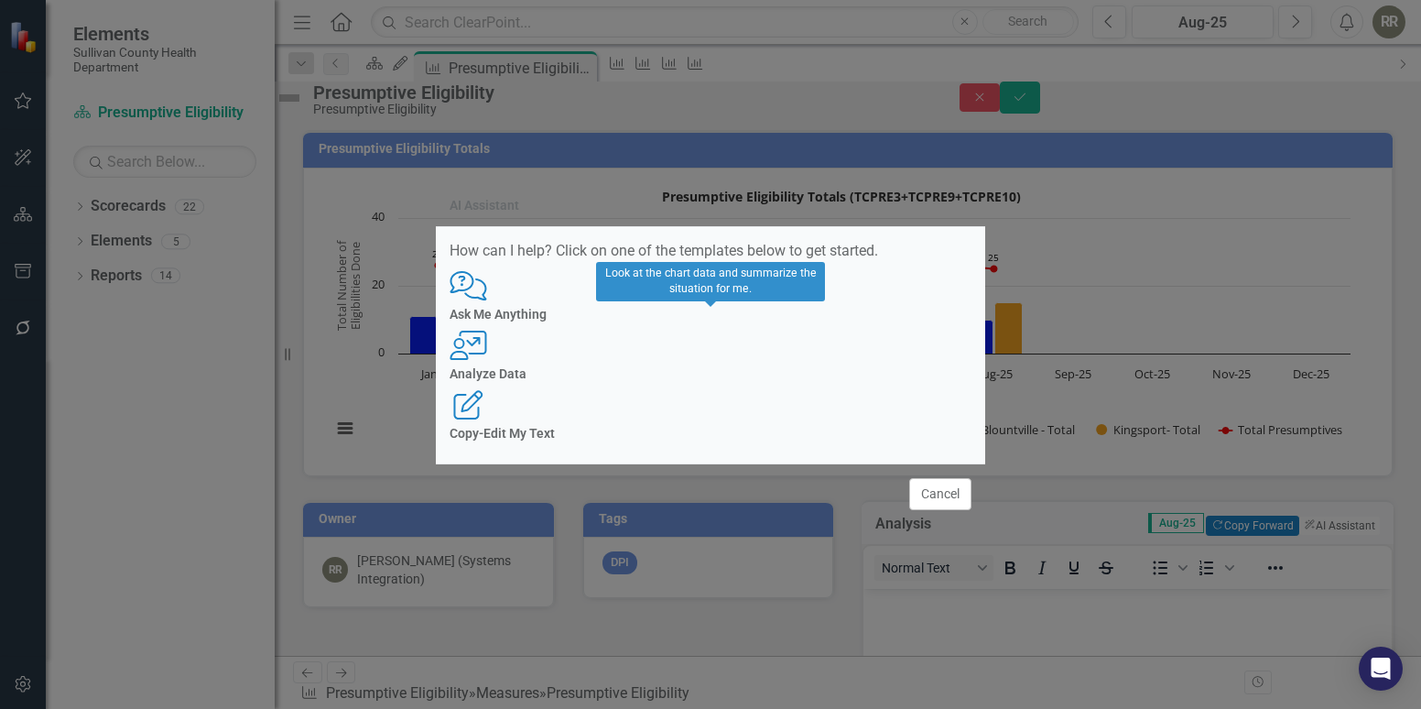
click at [487, 350] on icon "User with Chart" at bounding box center [469, 345] width 38 height 29
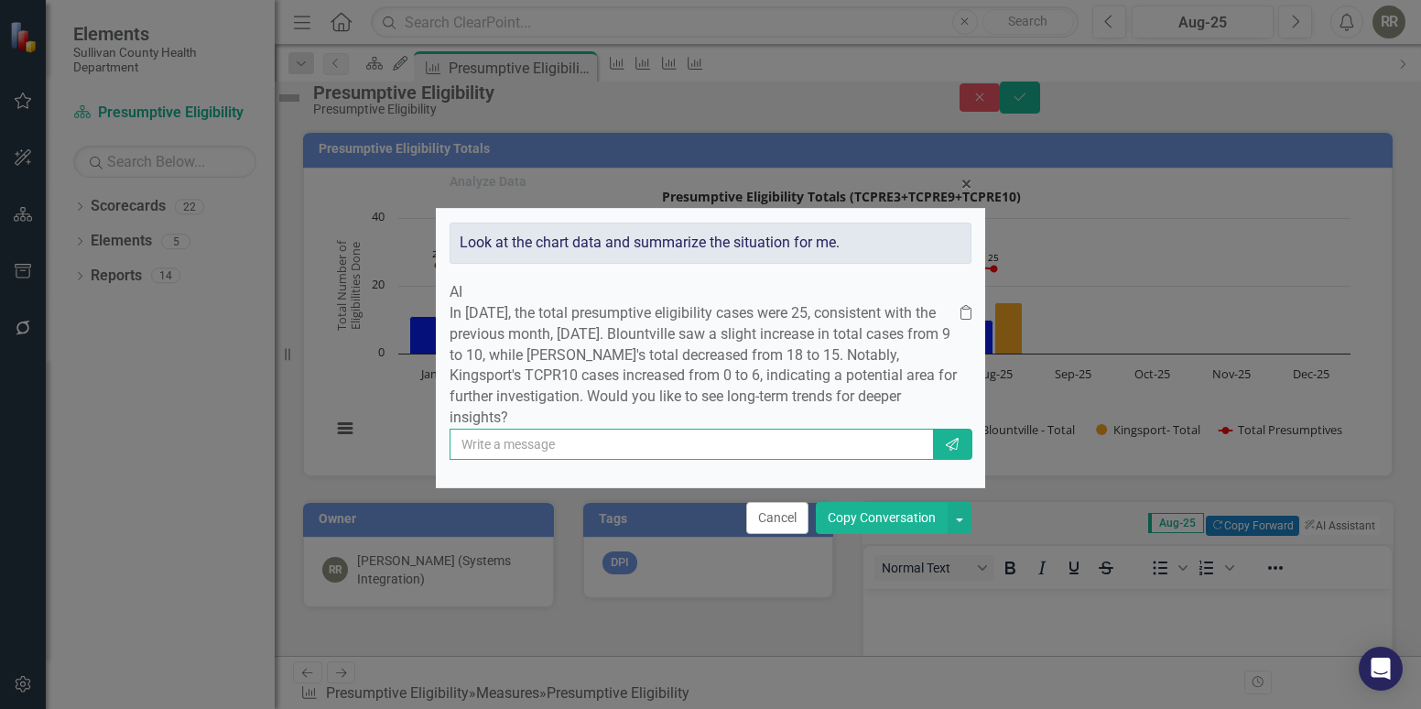
click at [726, 460] on input "text" at bounding box center [692, 443] width 484 height 31
type input "YES"
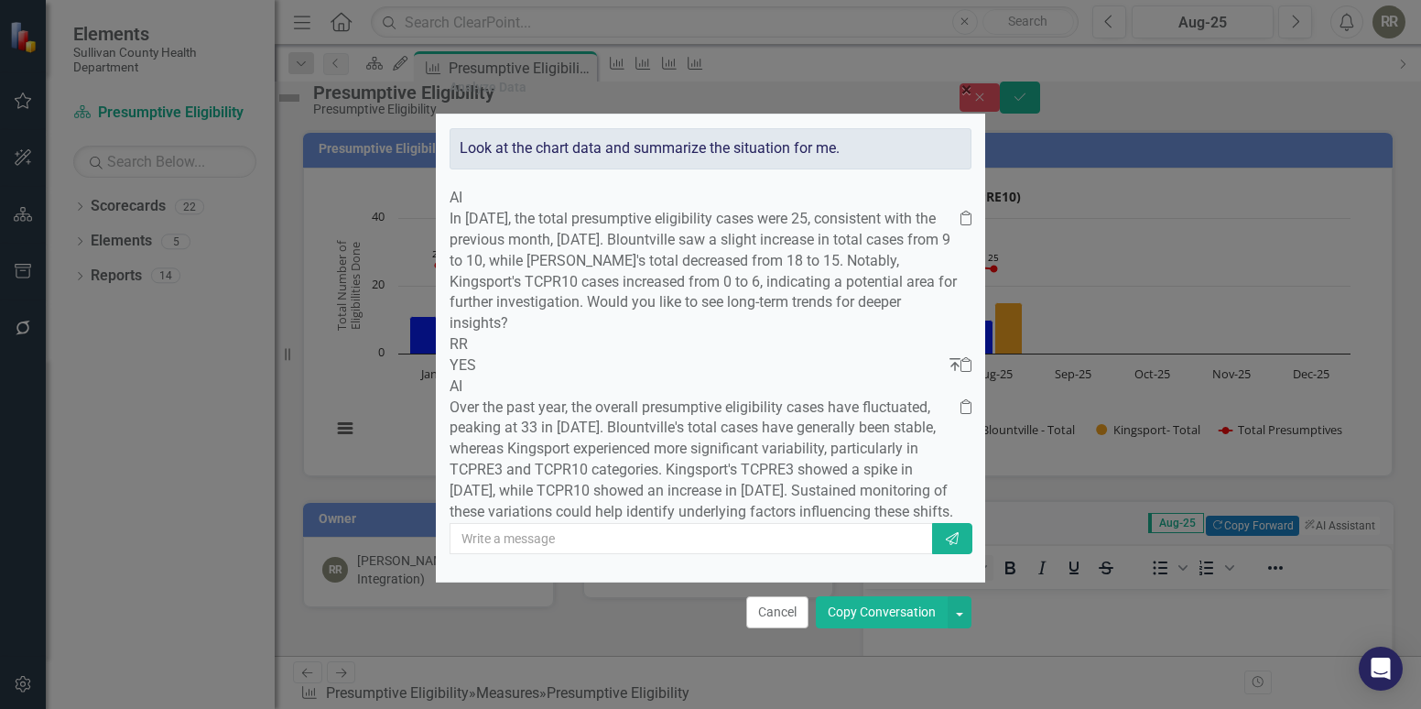
click at [912, 602] on button "Copy Conversation" at bounding box center [882, 612] width 132 height 32
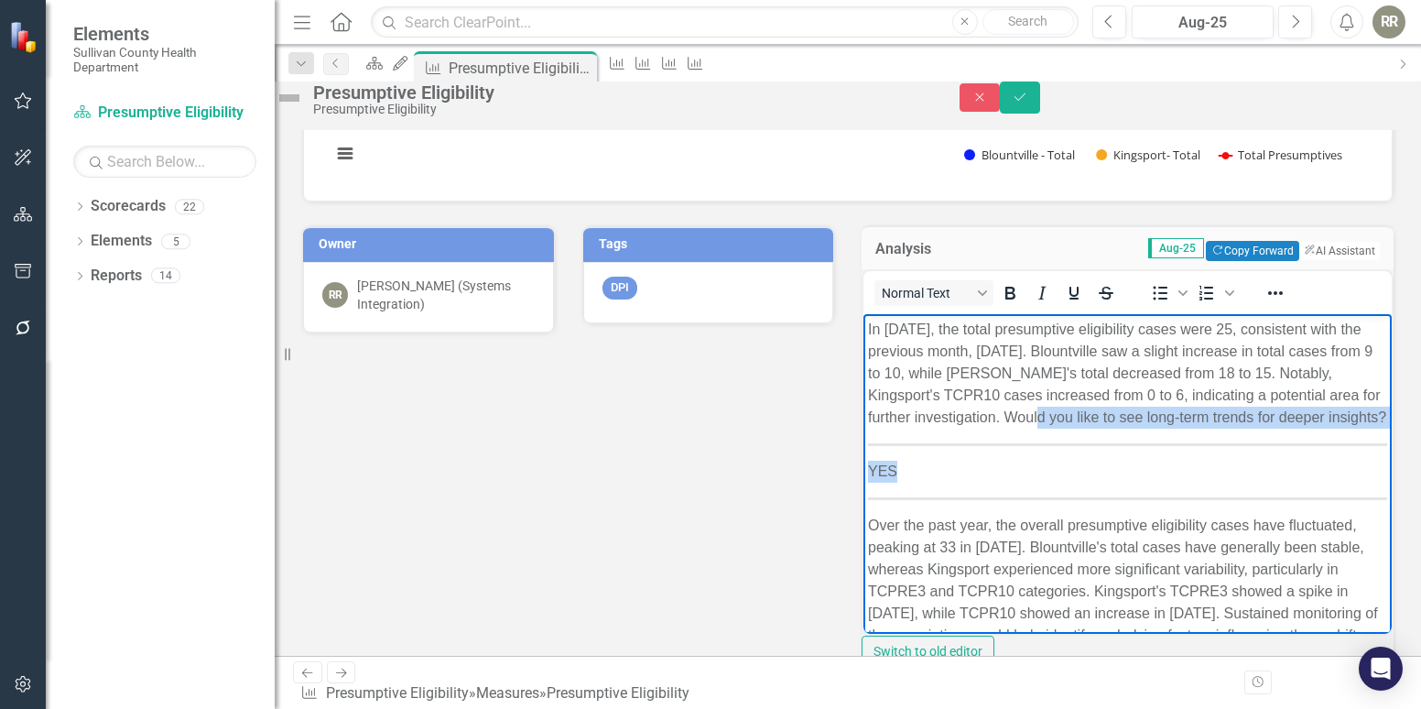
drag, startPoint x: 1210, startPoint y: 416, endPoint x: 1204, endPoint y: 483, distance: 67.1
click at [1112, 483] on body "In [DATE], the total presumptive eligibility cases were 25, consistent with the…" at bounding box center [1127, 490] width 528 height 352
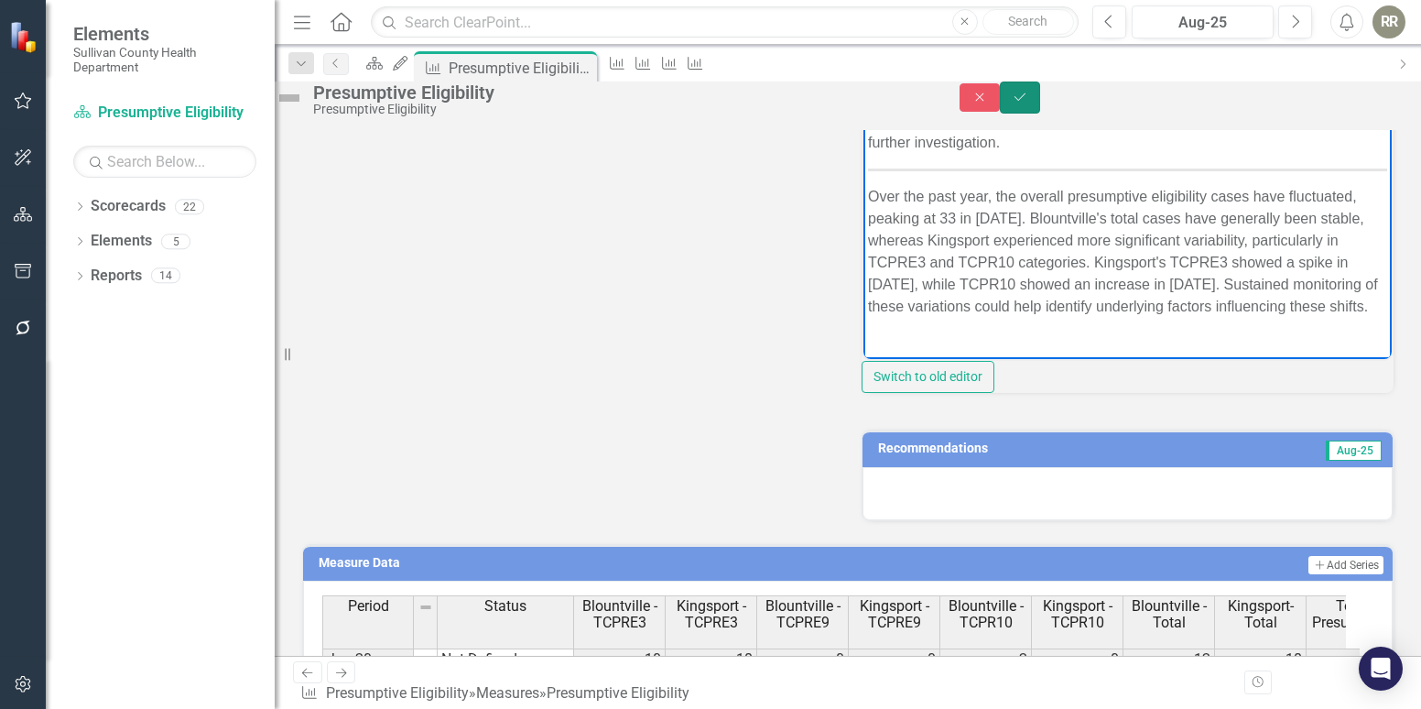
click at [1040, 107] on button "Save" at bounding box center [1020, 97] width 40 height 32
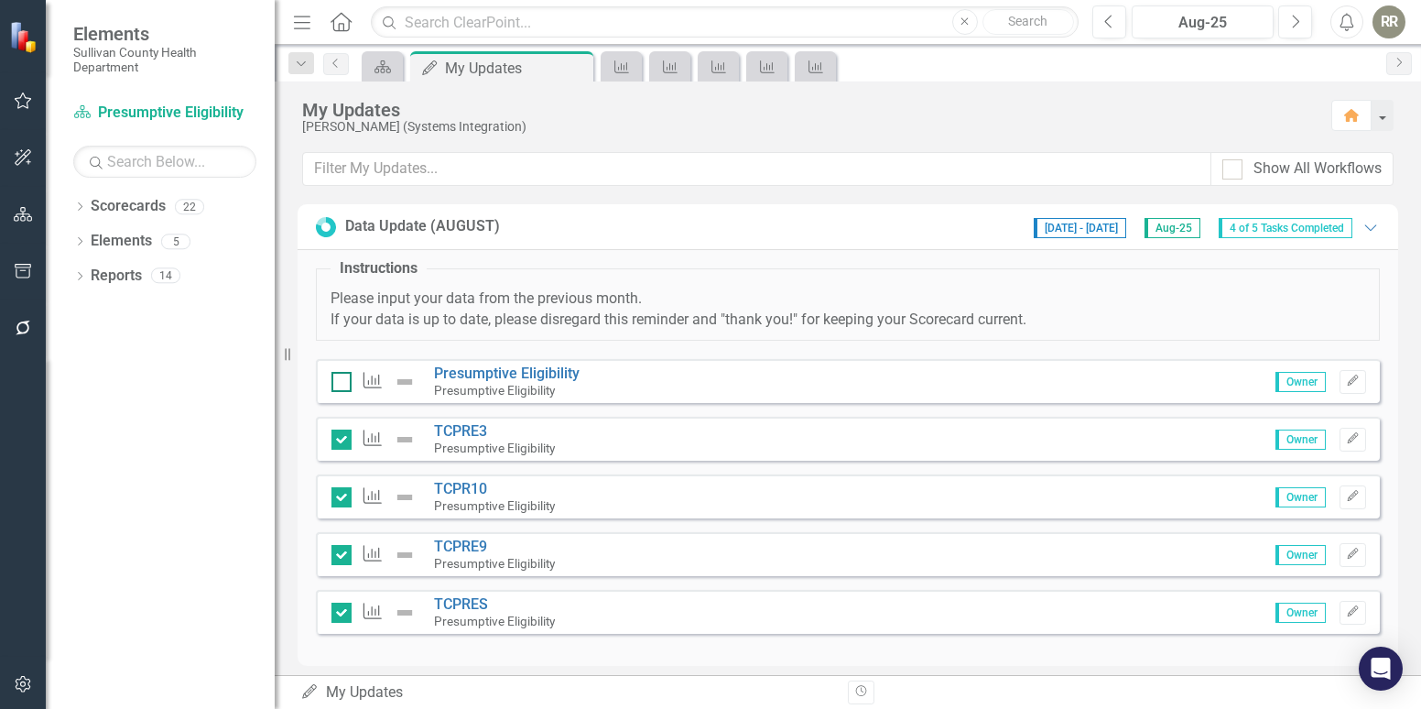
click at [337, 385] on div at bounding box center [341, 382] width 20 height 20
click at [337, 384] on input "checkbox" at bounding box center [337, 378] width 12 height 12
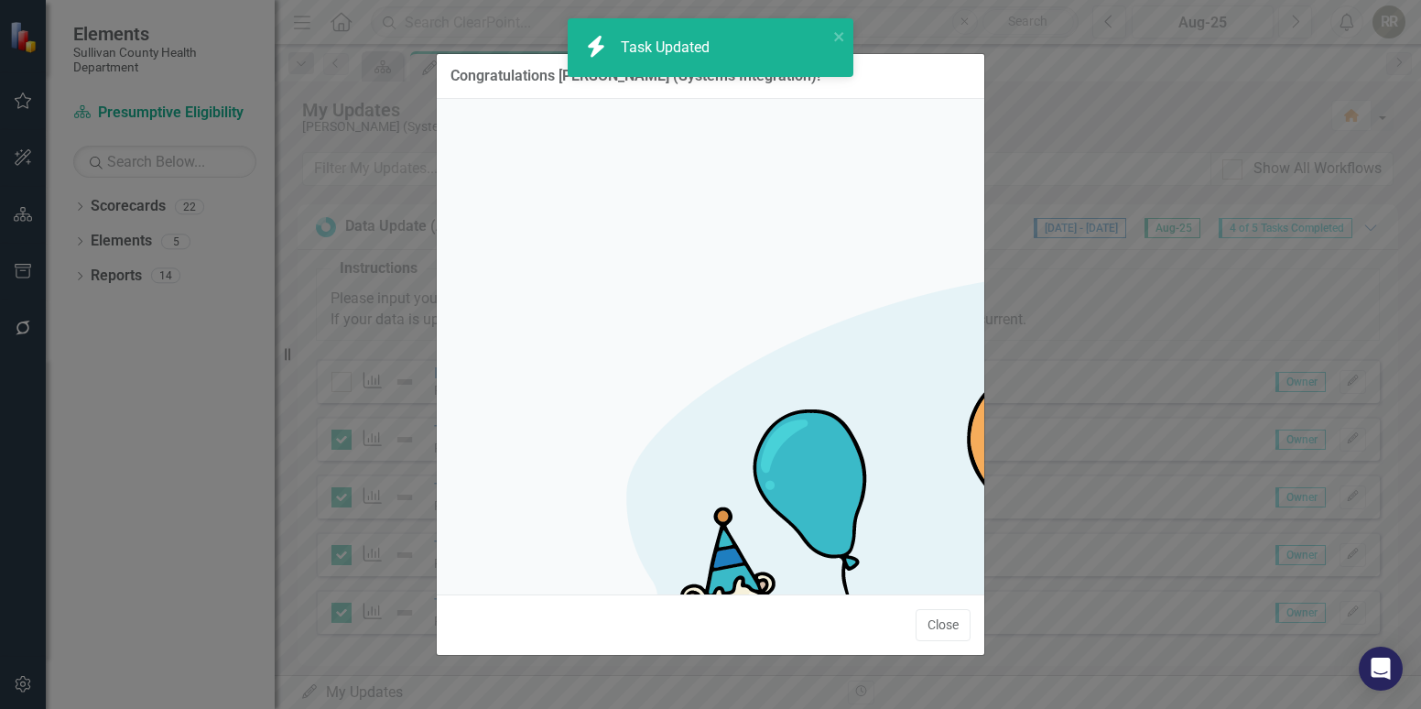
checkbox input "true"
click at [933, 609] on button "Close" at bounding box center [943, 625] width 55 height 32
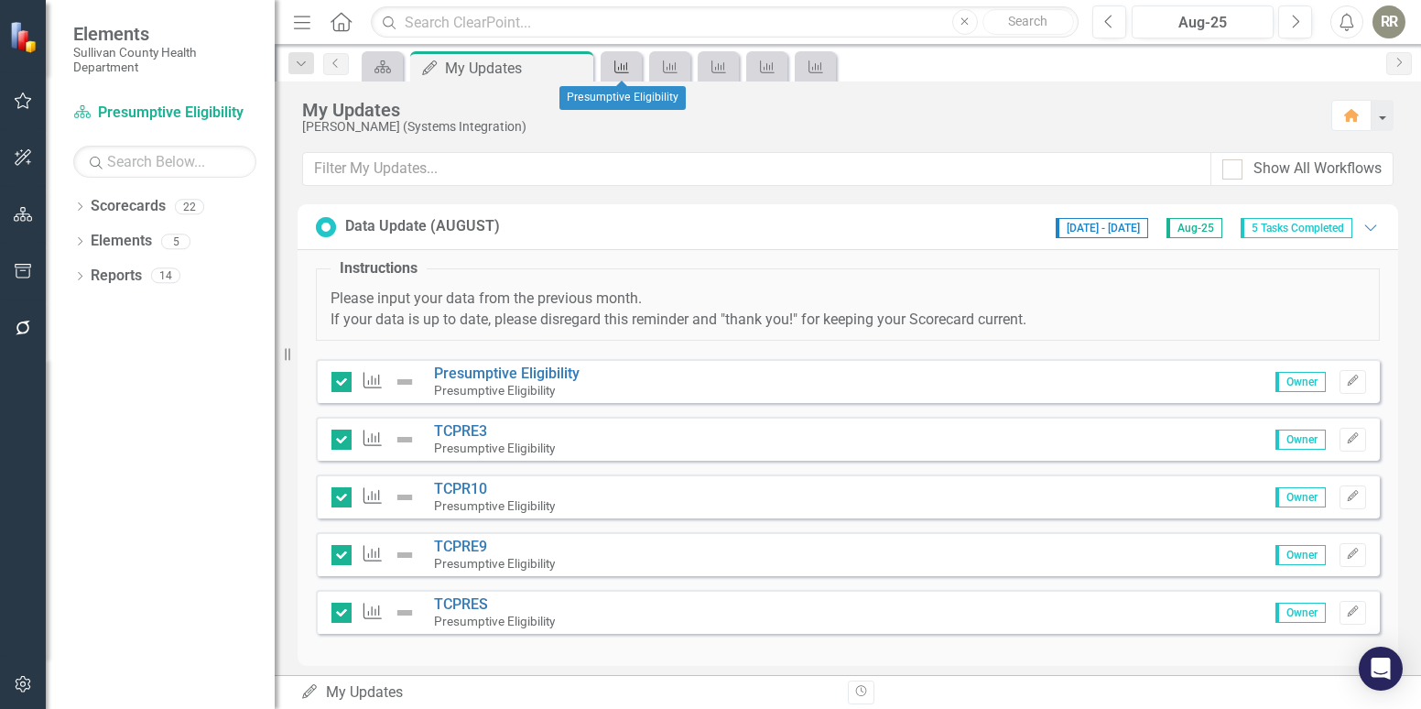
click at [623, 60] on icon "Measure" at bounding box center [622, 67] width 18 height 15
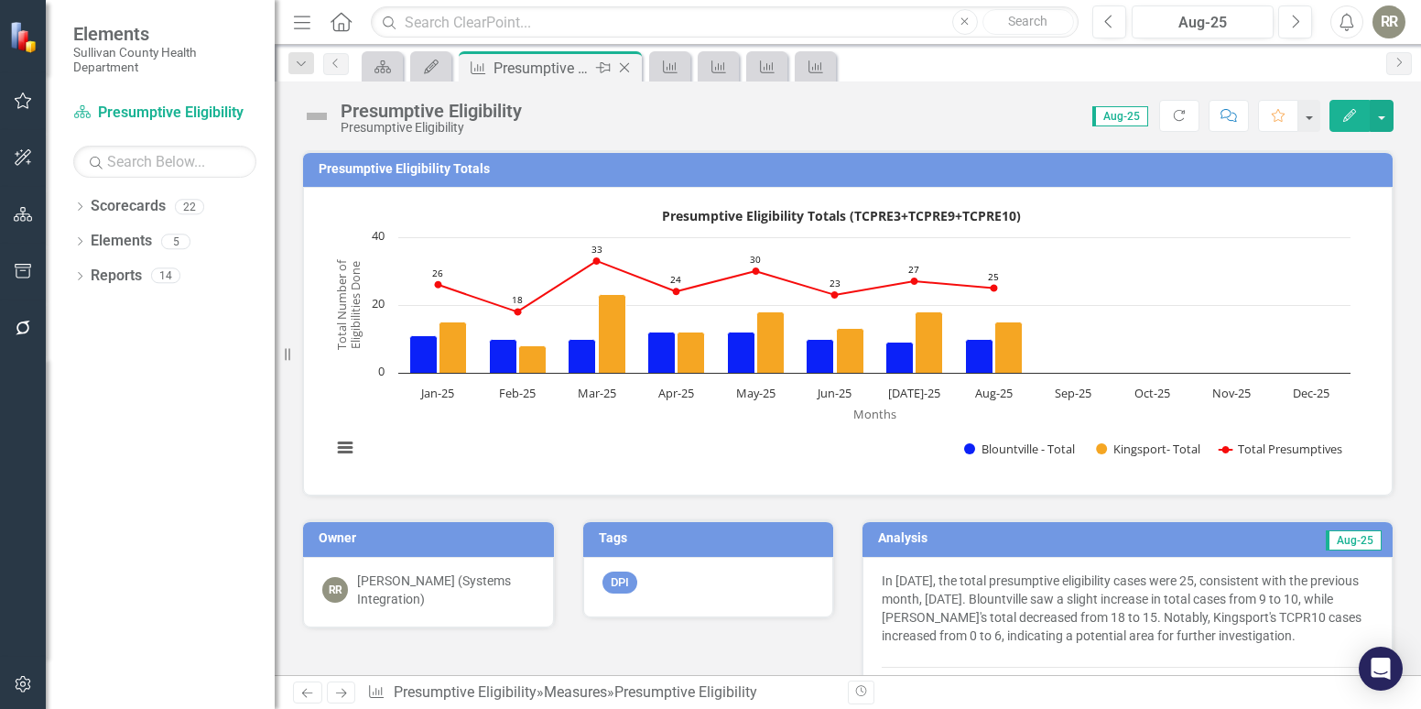
click at [616, 63] on icon "Close" at bounding box center [624, 67] width 18 height 15
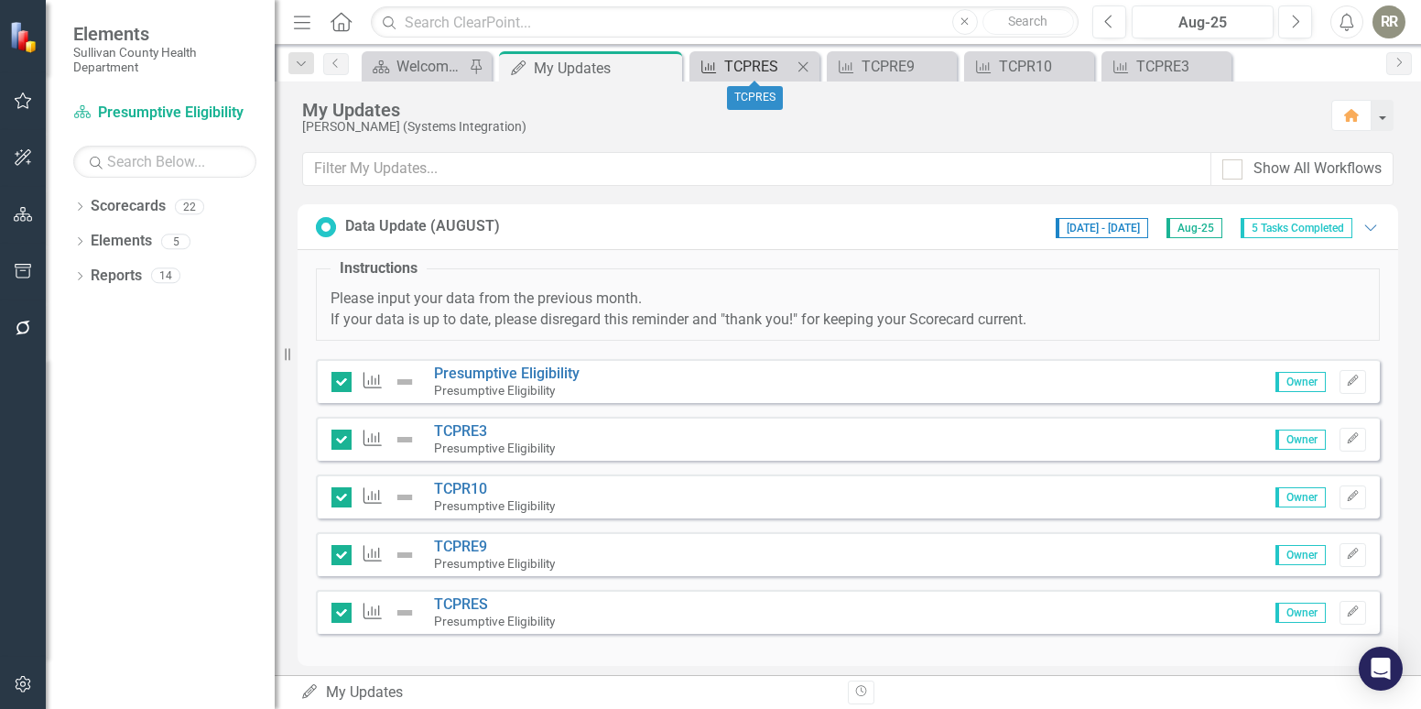
click at [717, 61] on icon "Measure" at bounding box center [709, 67] width 18 height 15
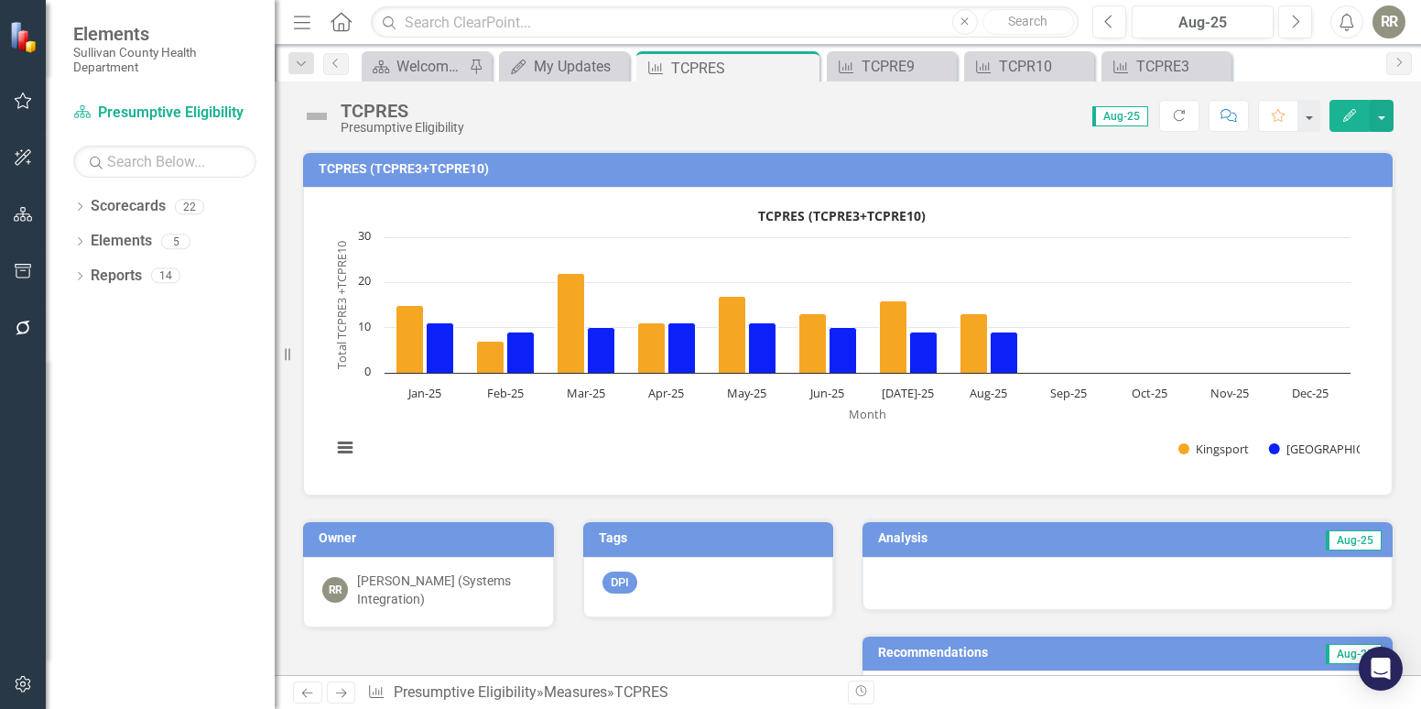
scroll to position [92, 0]
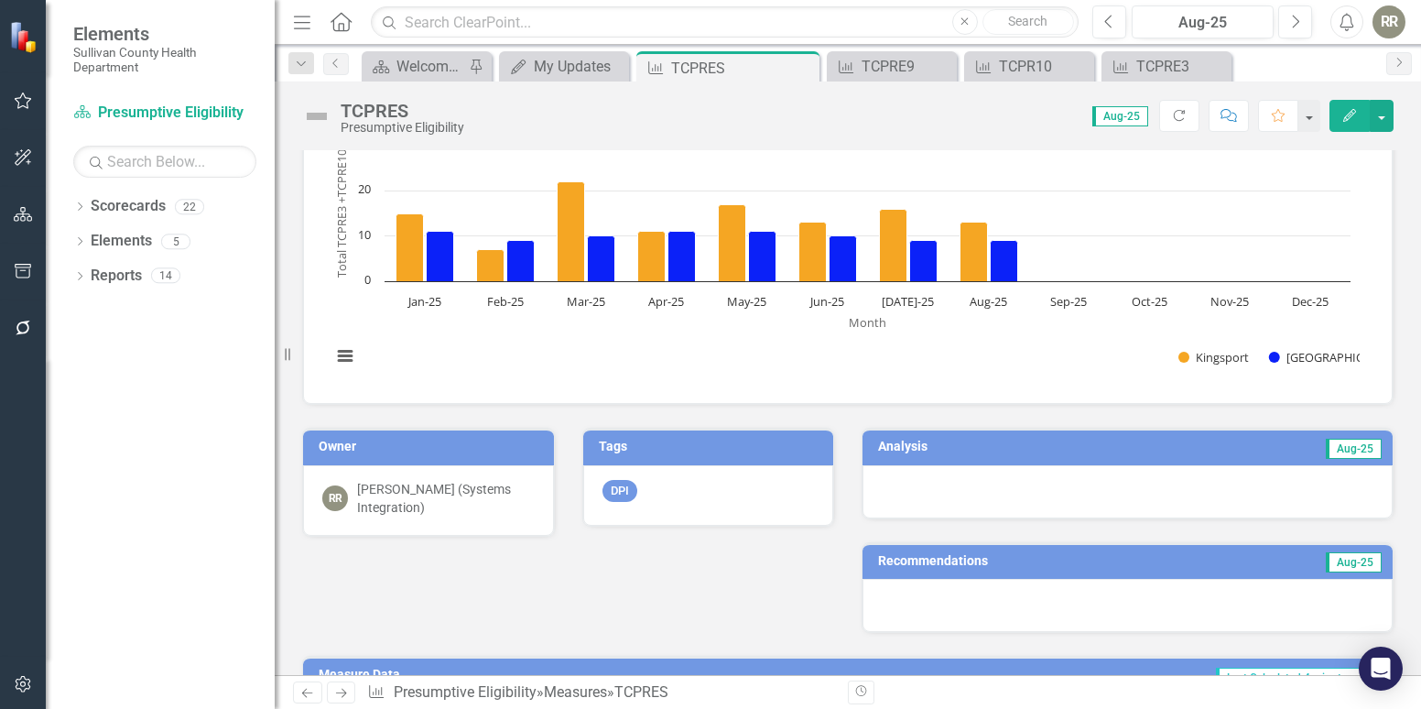
click at [1032, 520] on div "Recommendations Aug-25" at bounding box center [1127, 576] width 559 height 114
drag, startPoint x: 1032, startPoint y: 520, endPoint x: 947, endPoint y: 488, distance: 91.0
click at [947, 488] on div at bounding box center [1127, 491] width 530 height 53
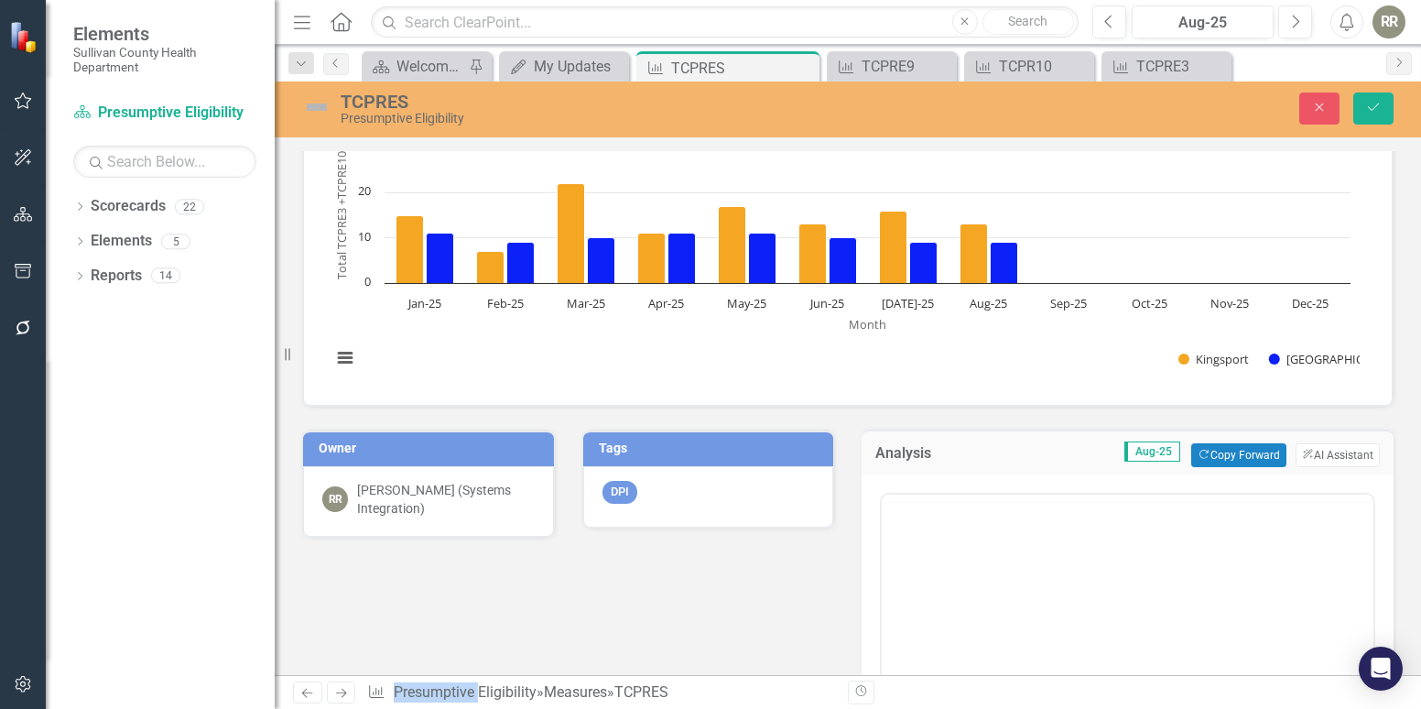
scroll to position [0, 0]
click at [1299, 450] on button "ClearPoint AI AI Assistant" at bounding box center [1338, 455] width 84 height 24
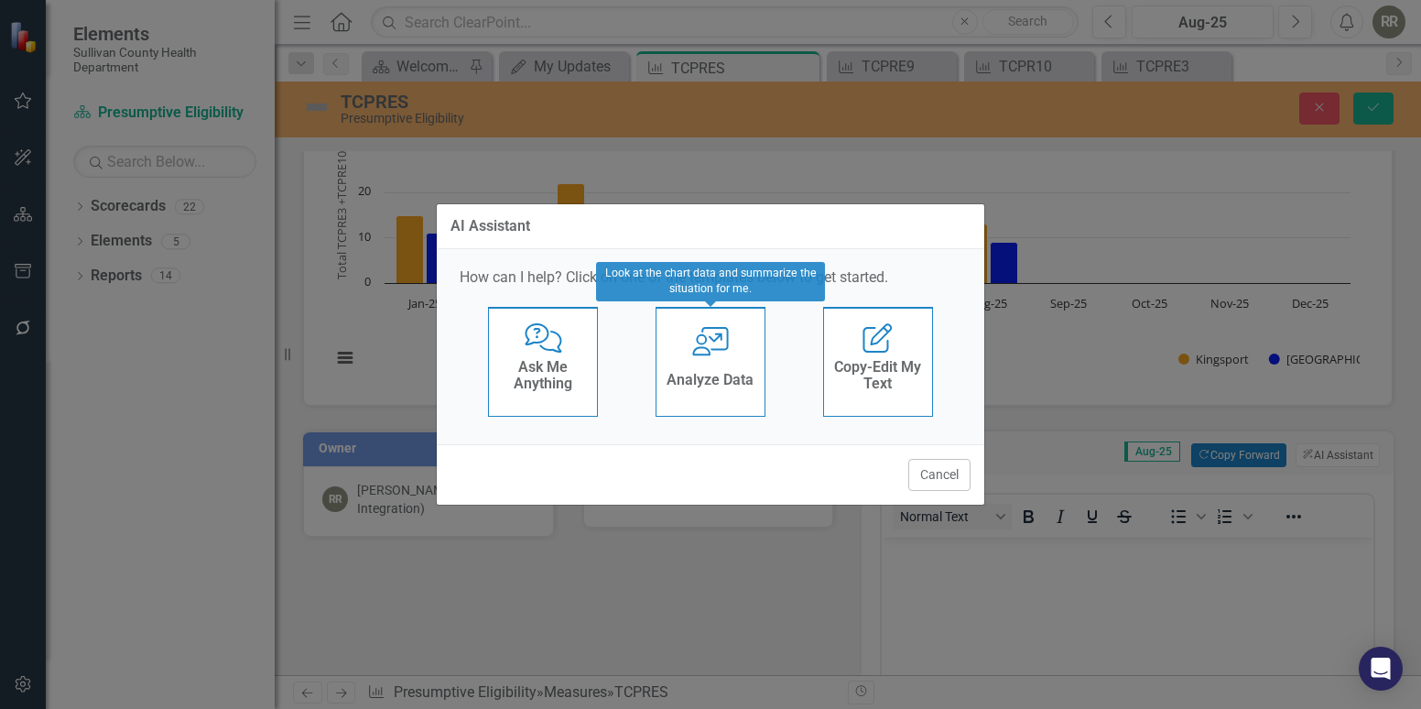
click at [664, 367] on div "User with Chart Analyze Data" at bounding box center [711, 362] width 110 height 110
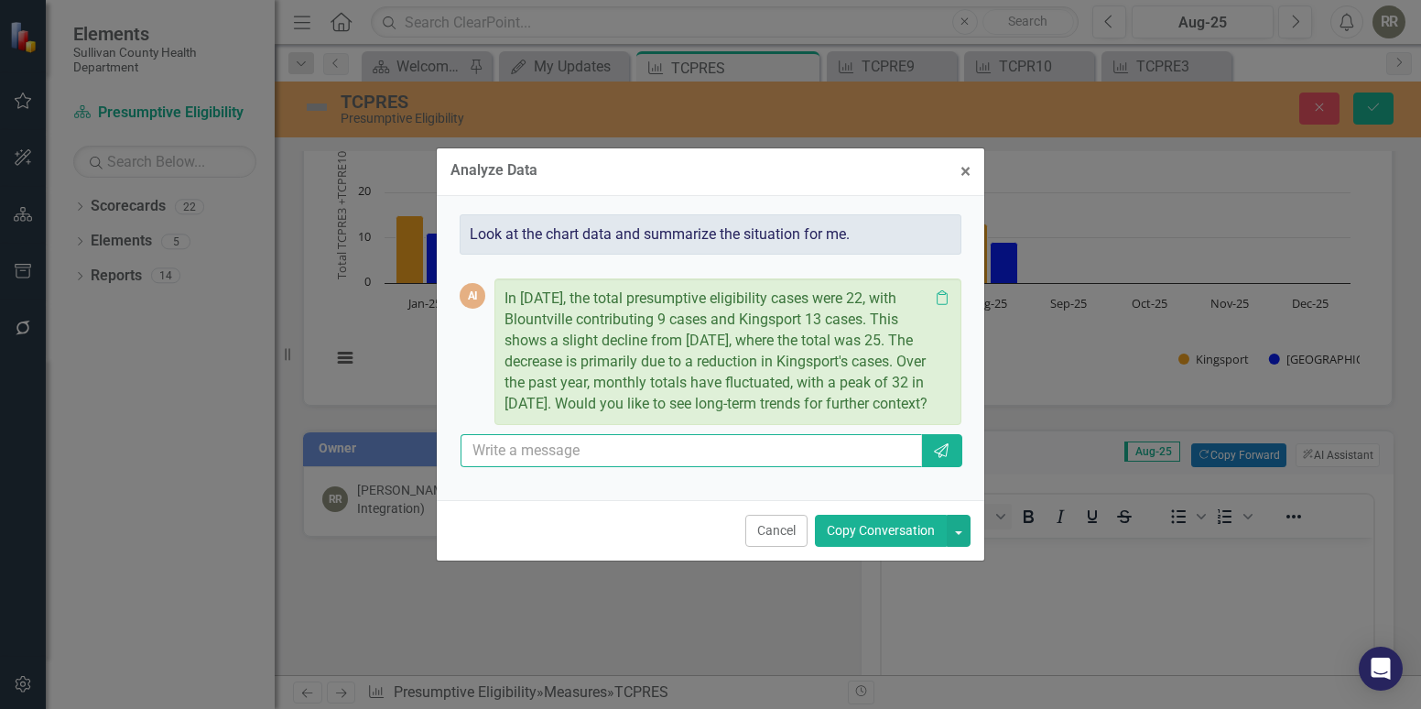
click at [681, 458] on input "text" at bounding box center [691, 451] width 461 height 34
type input "YES"
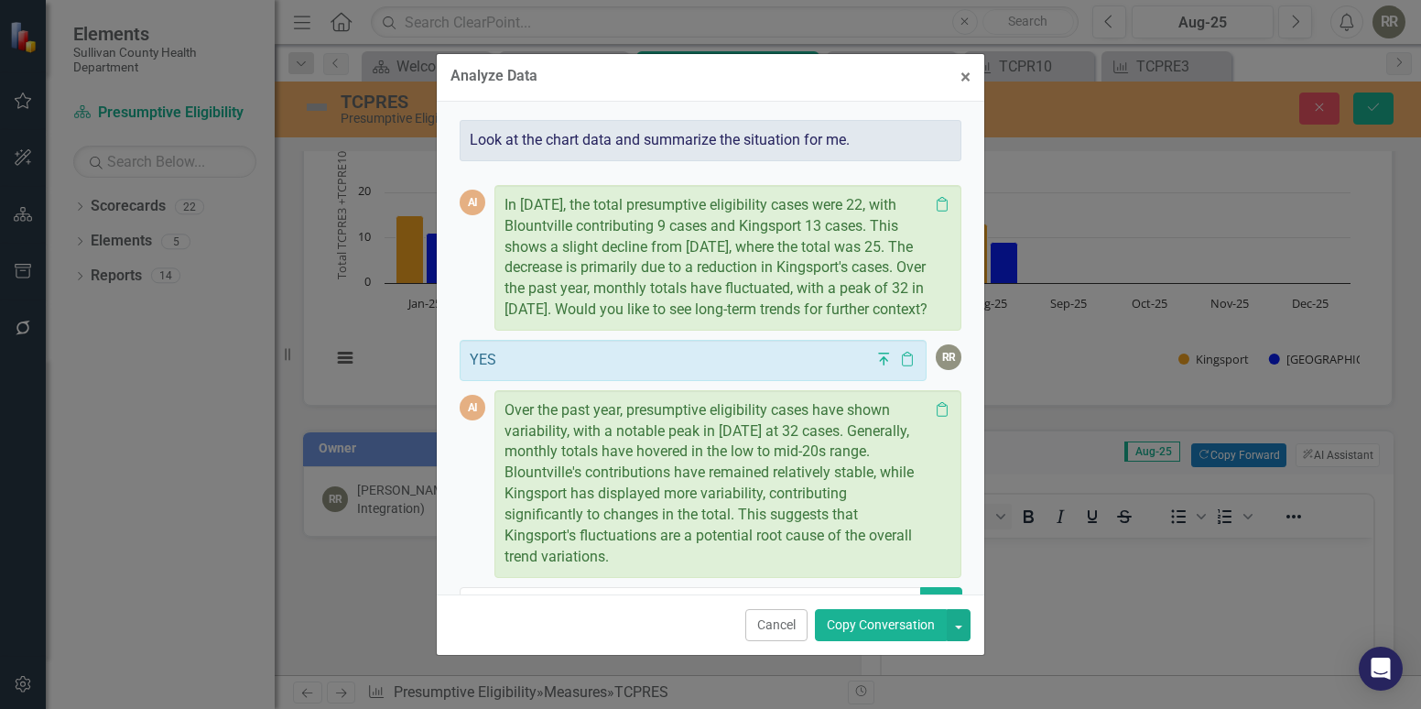
scroll to position [66, 0]
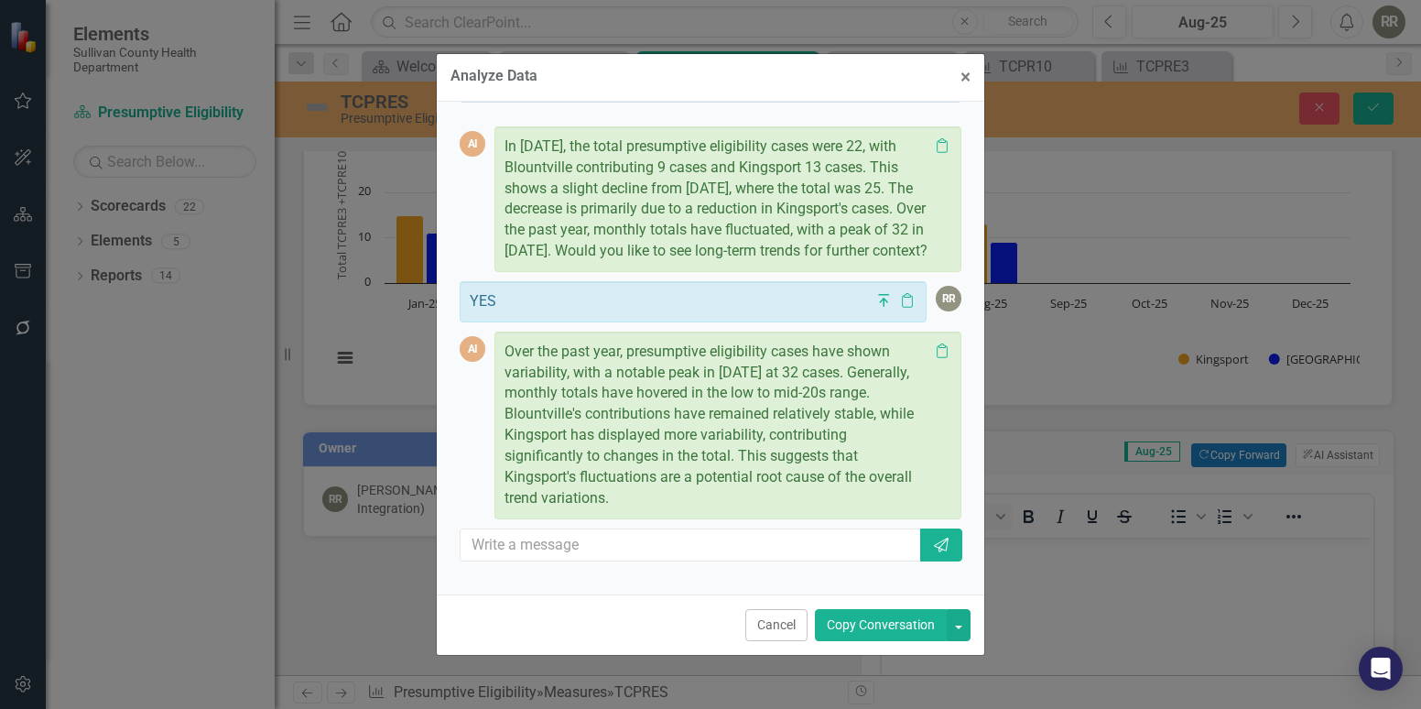
click at [867, 623] on button "Copy Conversation" at bounding box center [881, 625] width 132 height 32
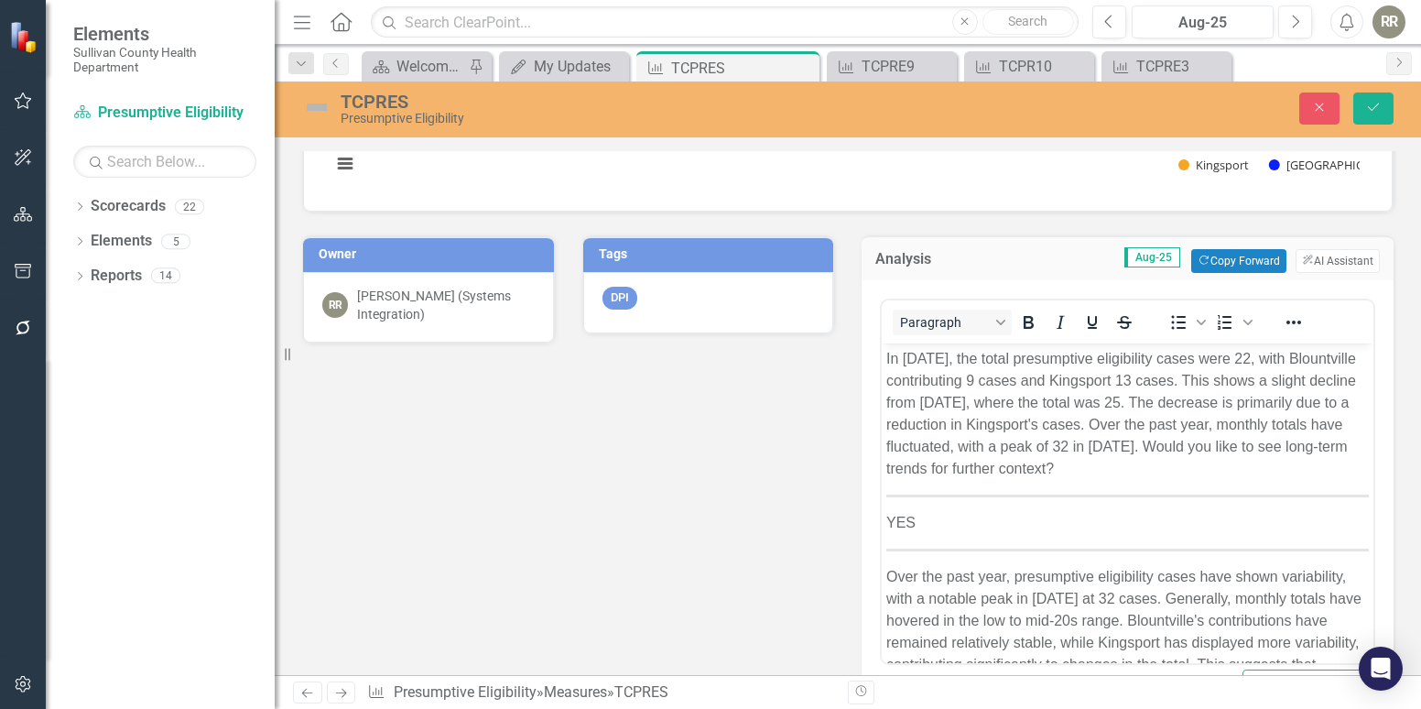
scroll to position [366, 0]
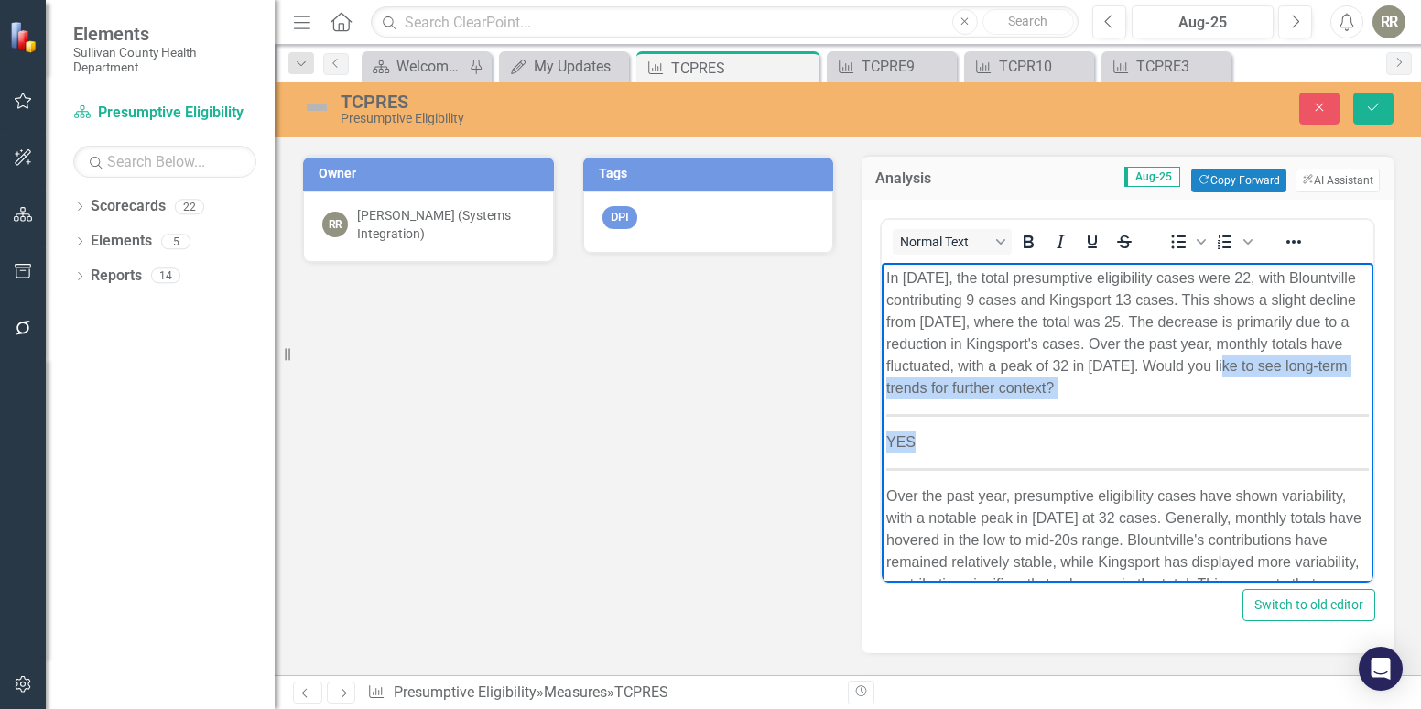
drag, startPoint x: 1305, startPoint y: 363, endPoint x: 1297, endPoint y: 420, distance: 57.2
click at [1297, 420] on body "In August 2025, the total presumptive eligibility cases were 22, with Blountvil…" at bounding box center [1128, 460] width 492 height 396
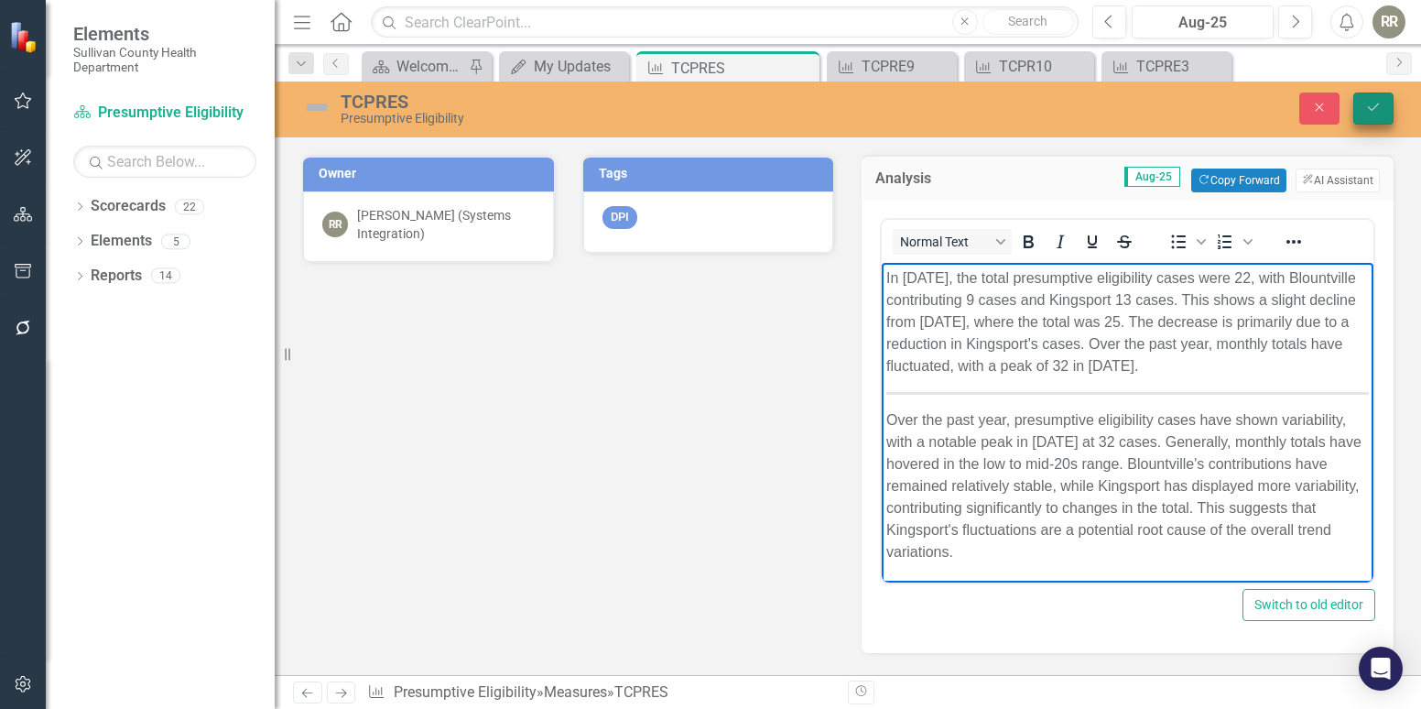
click at [1373, 104] on icon "Save" at bounding box center [1373, 107] width 16 height 13
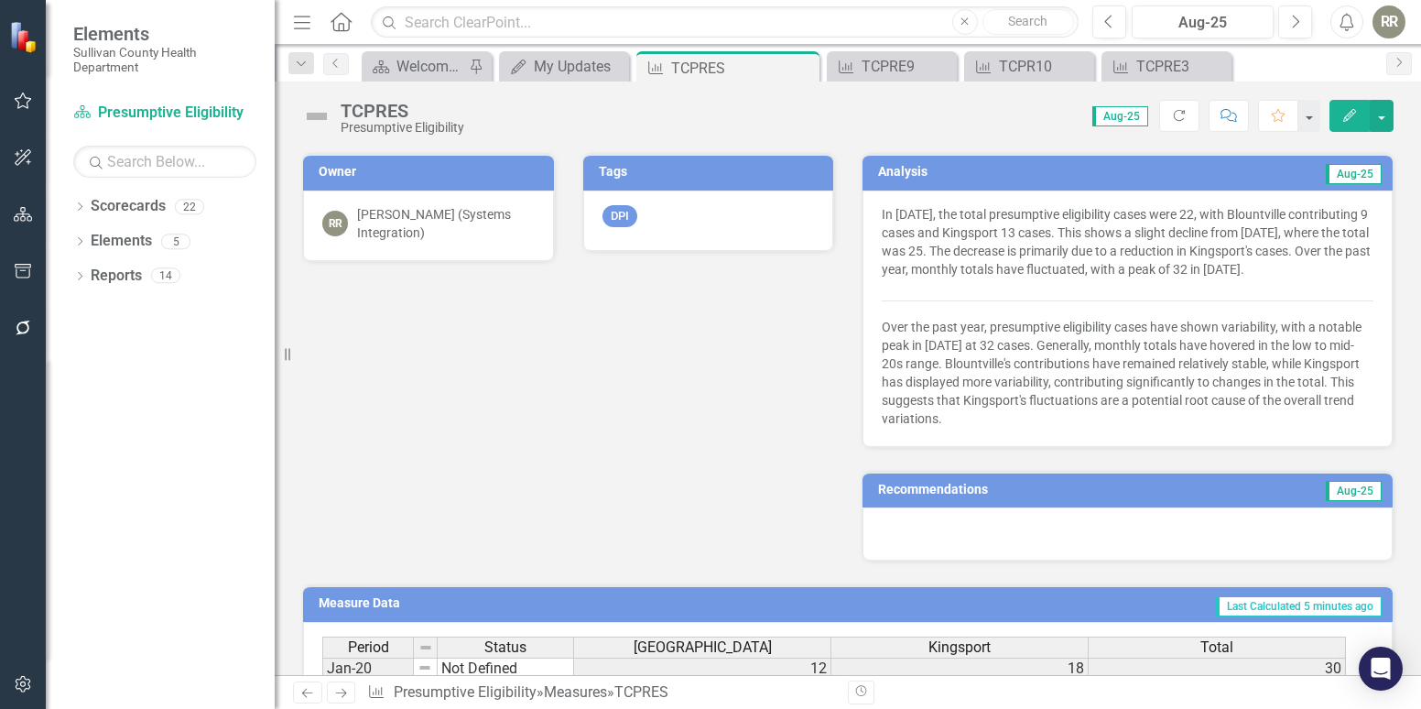
click at [1062, 548] on div at bounding box center [1127, 533] width 530 height 53
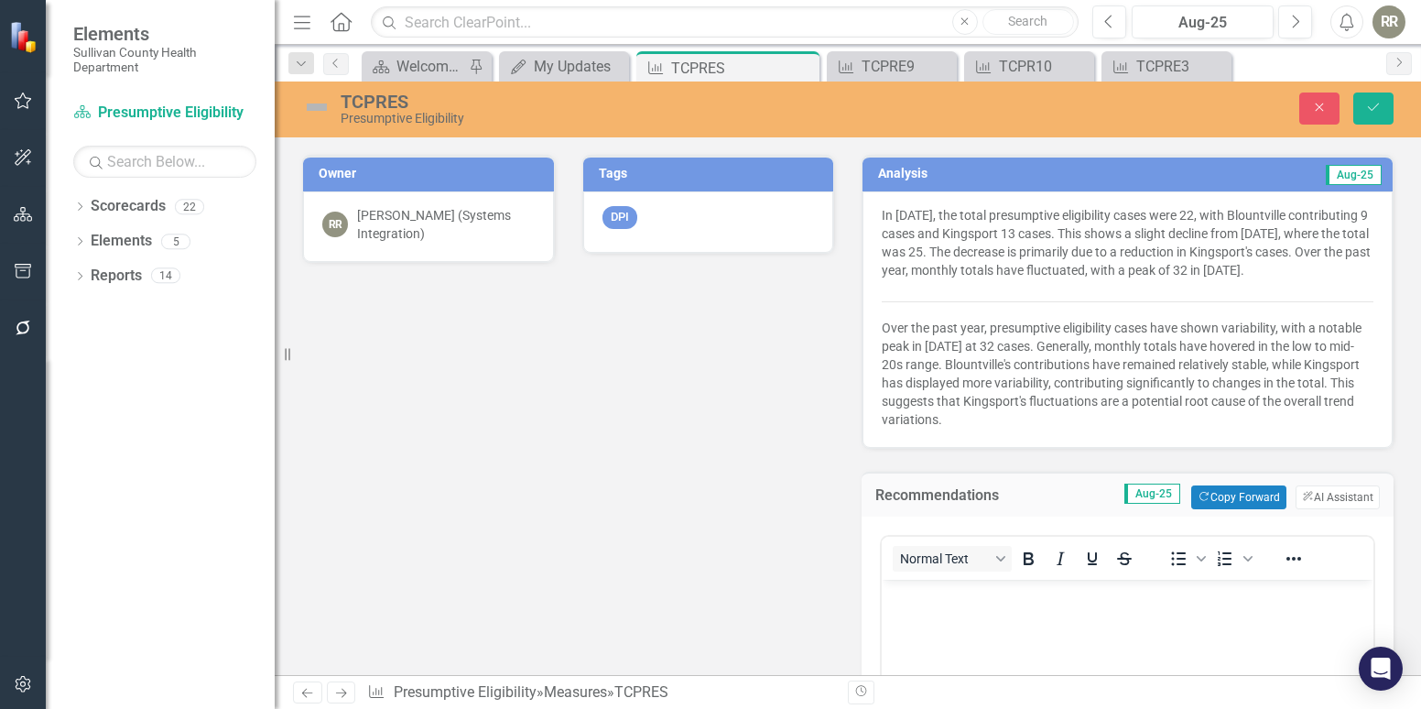
scroll to position [0, 0]
click at [1314, 509] on button "ClearPoint AI AI Assistant" at bounding box center [1338, 497] width 84 height 24
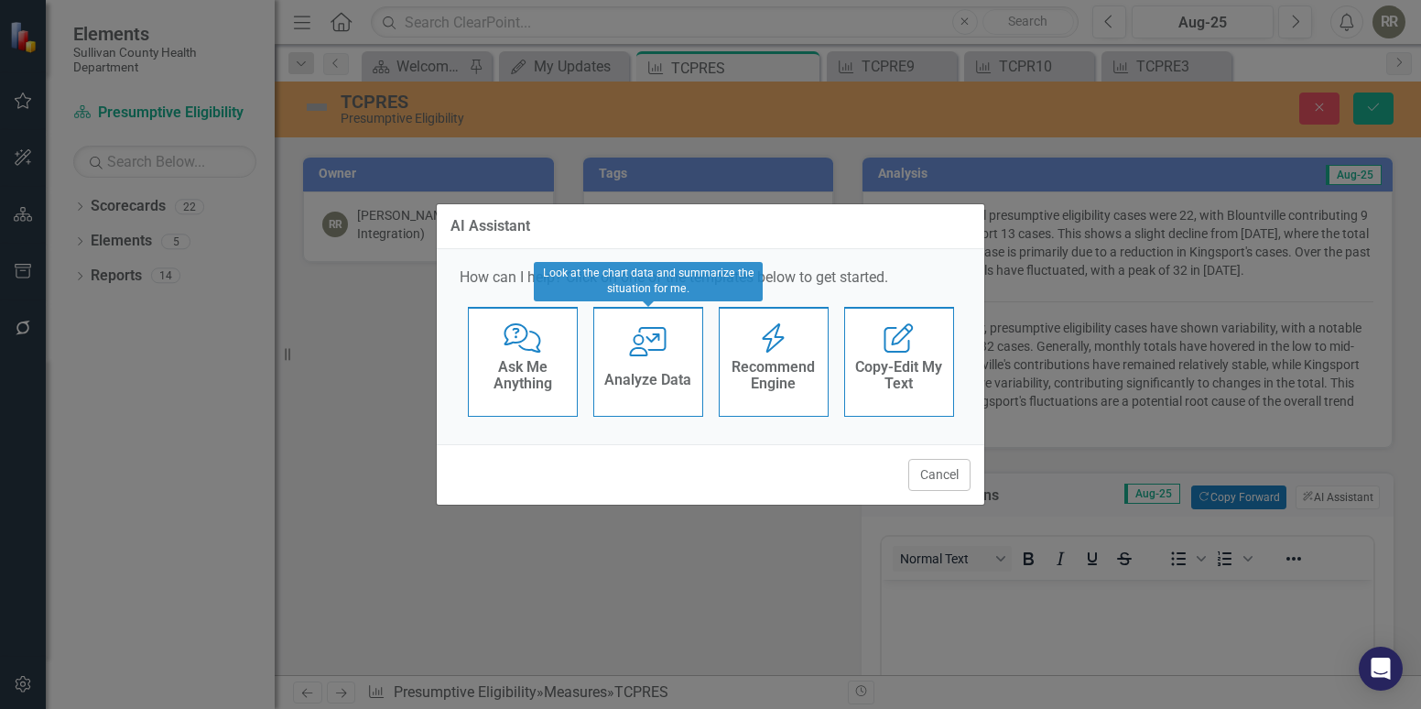
click at [645, 349] on div "User with Chart Analyze Data" at bounding box center [648, 362] width 110 height 110
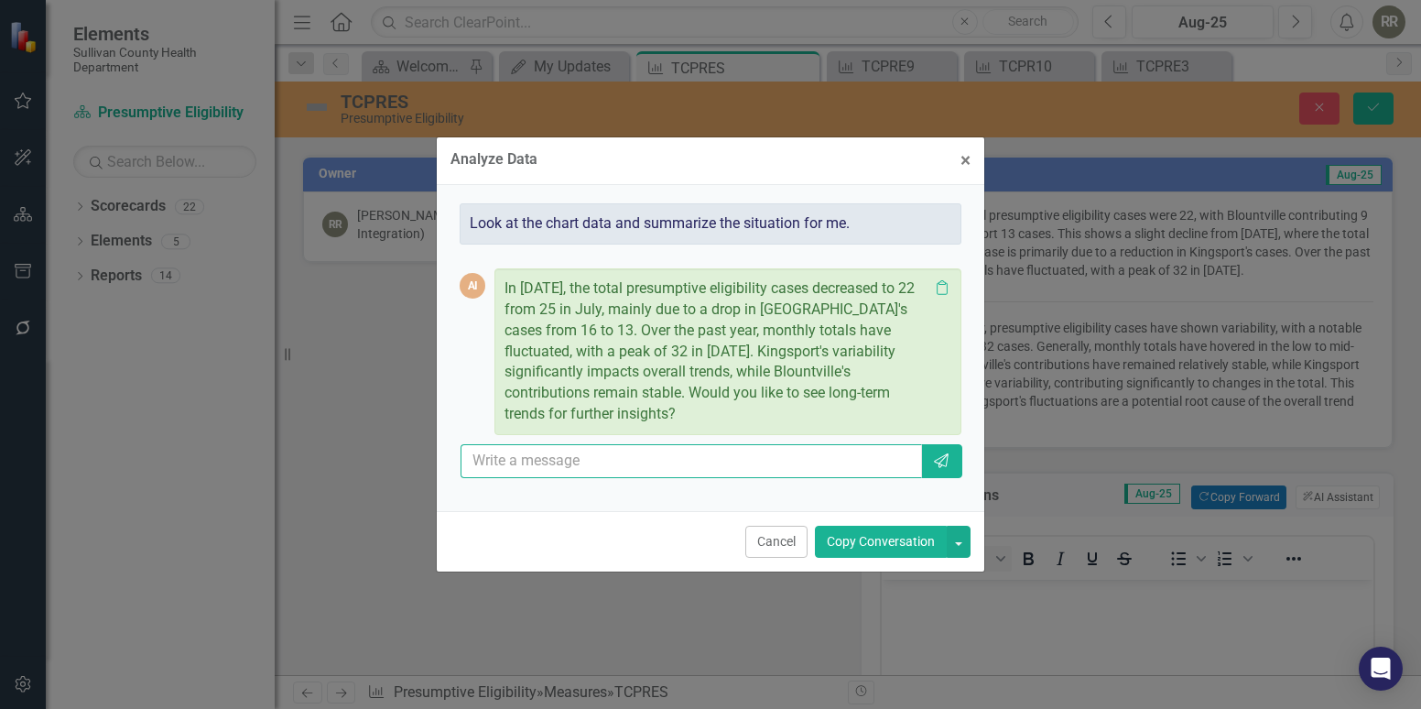
click at [624, 463] on input "text" at bounding box center [691, 461] width 461 height 34
type input "YES"
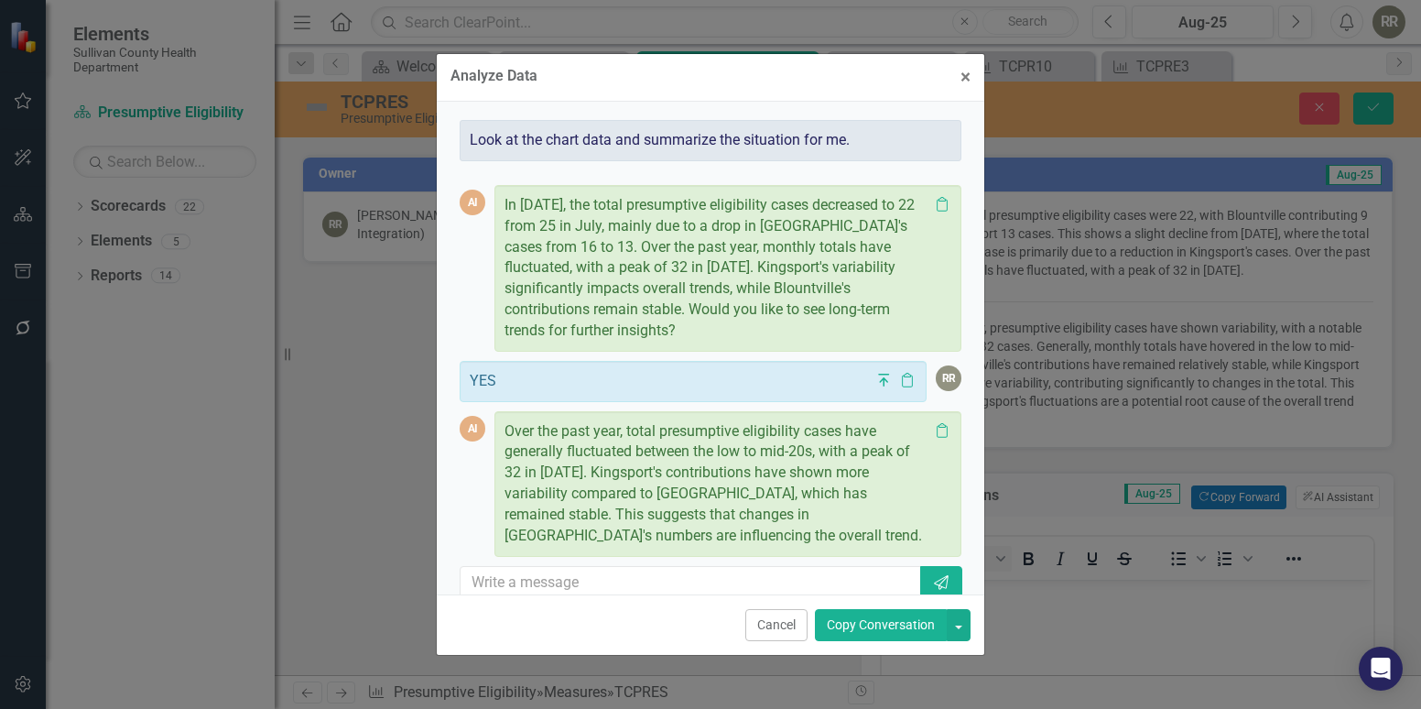
scroll to position [25, 0]
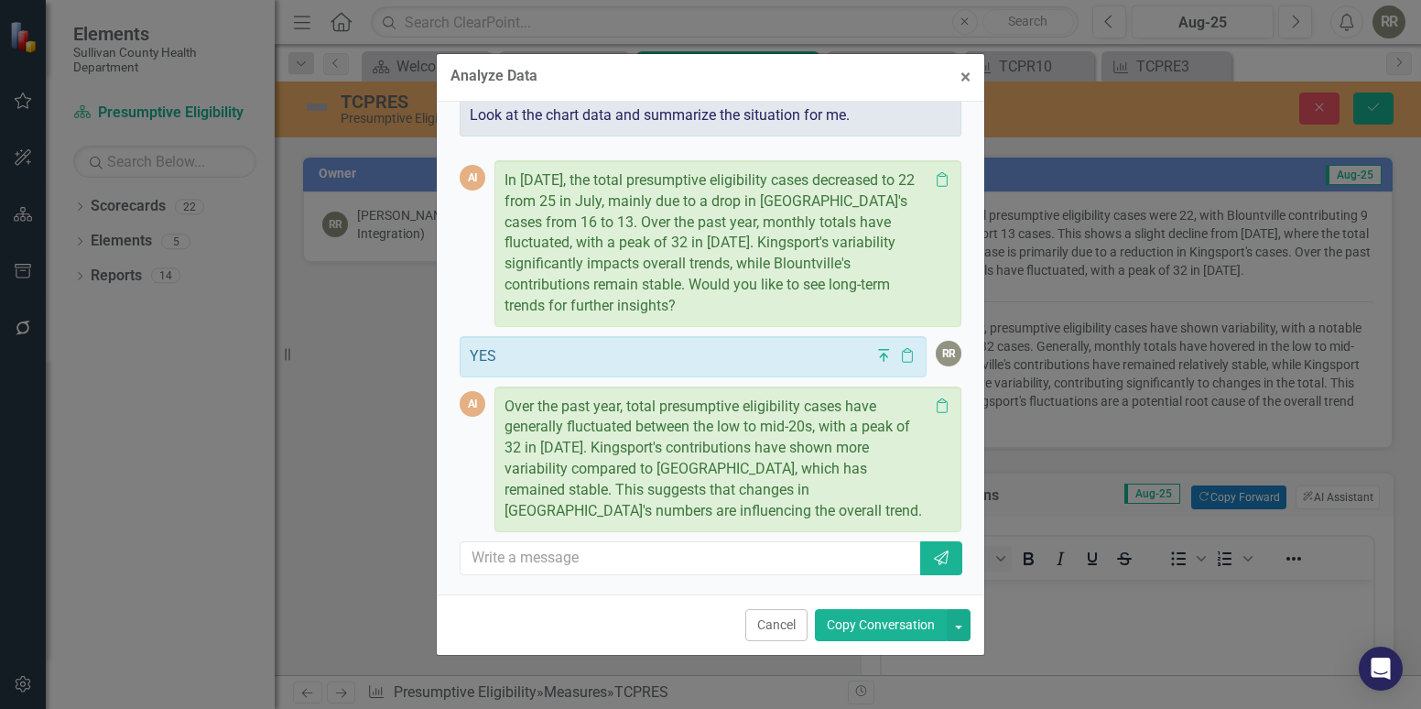
click at [880, 631] on button "Copy Conversation" at bounding box center [881, 625] width 132 height 32
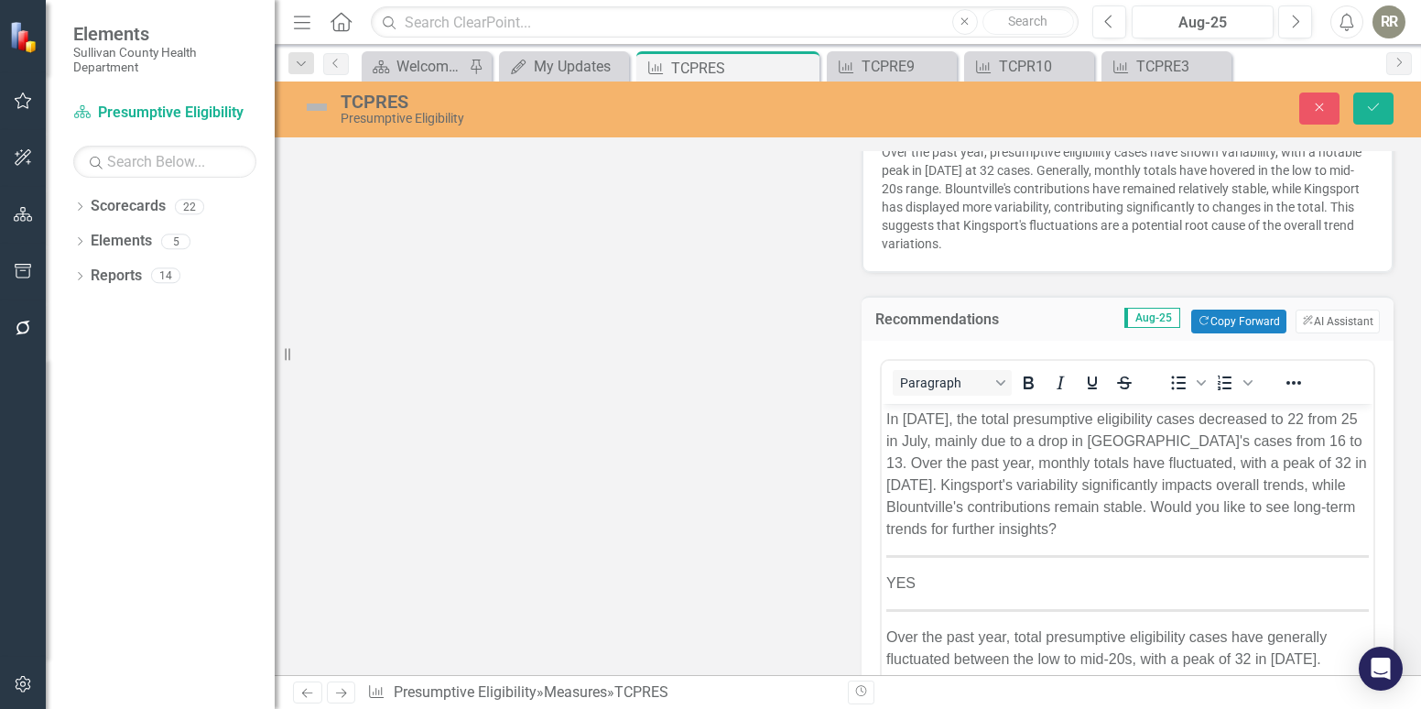
scroll to position [549, 0]
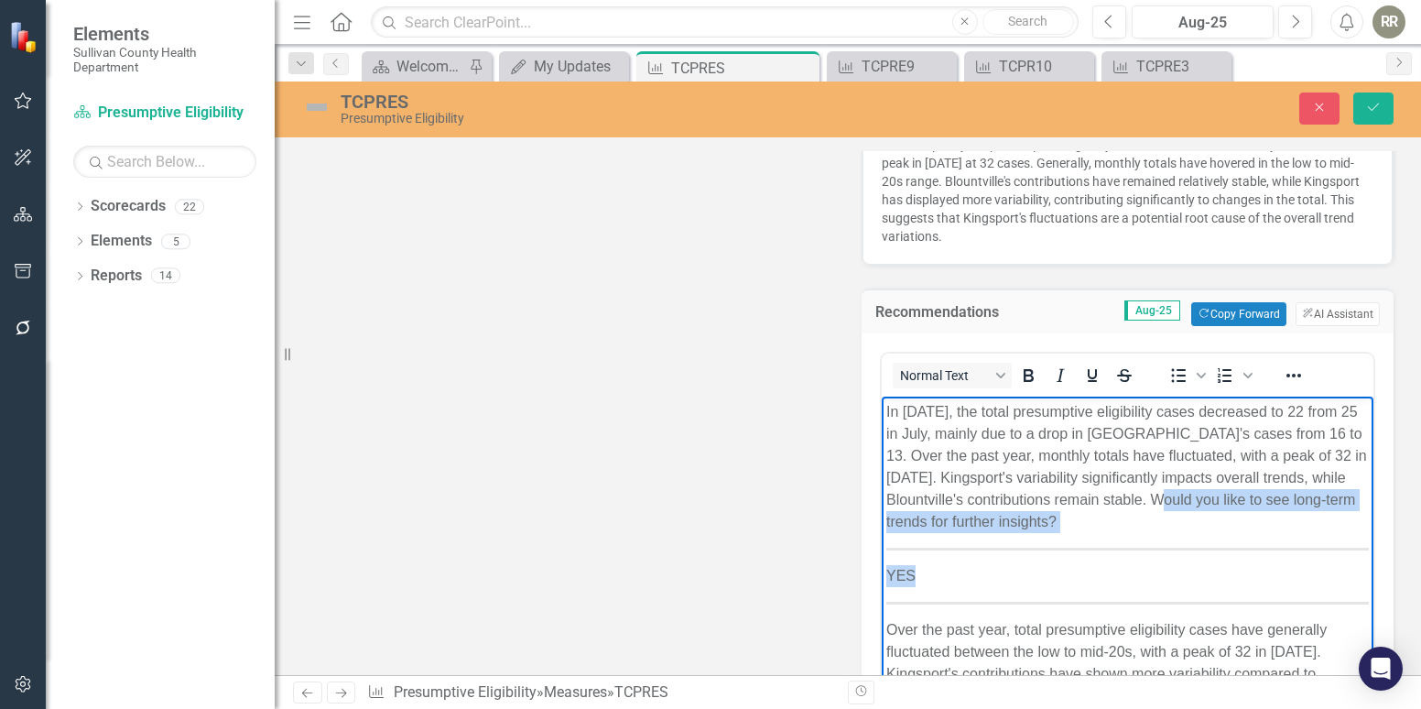
drag, startPoint x: 1236, startPoint y: 496, endPoint x: 1243, endPoint y: 557, distance: 60.9
click at [1243, 557] on body "In August 2025, the total presumptive eligibility cases decreased to 22 from 25…" at bounding box center [1128, 583] width 492 height 374
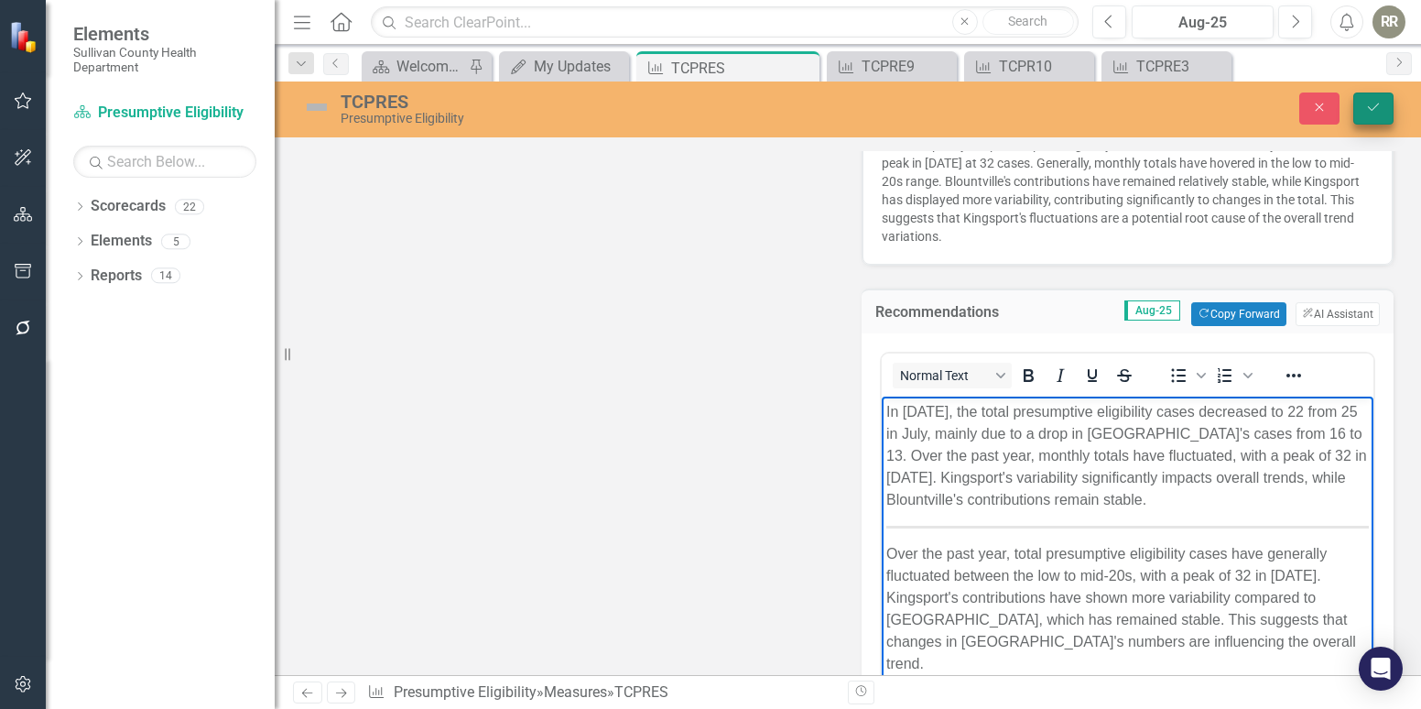
click at [1376, 107] on icon "Save" at bounding box center [1373, 107] width 16 height 13
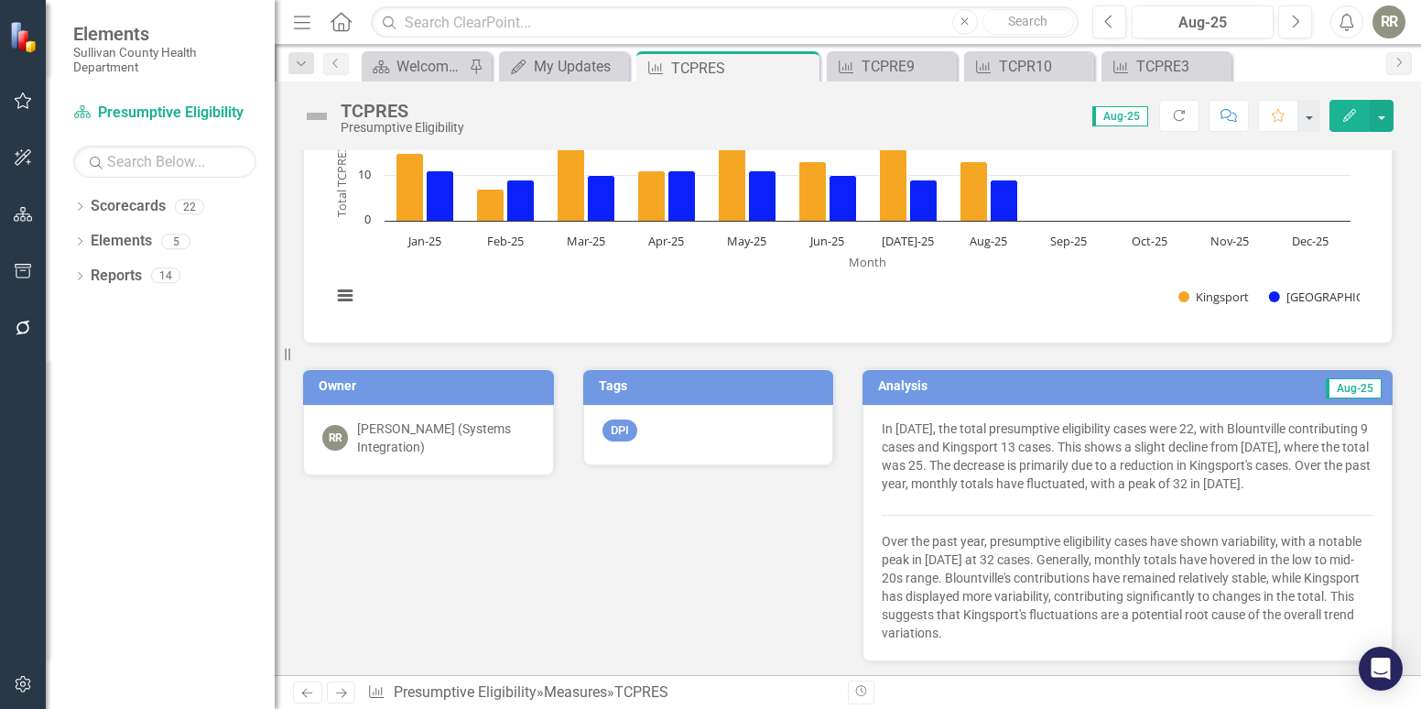
scroll to position [0, 0]
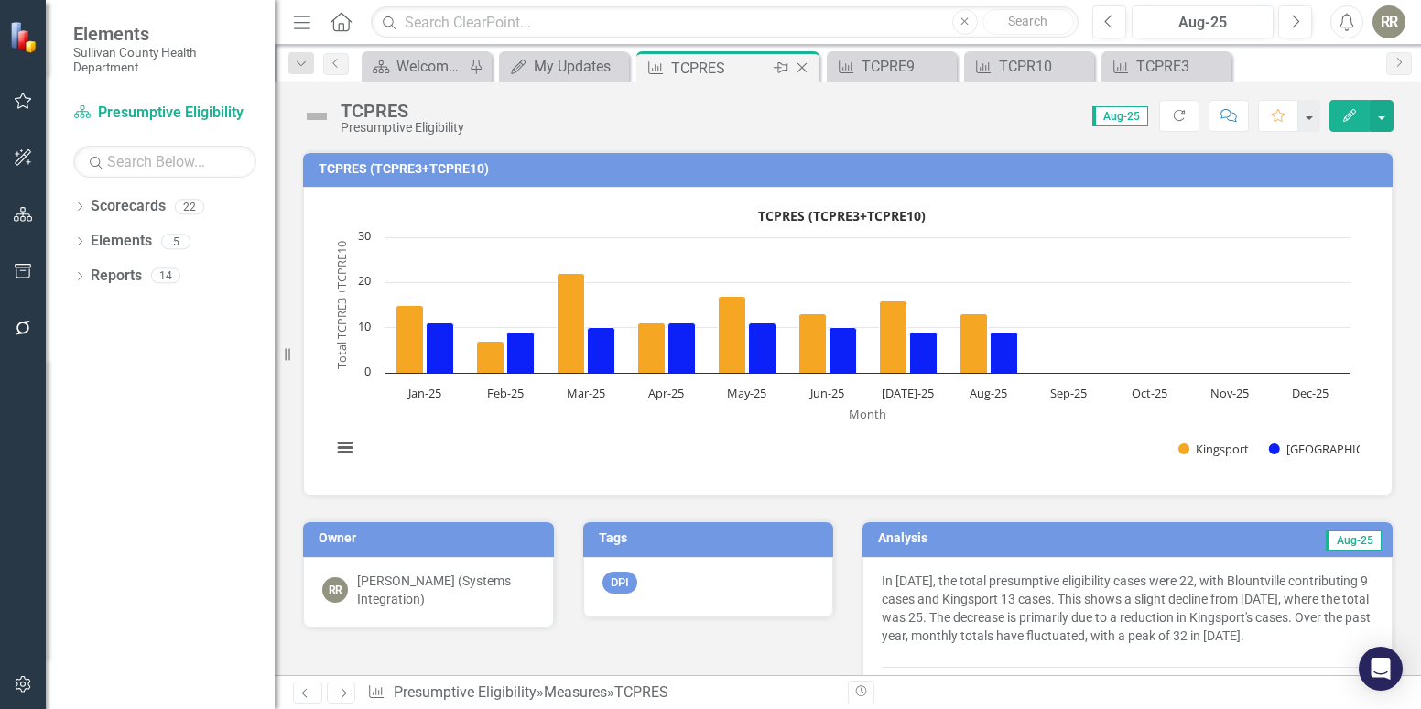
click at [801, 65] on icon "Close" at bounding box center [802, 67] width 18 height 15
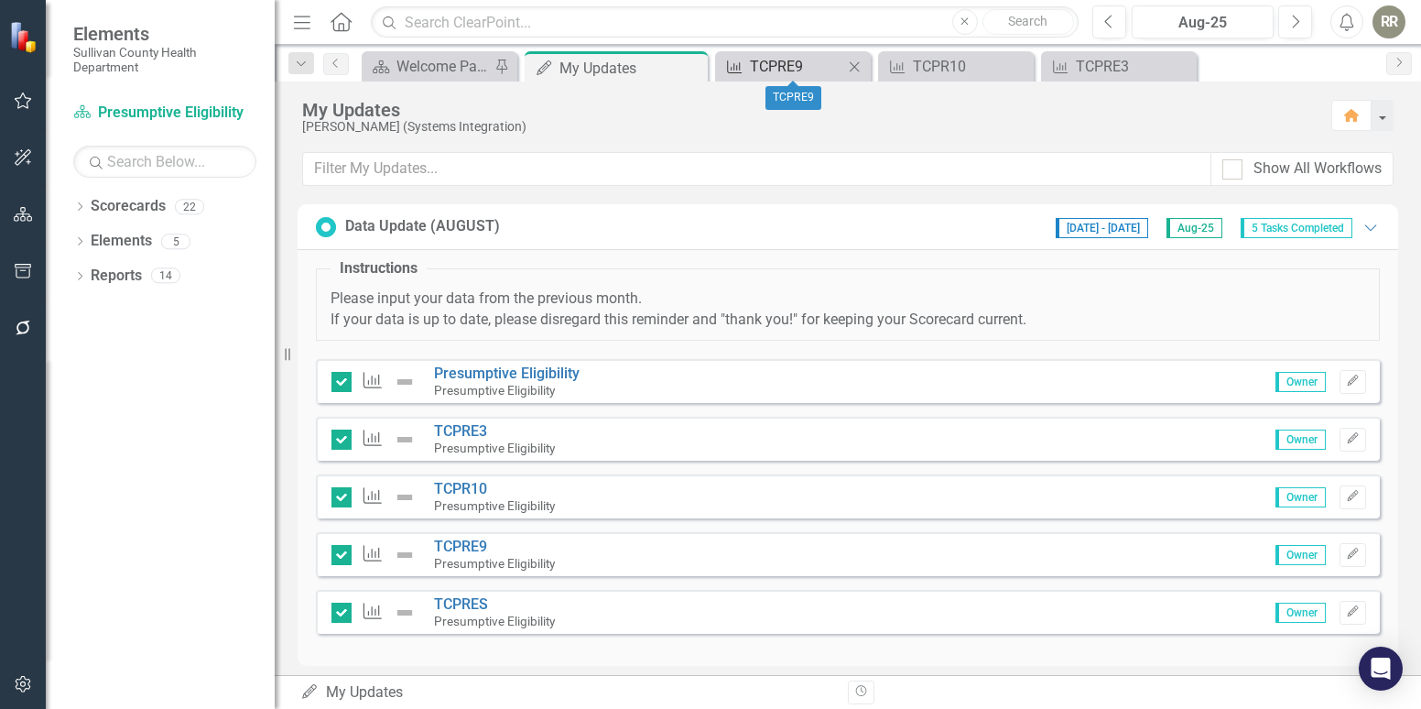
click at [778, 66] on div "TCPRE9" at bounding box center [796, 66] width 93 height 23
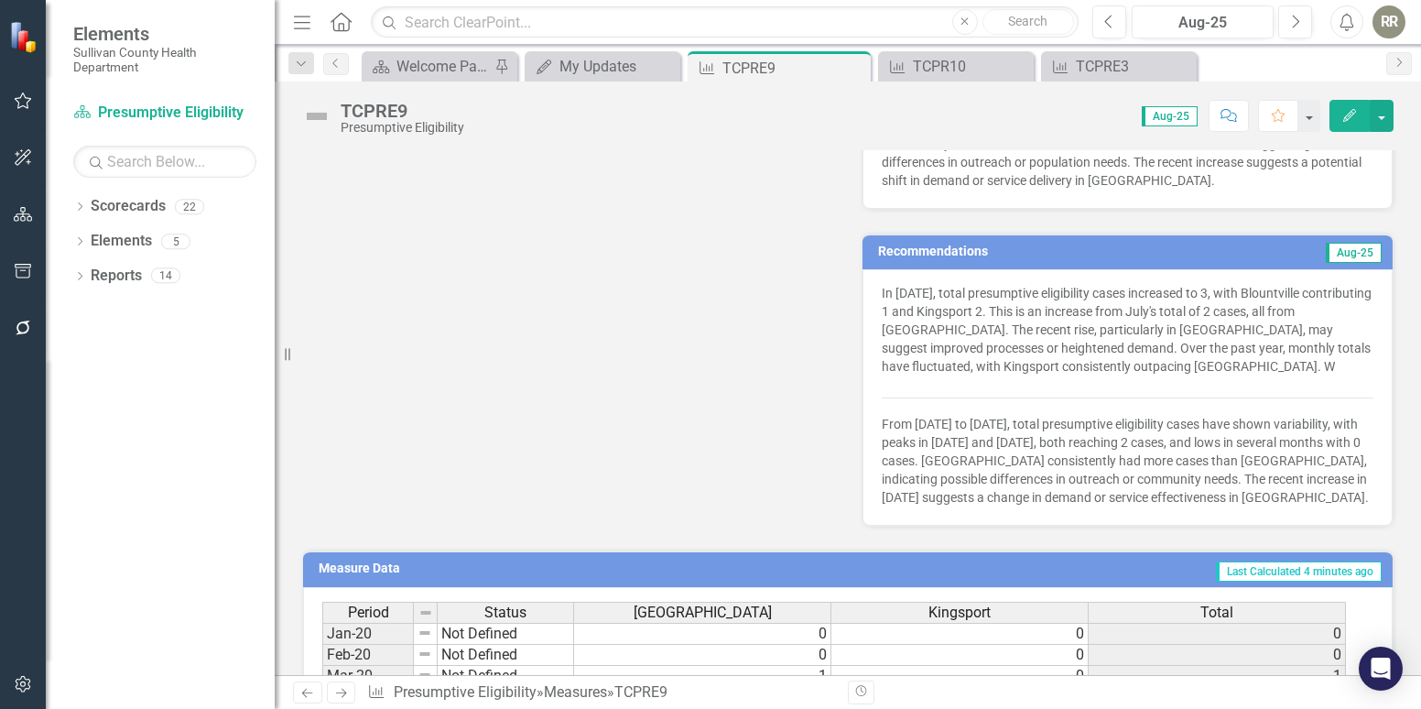
scroll to position [641, 0]
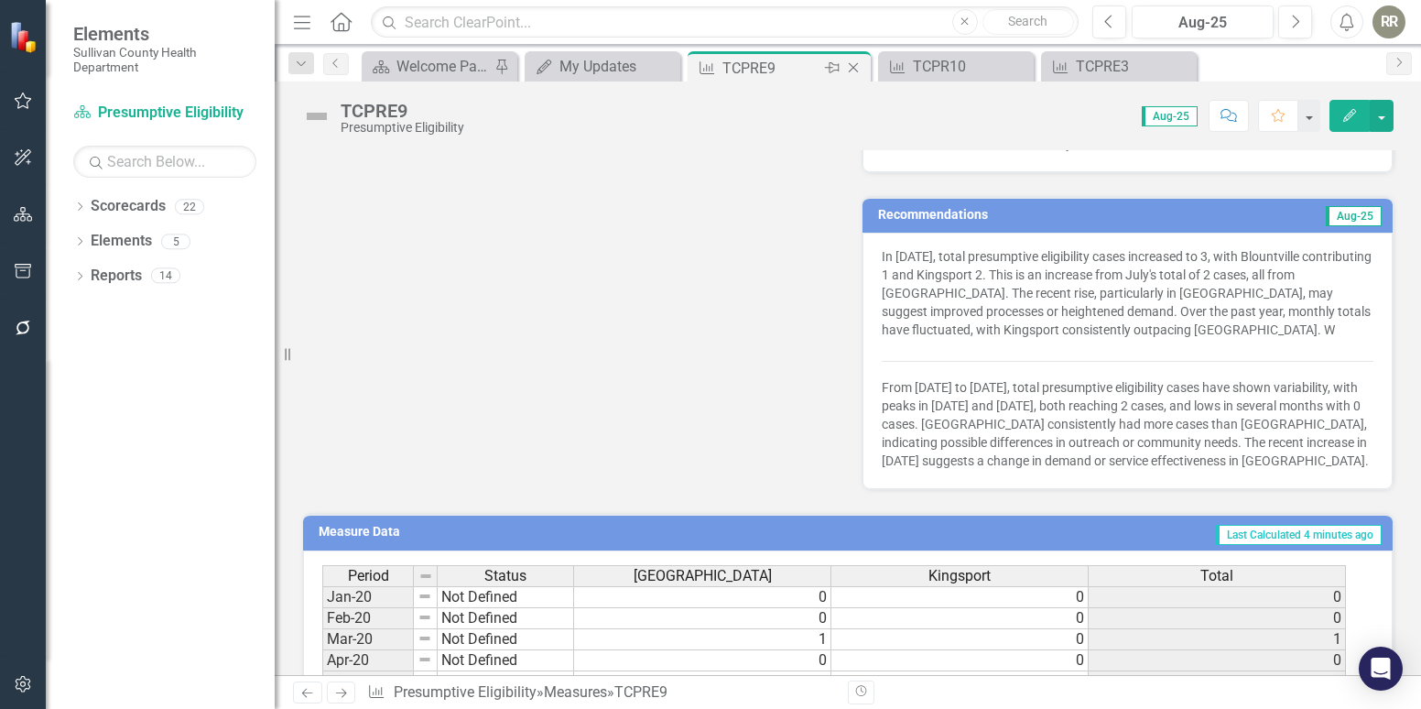
click at [849, 64] on icon "Close" at bounding box center [853, 67] width 18 height 15
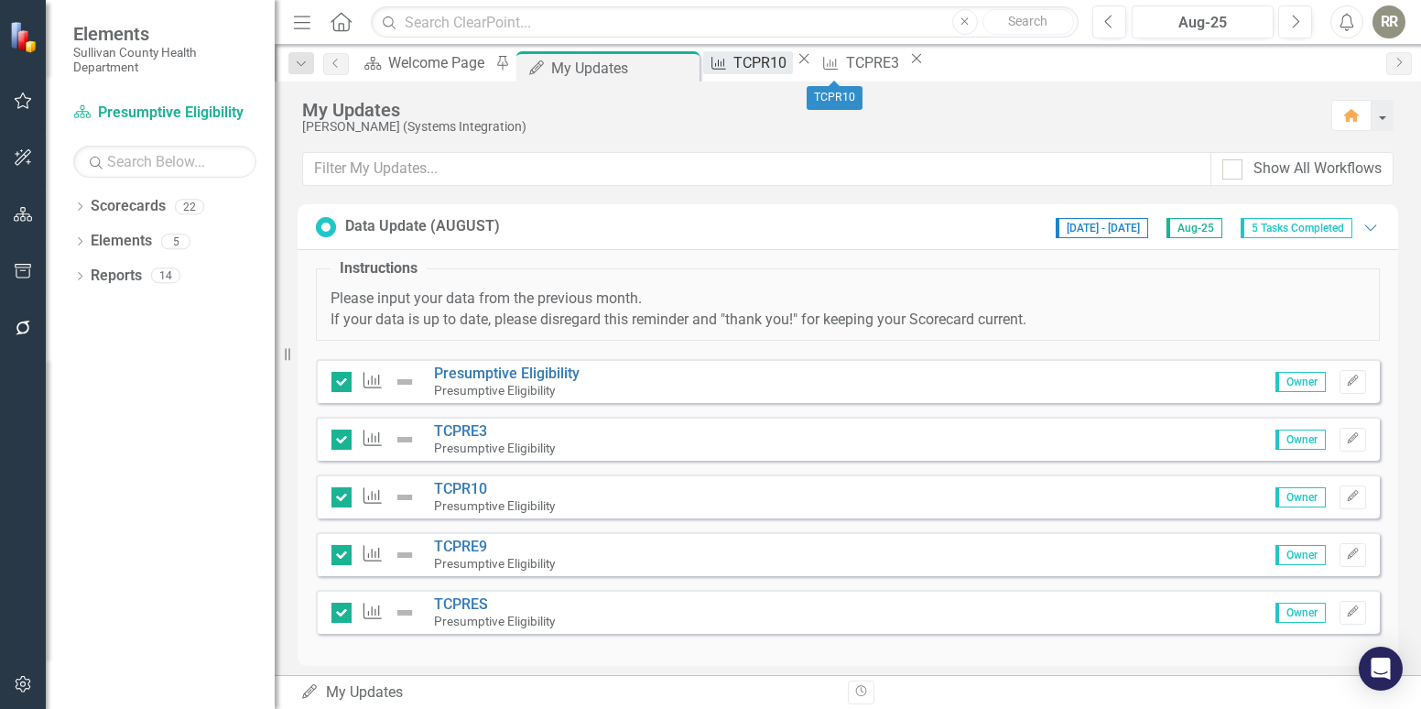
click at [792, 62] on div "TCPR10" at bounding box center [762, 62] width 59 height 23
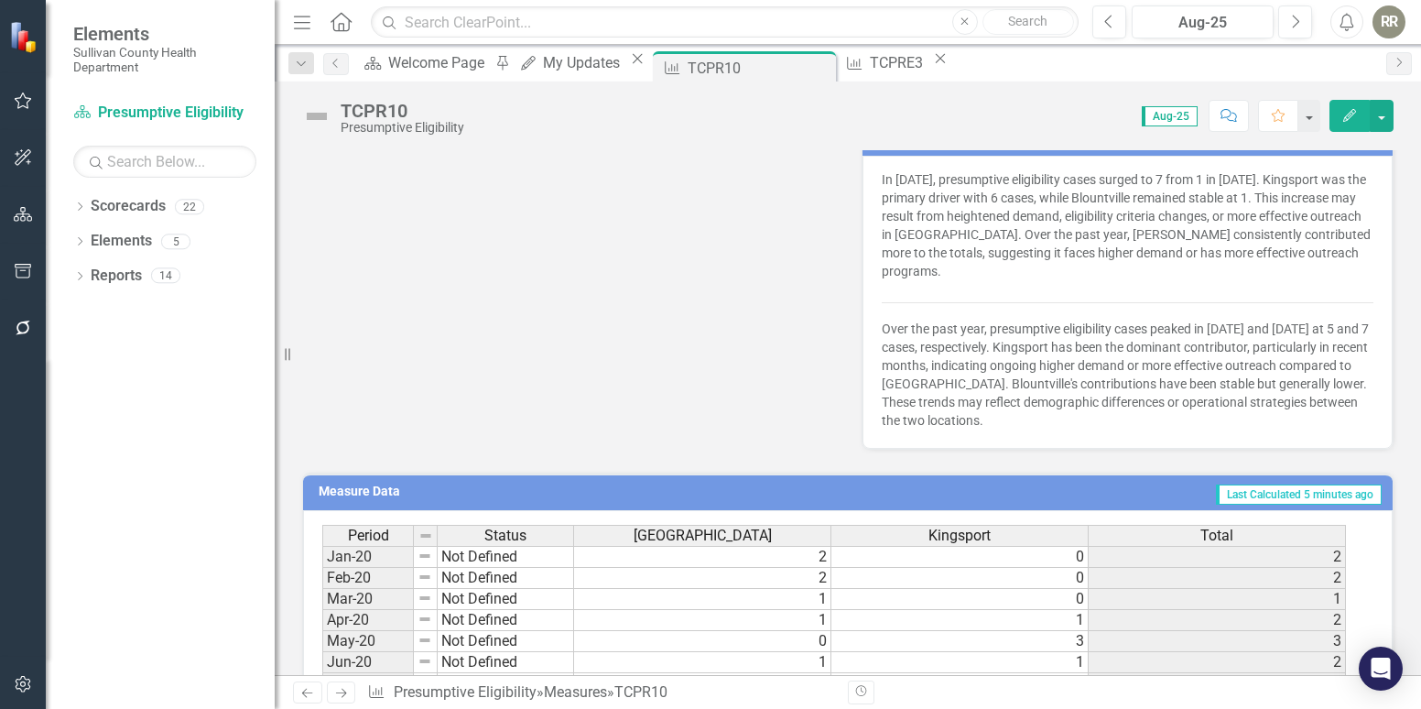
scroll to position [732, 0]
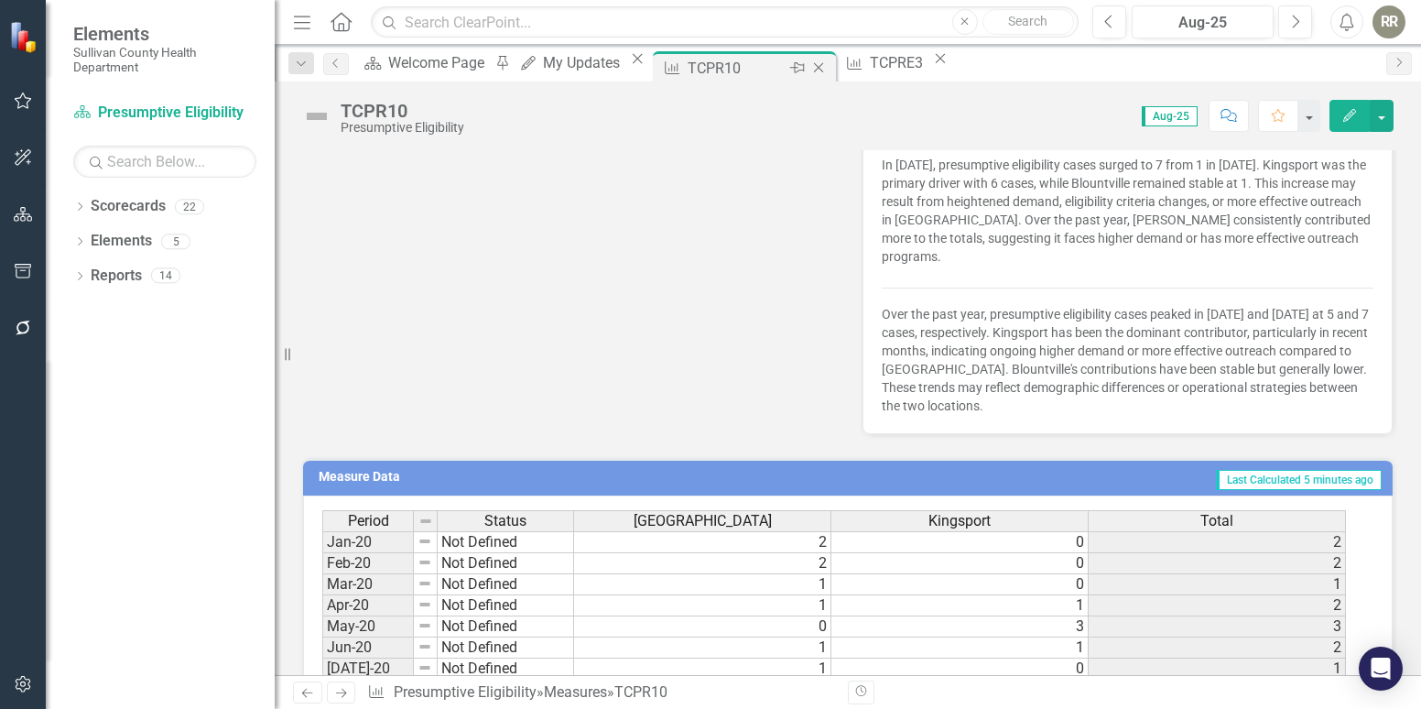
click at [828, 70] on icon "Close" at bounding box center [818, 67] width 18 height 15
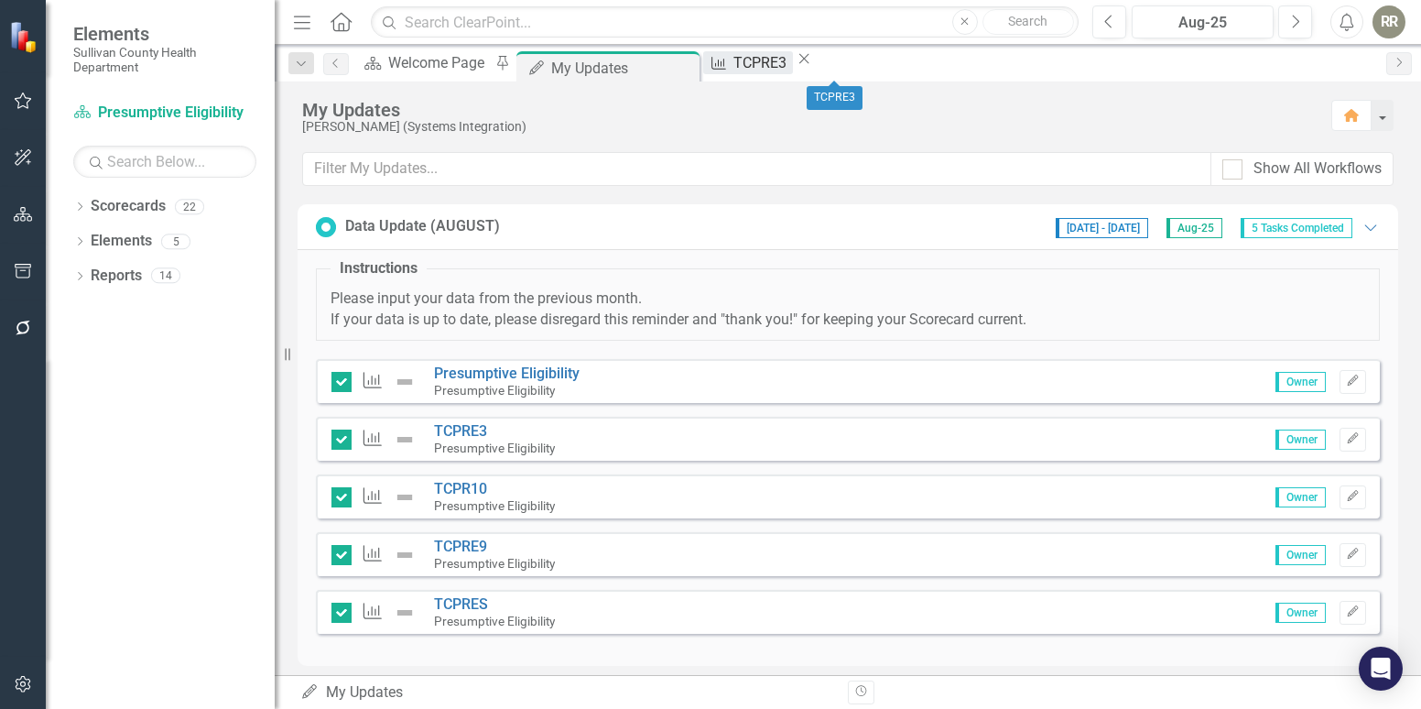
click at [792, 62] on div "TCPRE3" at bounding box center [762, 62] width 59 height 23
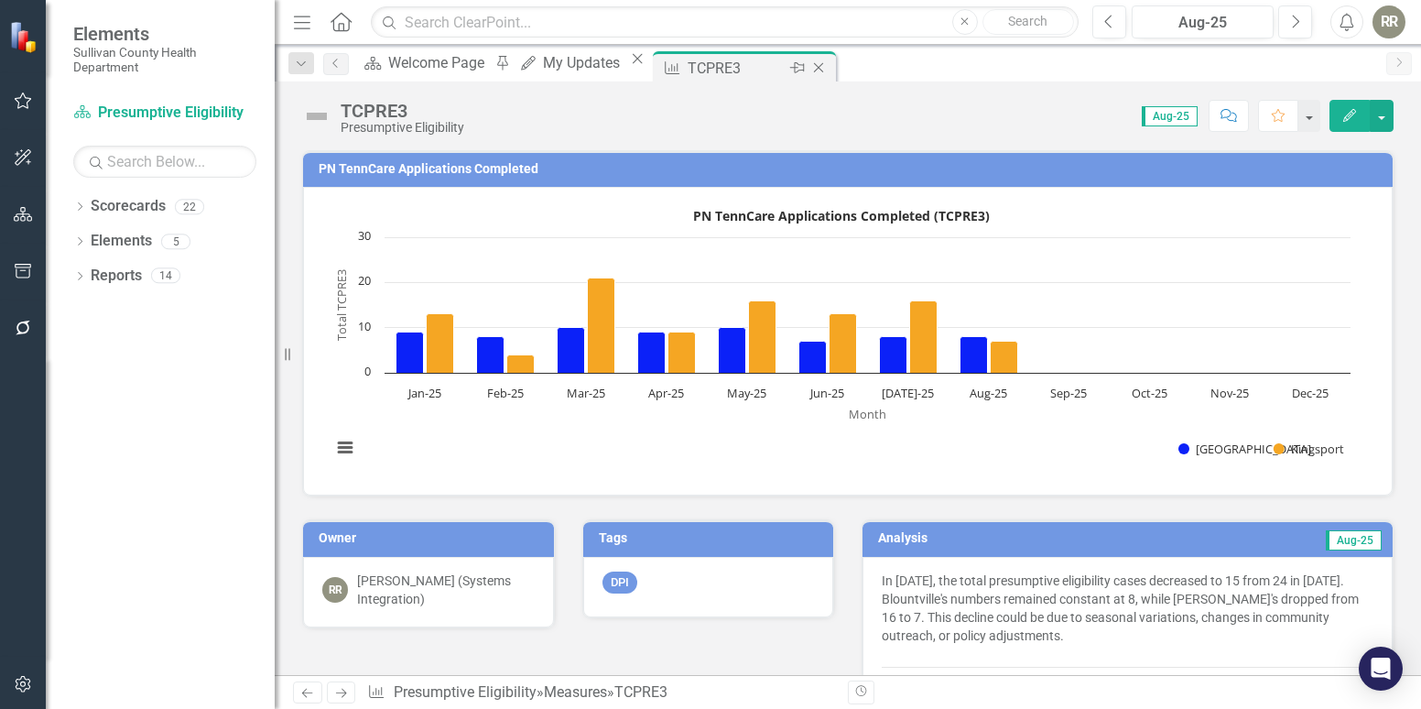
click at [828, 66] on icon "Close" at bounding box center [818, 67] width 18 height 15
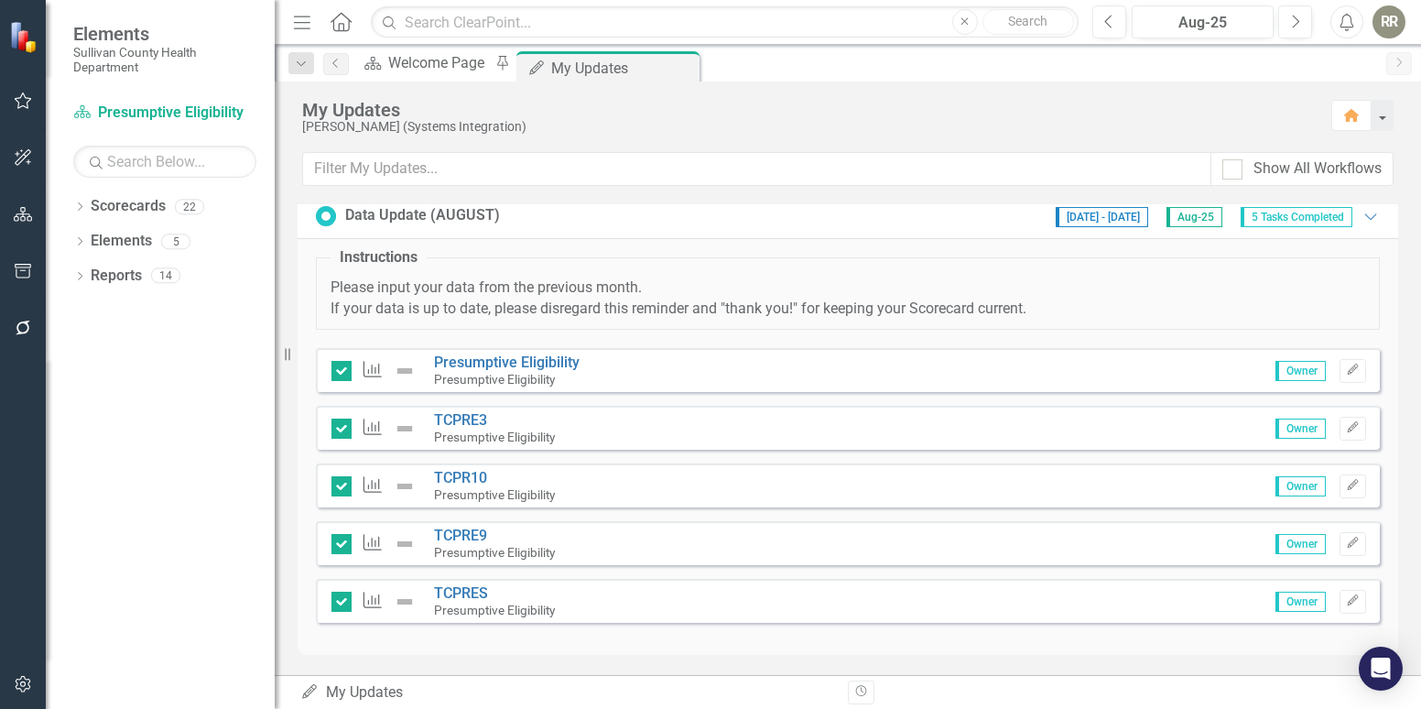
scroll to position [14, 0]
click at [691, 68] on icon "Close" at bounding box center [682, 67] width 18 height 15
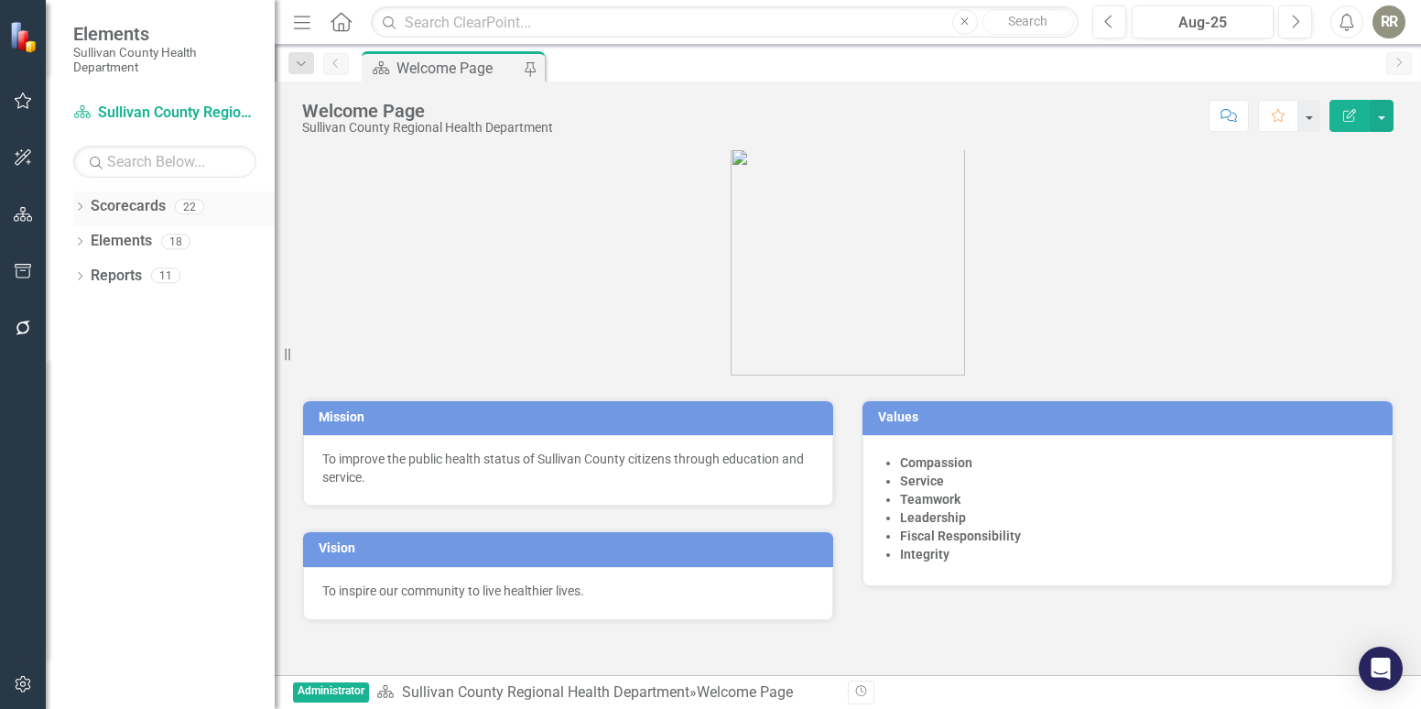
click at [115, 218] on div "Scorecards" at bounding box center [128, 206] width 75 height 30
click at [123, 201] on link "Scorecards" at bounding box center [128, 206] width 75 height 21
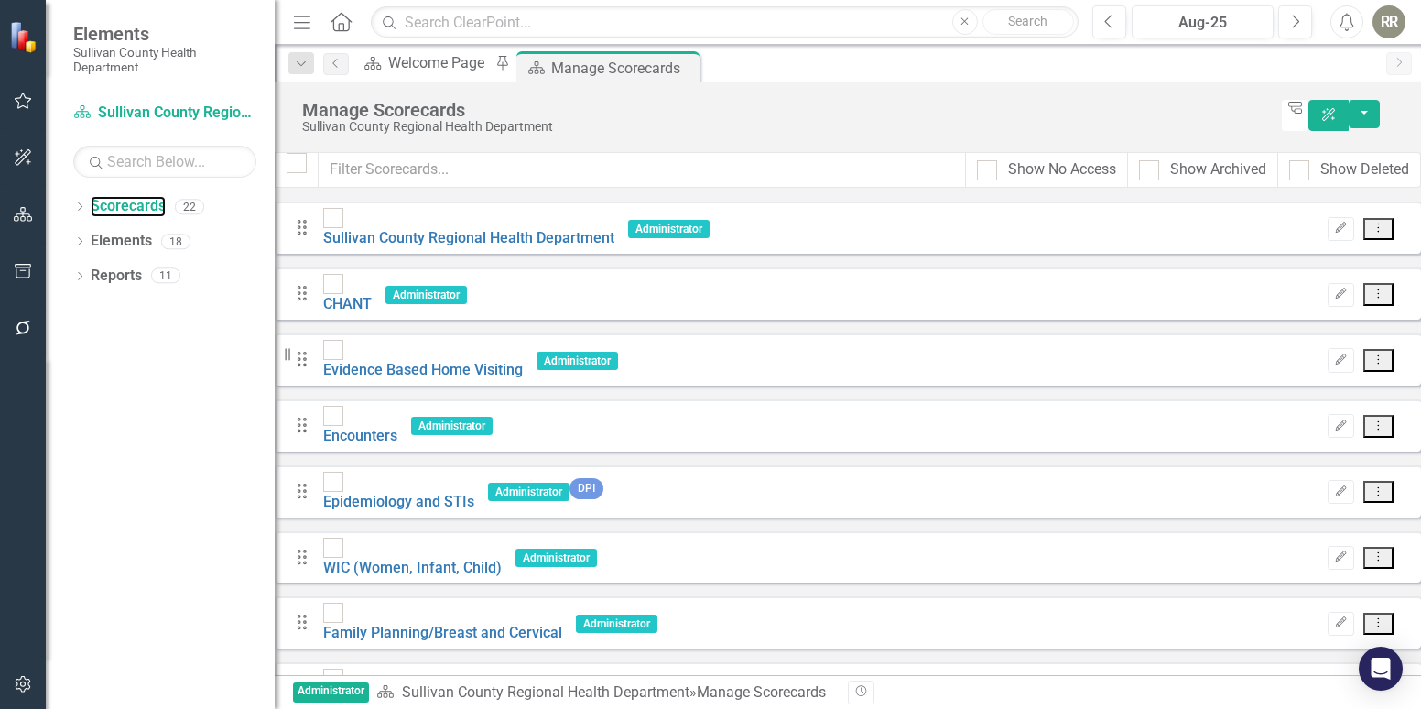
scroll to position [611, 0]
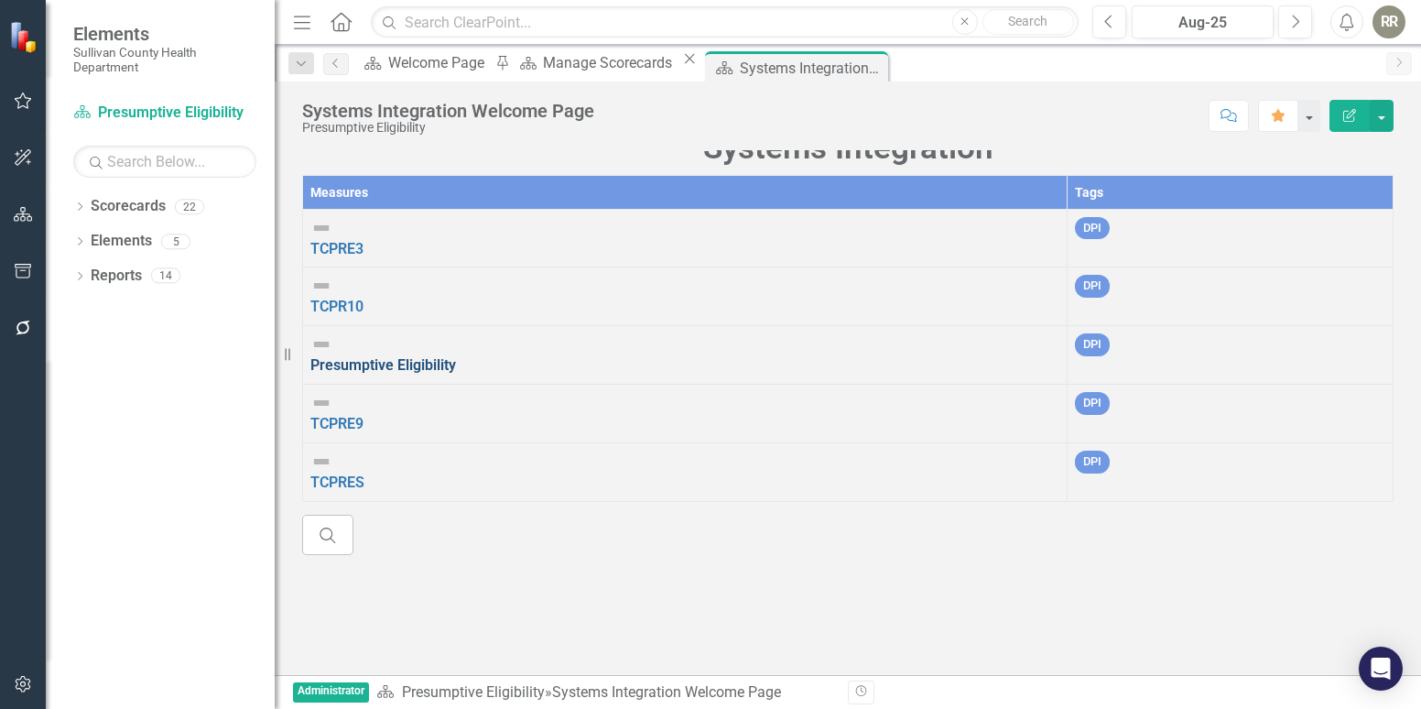
click at [451, 356] on link "Presumptive Eligibility" at bounding box center [383, 364] width 146 height 17
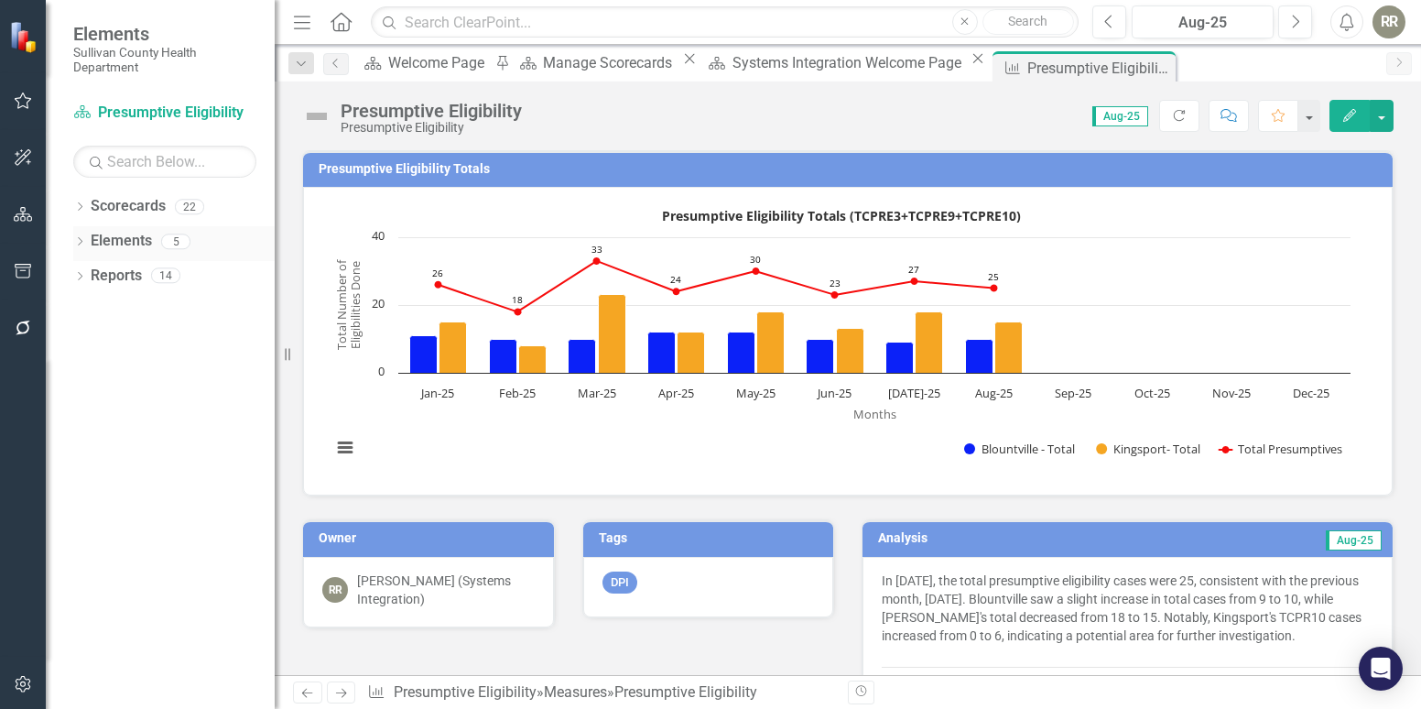
click at [88, 235] on div "Dropdown Elements 5" at bounding box center [173, 243] width 201 height 35
click at [109, 238] on link "Elements" at bounding box center [121, 241] width 61 height 21
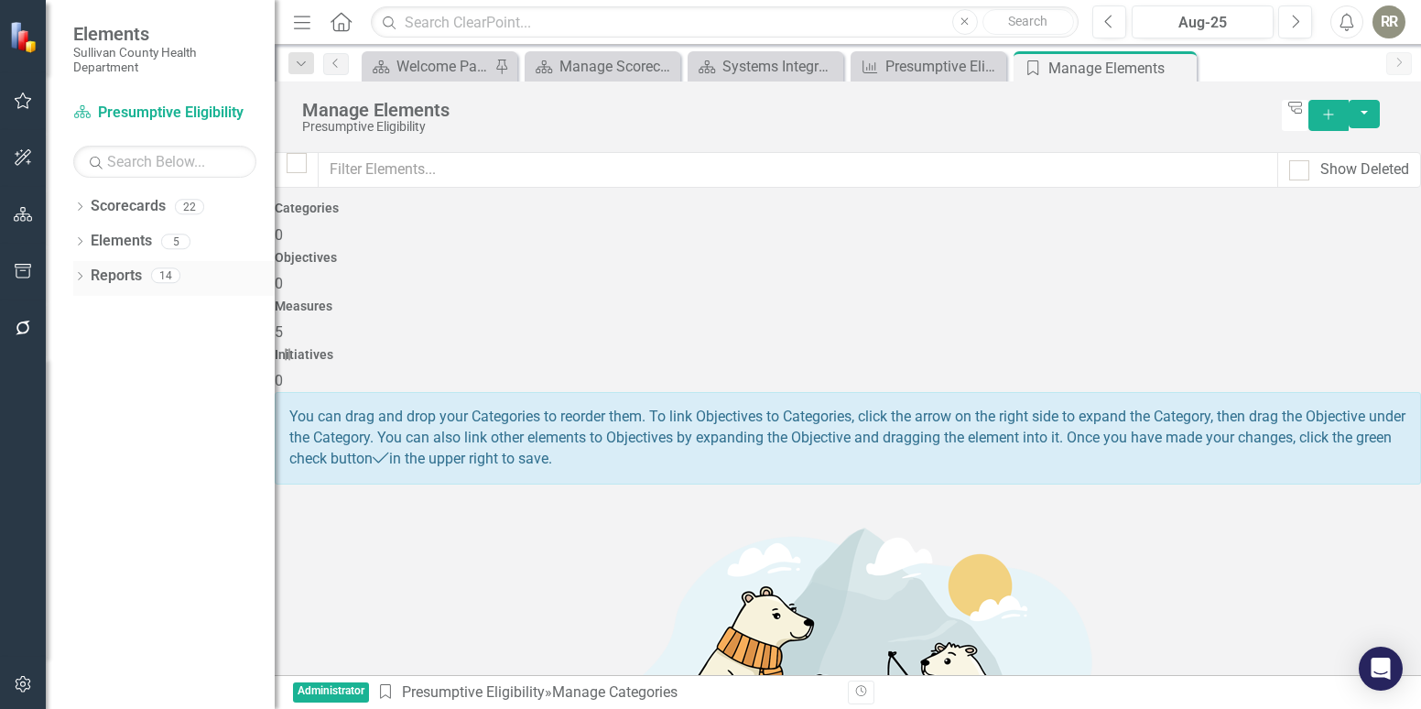
click at [146, 267] on div "Reports 14" at bounding box center [183, 278] width 184 height 35
click at [136, 273] on link "Reports" at bounding box center [116, 276] width 51 height 21
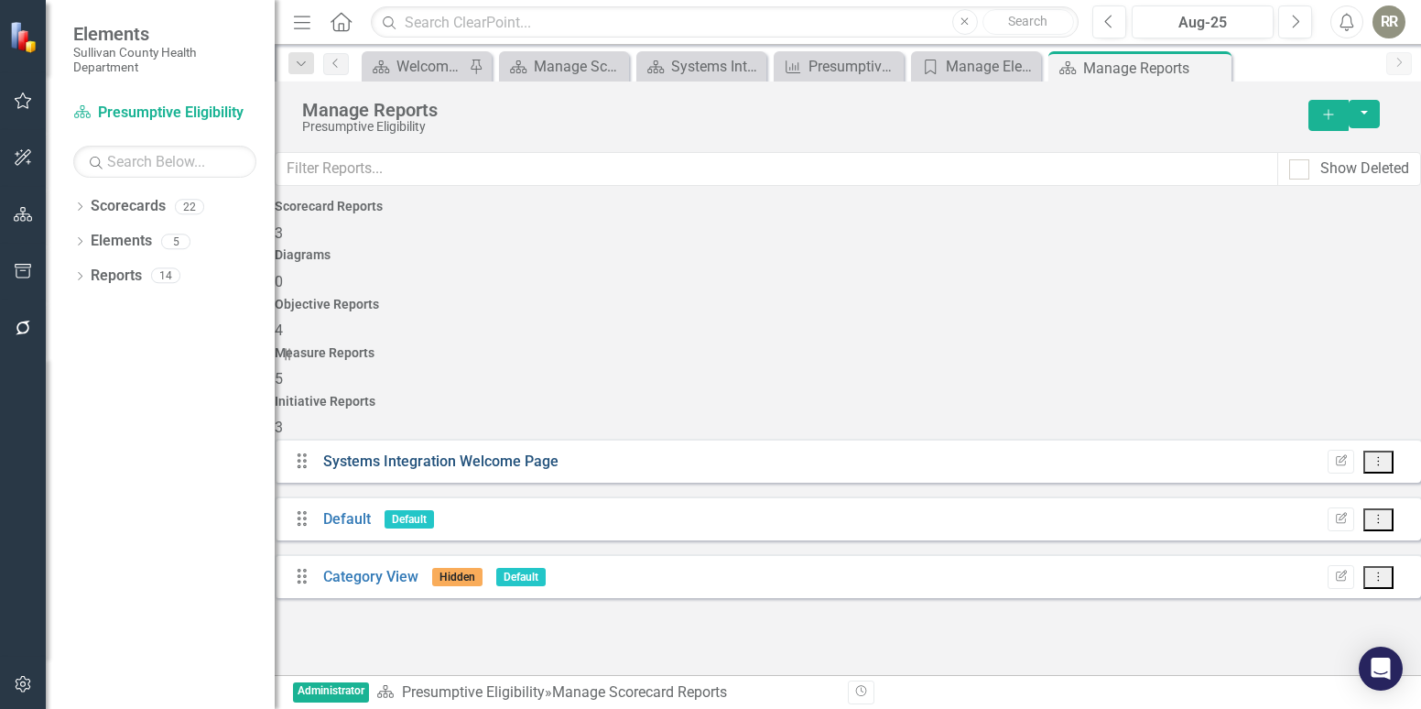
click at [411, 452] on link "Systems Integration Welcome Page" at bounding box center [440, 460] width 235 height 17
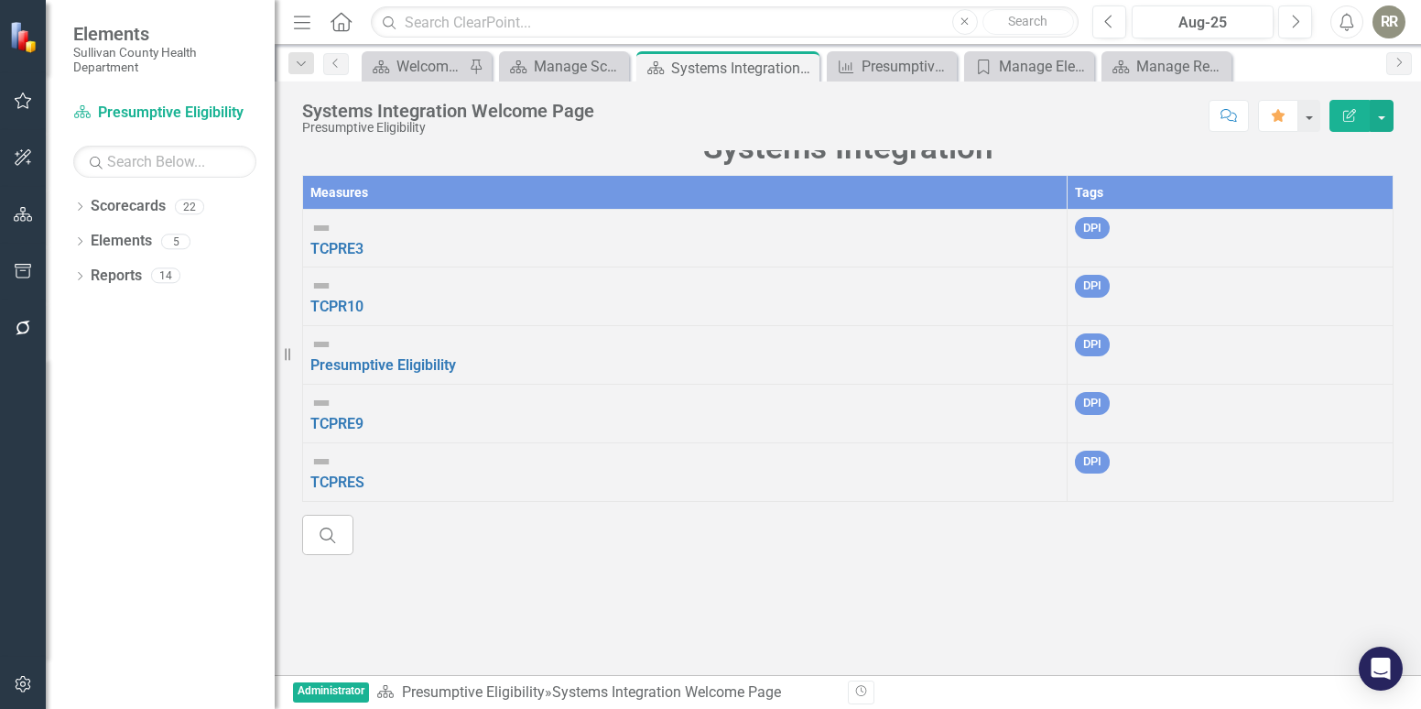
click at [1393, 19] on div "RR" at bounding box center [1388, 21] width 33 height 33
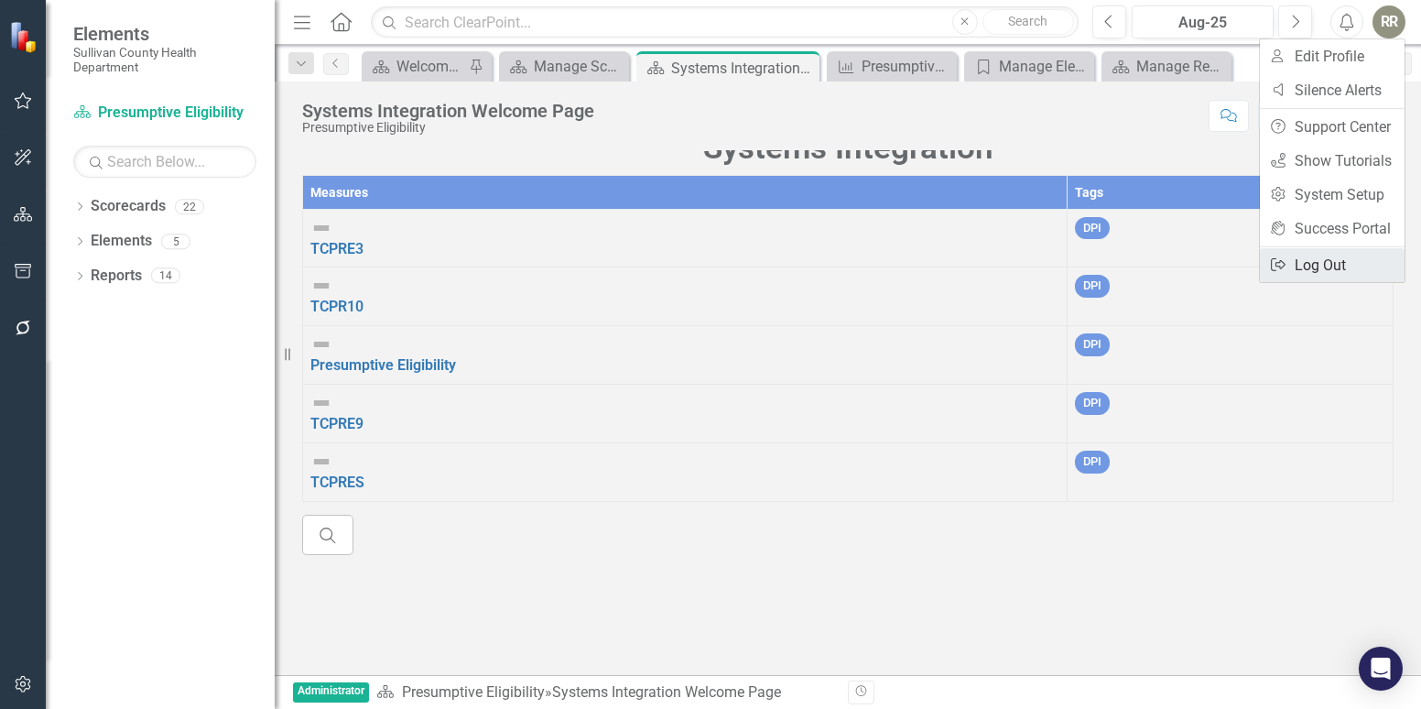
click at [1293, 260] on link "Logout Log Out" at bounding box center [1332, 265] width 145 height 34
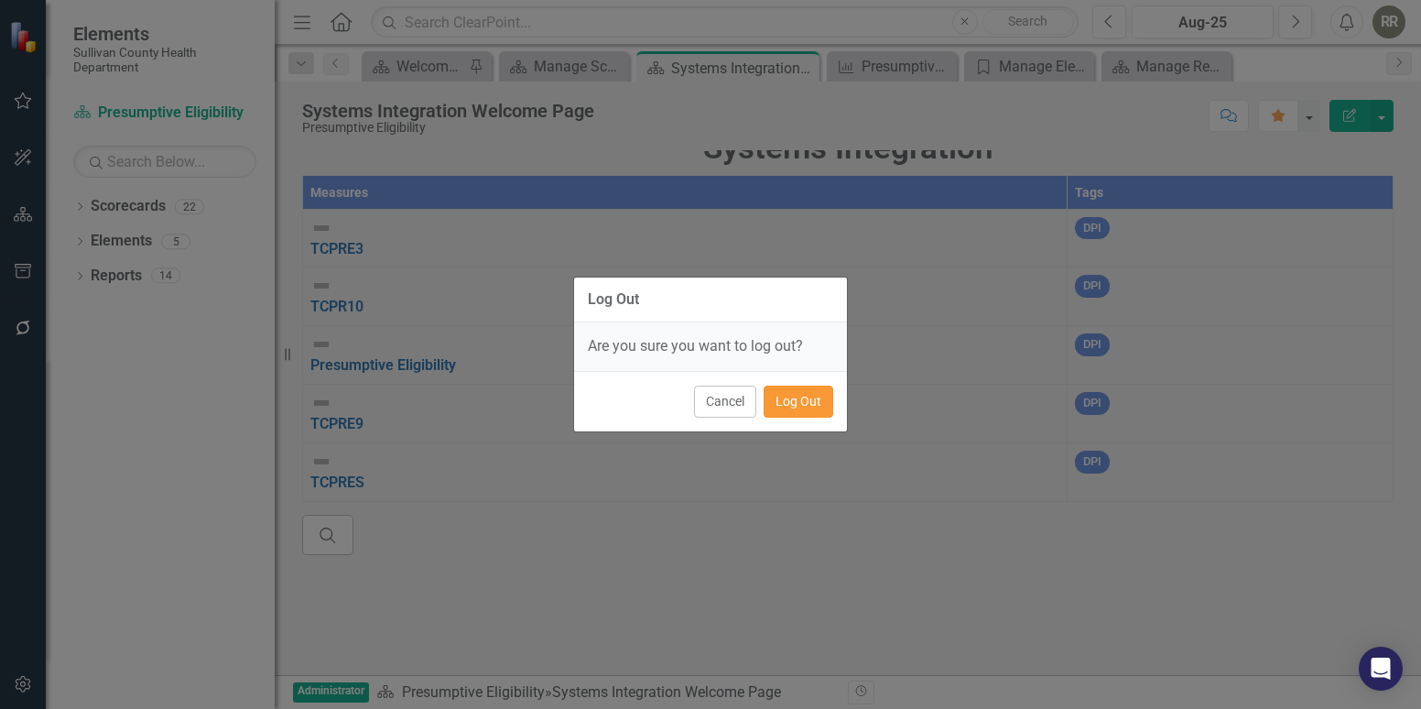
click at [786, 404] on button "Log Out" at bounding box center [799, 401] width 70 height 32
